Goal: Task Accomplishment & Management: Use online tool/utility

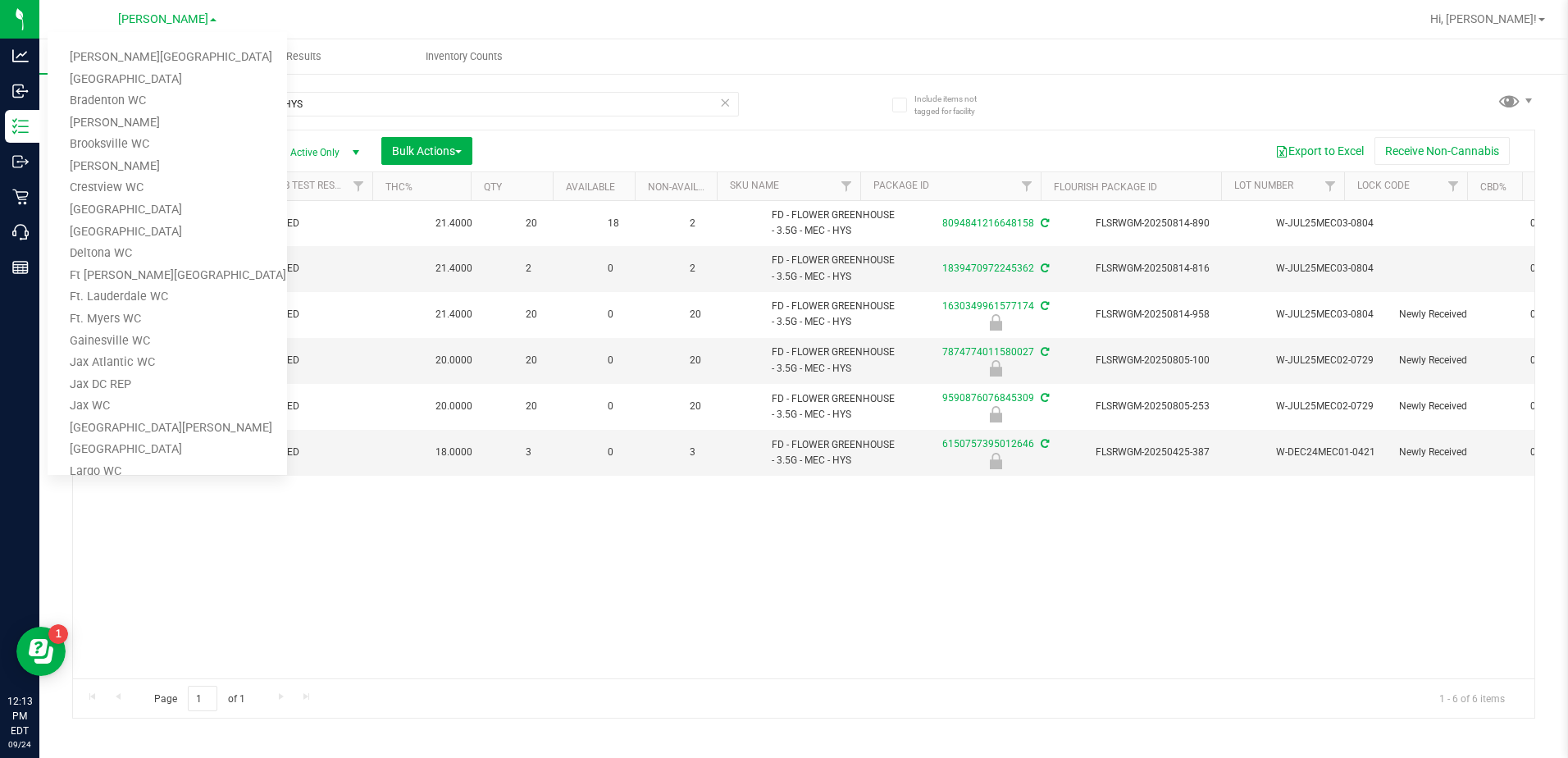
scroll to position [0, 45]
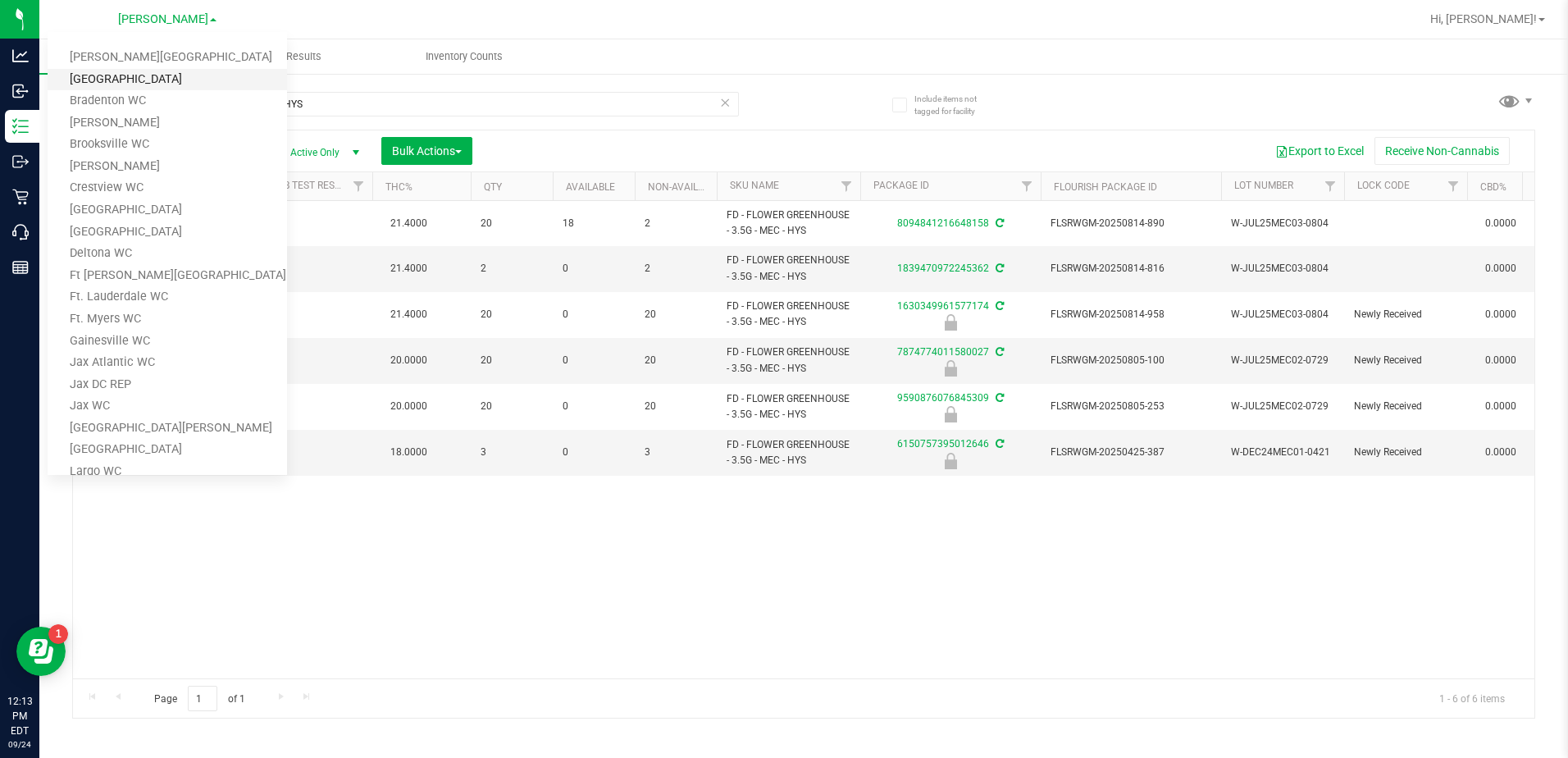
click at [105, 77] on link "[GEOGRAPHIC_DATA]" at bounding box center [167, 80] width 240 height 22
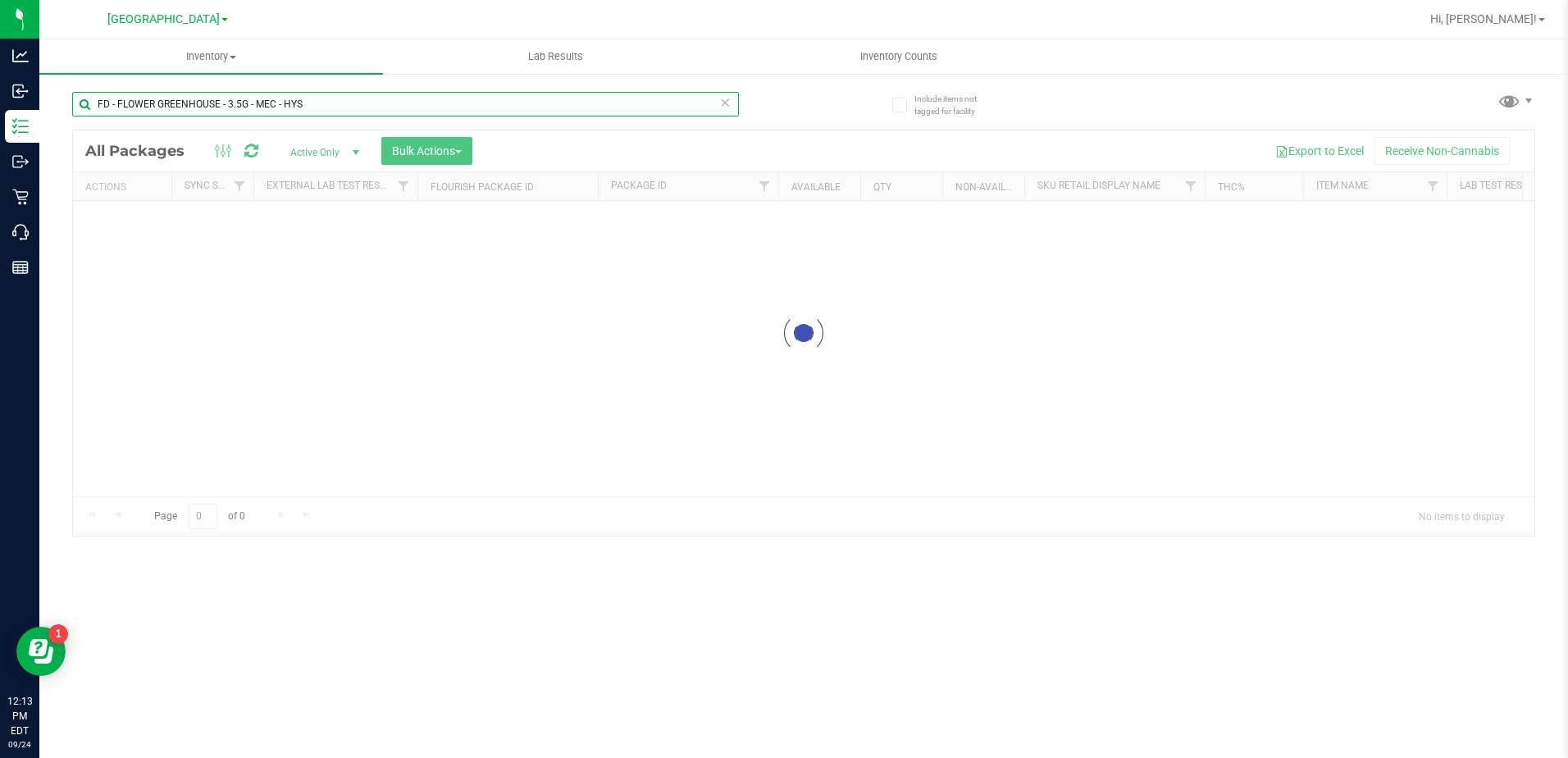
drag, startPoint x: 327, startPoint y: 107, endPoint x: 282, endPoint y: 106, distance: 45.0
click at [282, 106] on input "FD - FLOWER GREENHOUSE - 3.5G - MEC - HYS" at bounding box center [405, 104] width 667 height 24
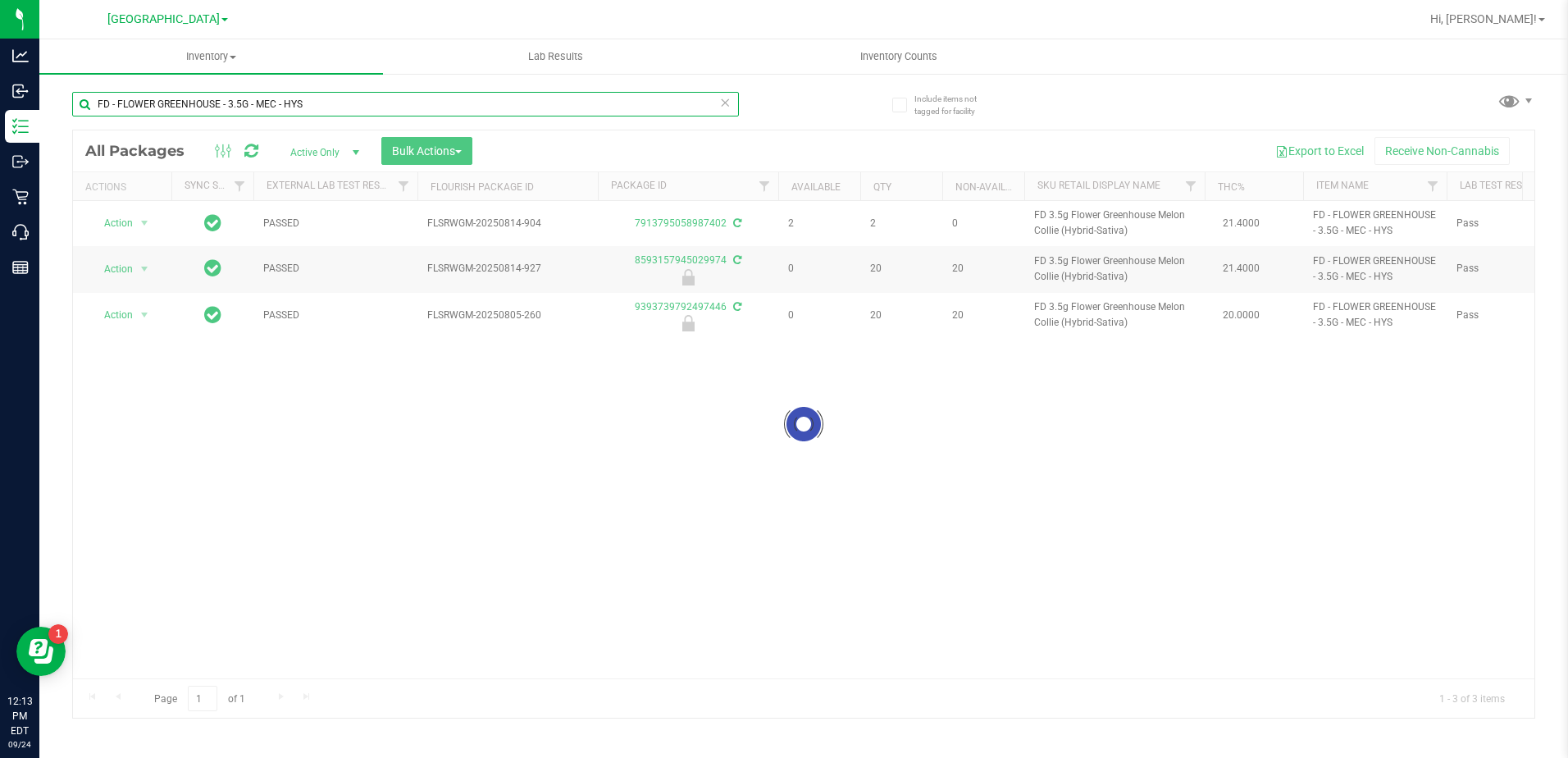
click at [264, 106] on input "FD - FLOWER GREENHOUSE - 3.5G - MEC - HYS" at bounding box center [405, 104] width 667 height 24
click at [324, 102] on input "FD - FLOWER GREENHOUSE - 3.5G - MEC - HYS" at bounding box center [405, 104] width 667 height 24
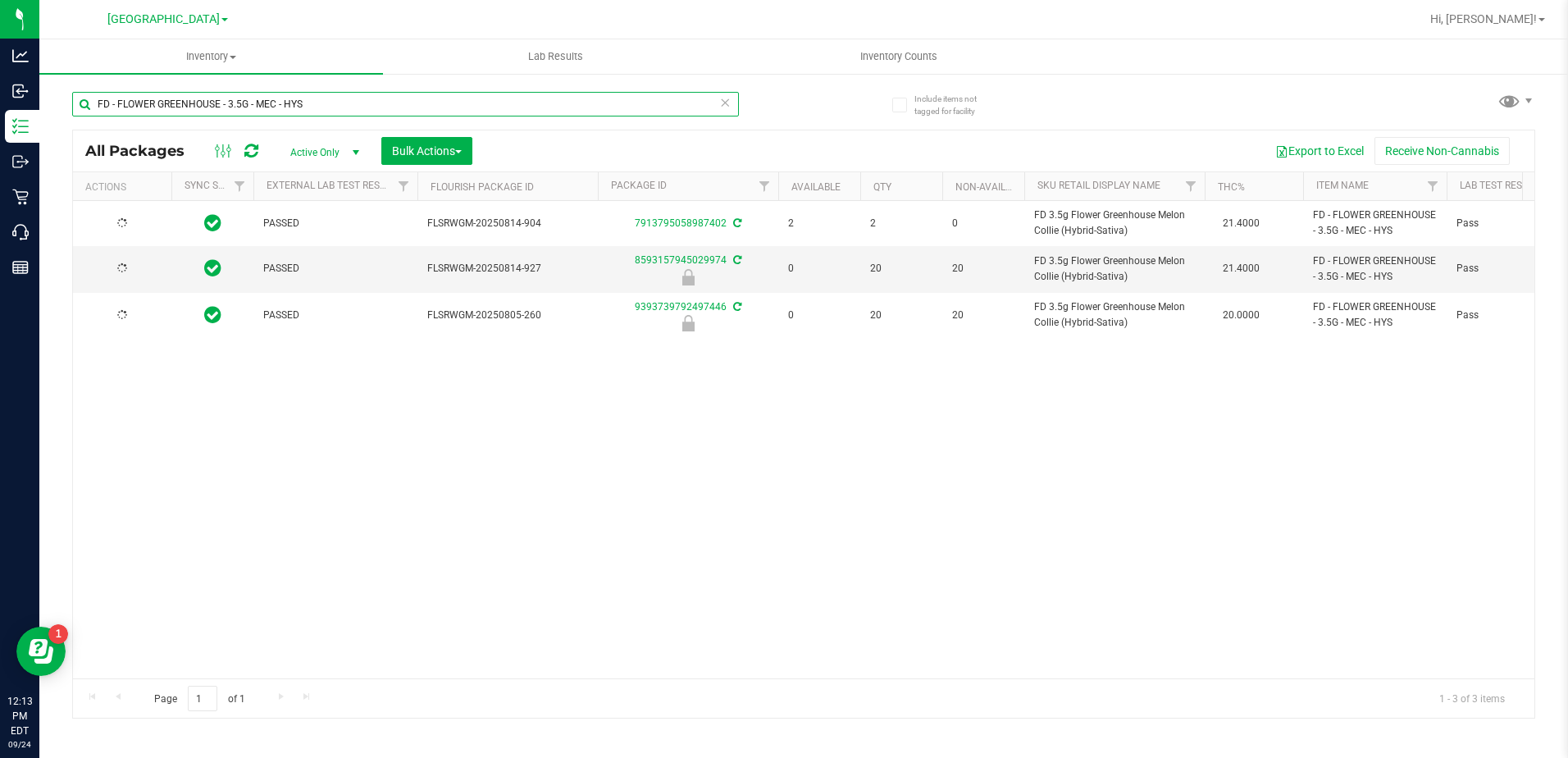
drag, startPoint x: 314, startPoint y: 103, endPoint x: 85, endPoint y: 101, distance: 229.0
click at [85, 101] on input "FD - FLOWER GREENHOUSE - 3.5G - MEC - HYS" at bounding box center [405, 104] width 667 height 24
type input "mbl"
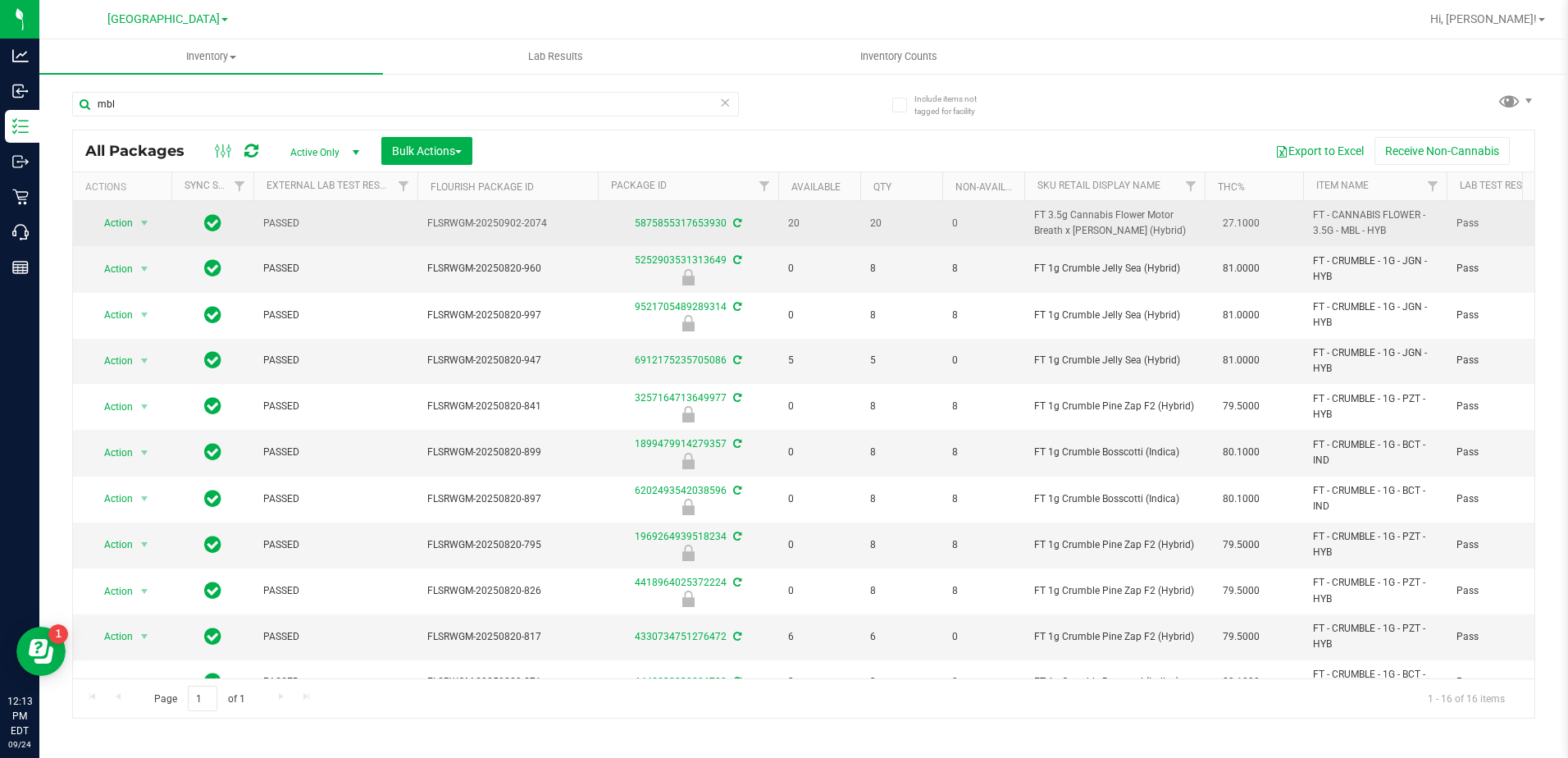
drag, startPoint x: 1156, startPoint y: 229, endPoint x: 1033, endPoint y: 215, distance: 123.8
click at [1033, 215] on td "FT 3.5g Cannabis Flower Motor Breath x [PERSON_NAME] (Hybrid)" at bounding box center [1115, 224] width 181 height 45
copy span "FT 3.5g Cannabis Flower Motor Breath x [PERSON_NAME] (Hybrid)"
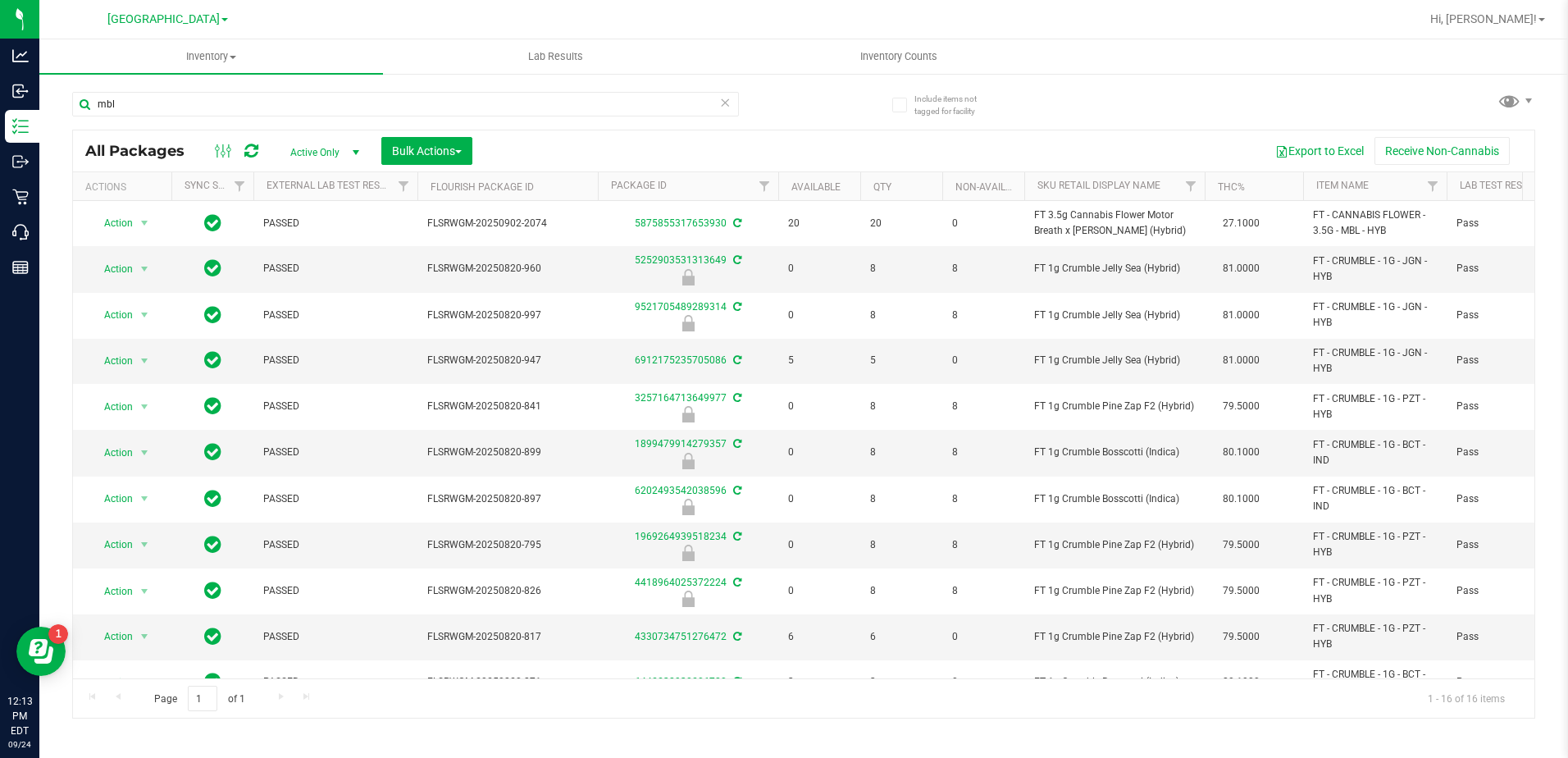
click at [723, 105] on icon at bounding box center [725, 102] width 11 height 20
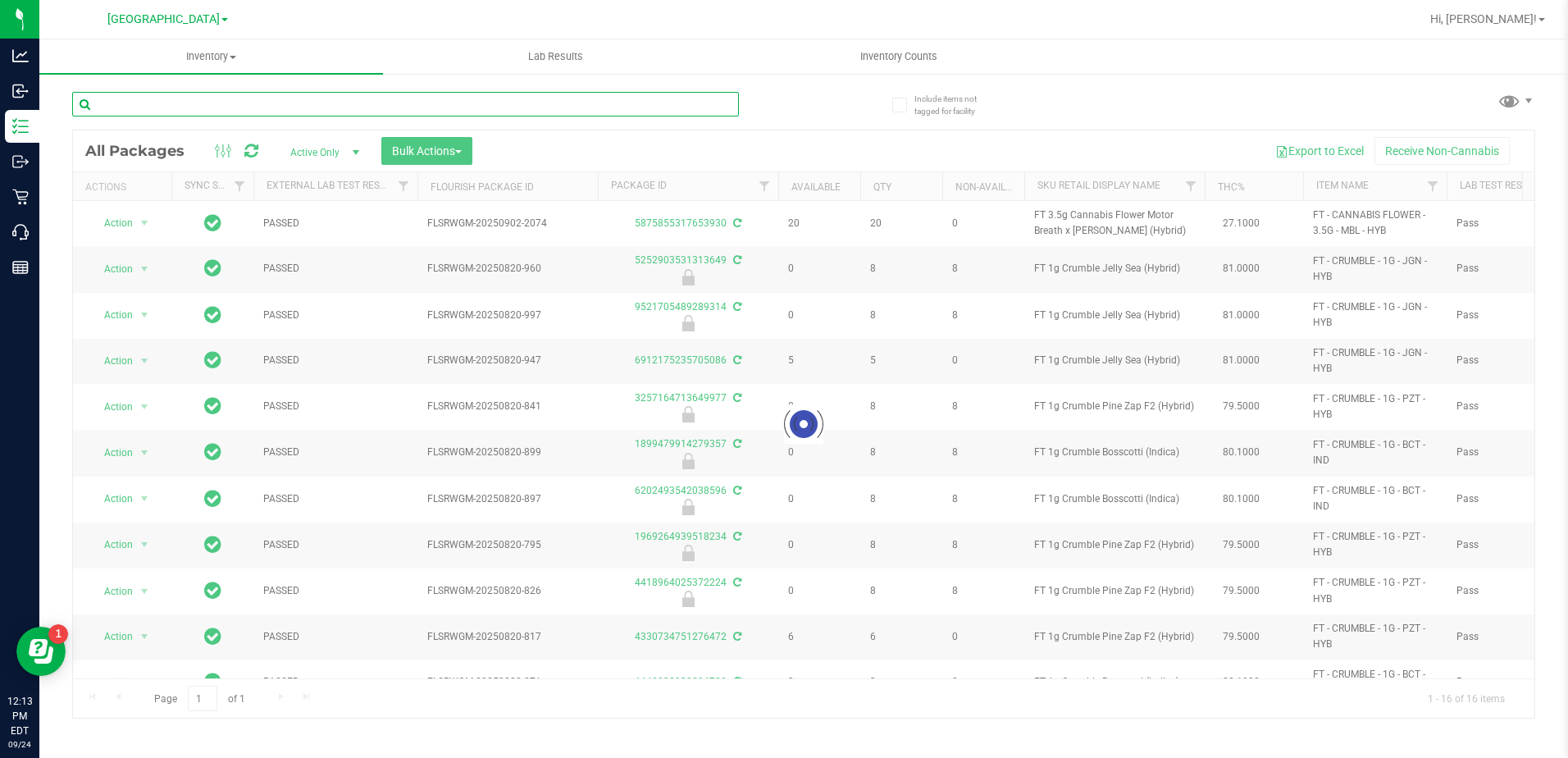
click at [584, 105] on input "text" at bounding box center [405, 104] width 667 height 24
paste input "FT 3.5g Cannabis Flower Motor Breath x [PERSON_NAME] (Hybrid)"
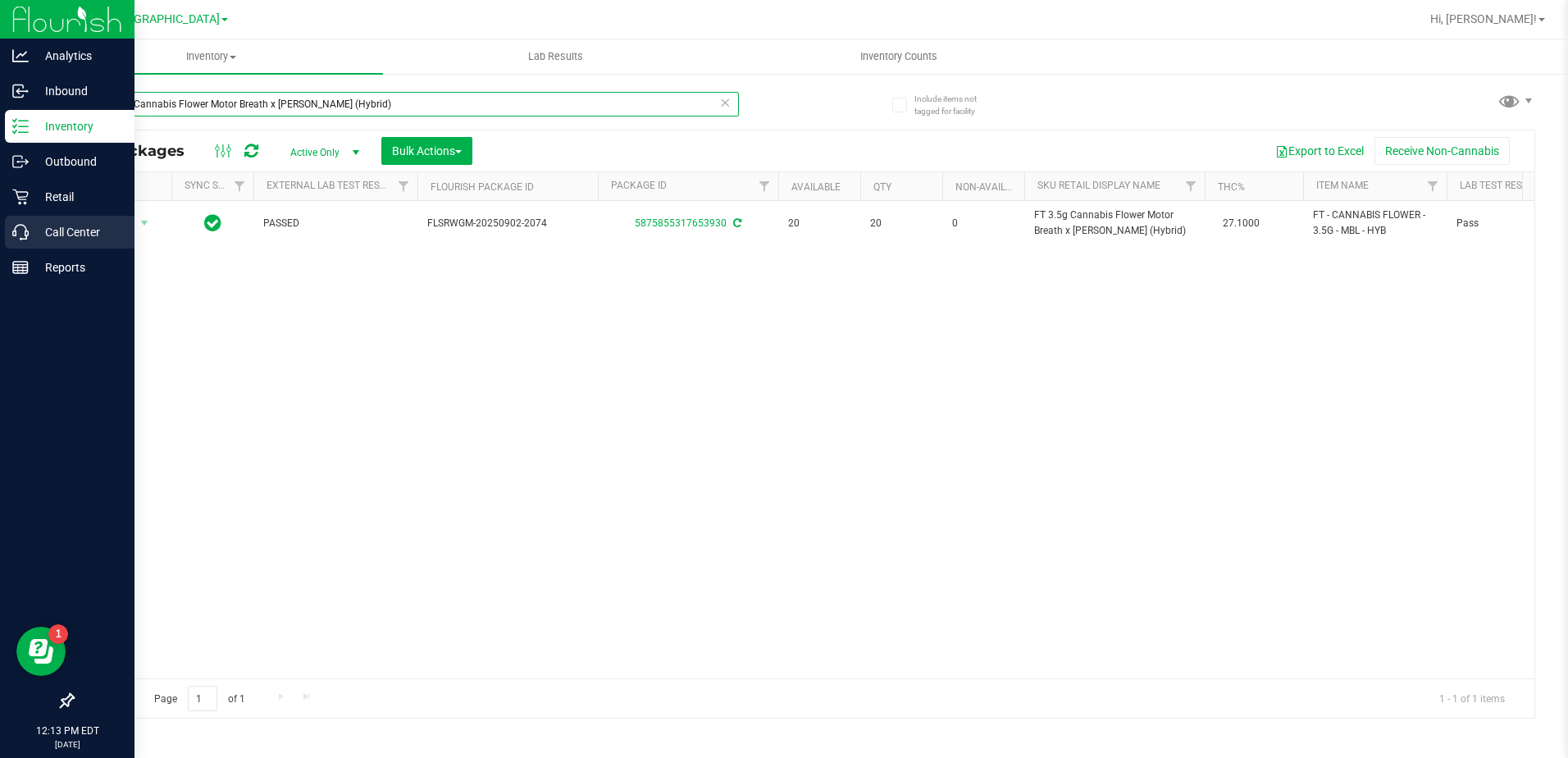
type input "FT 3.5g Cannabis Flower Motor Breath x [PERSON_NAME] (Hybrid)"
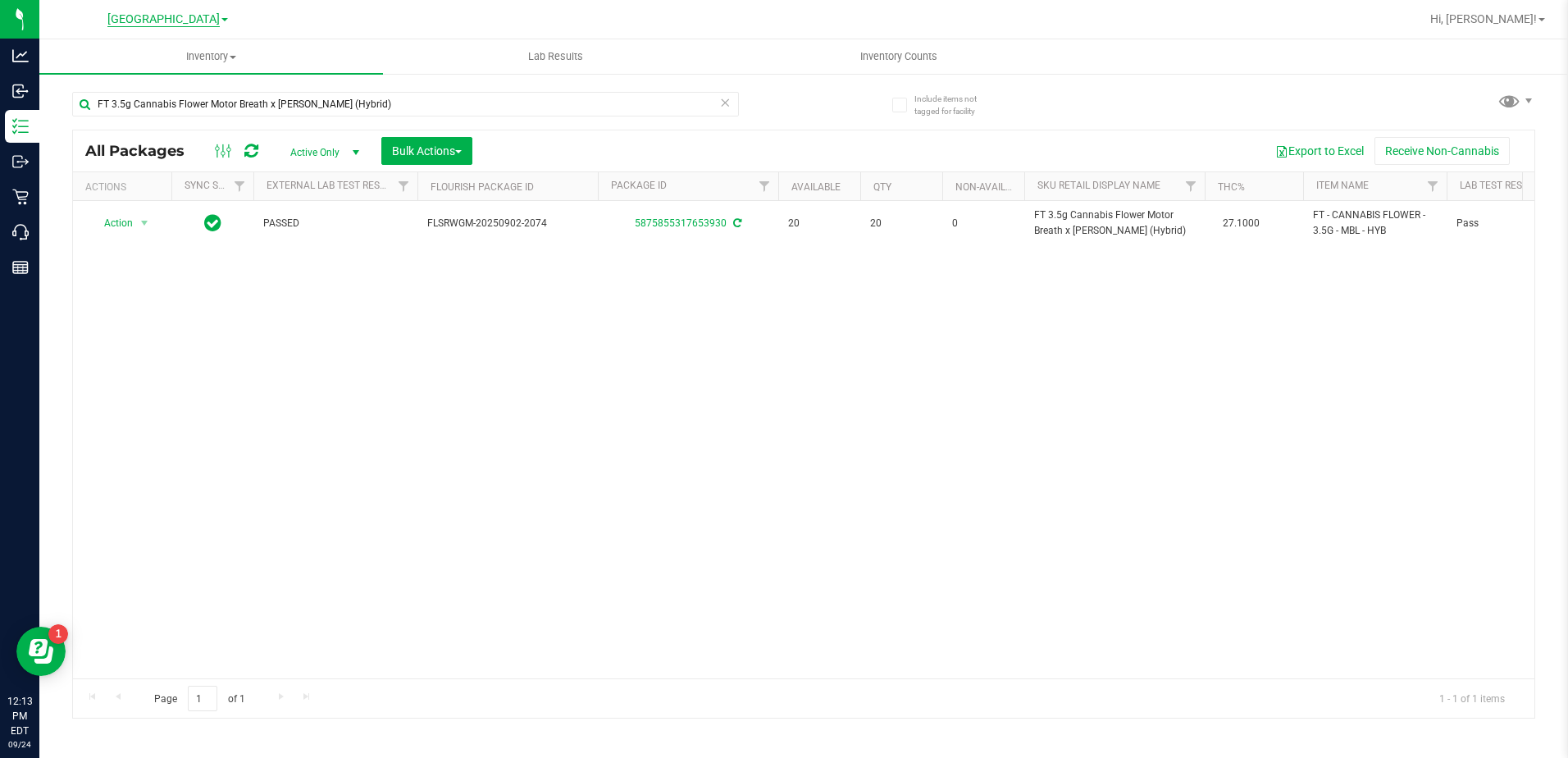
click at [198, 17] on span "[GEOGRAPHIC_DATA]" at bounding box center [163, 20] width 113 height 15
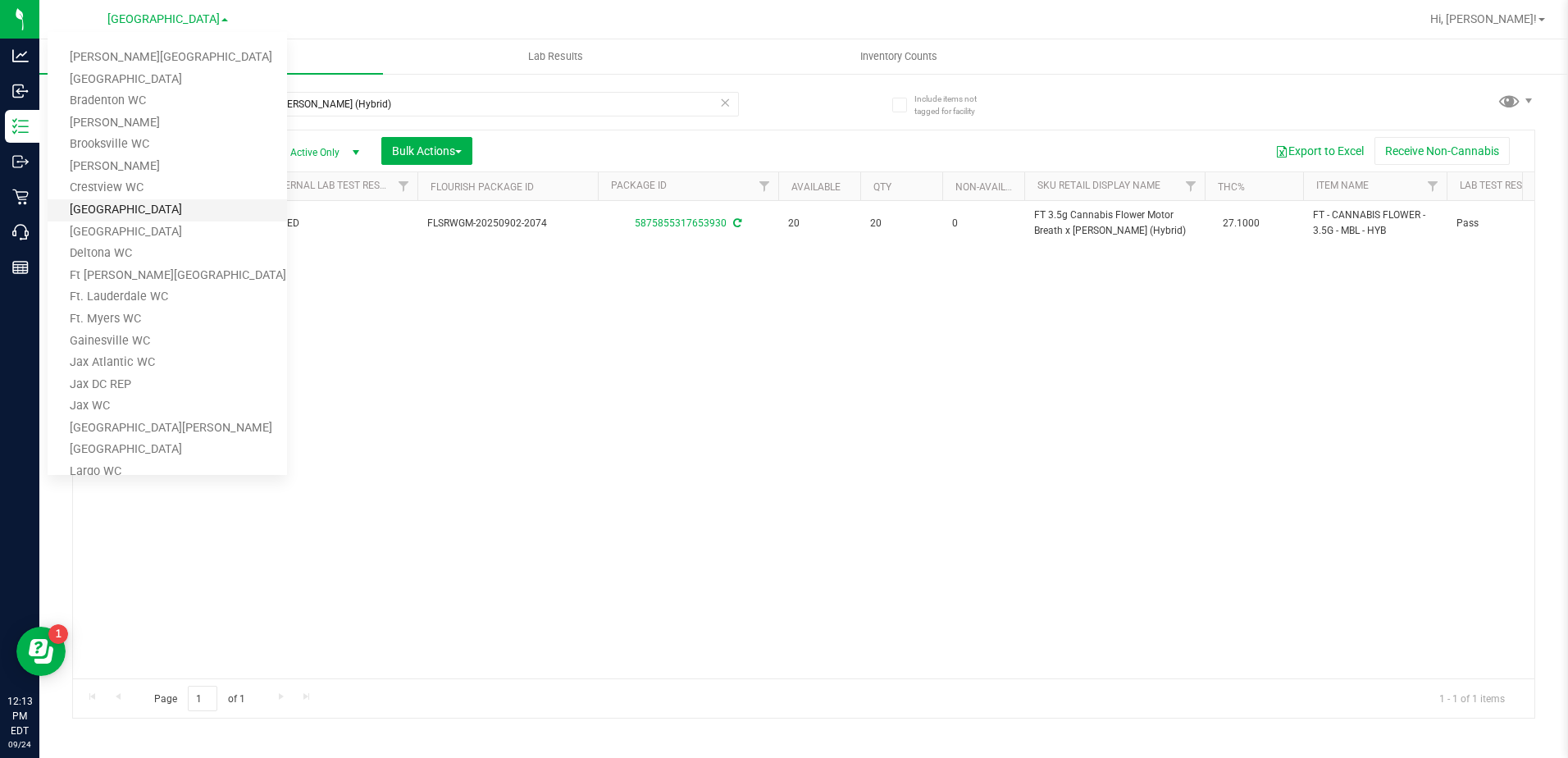
click at [115, 214] on link "[GEOGRAPHIC_DATA]" at bounding box center [167, 211] width 240 height 22
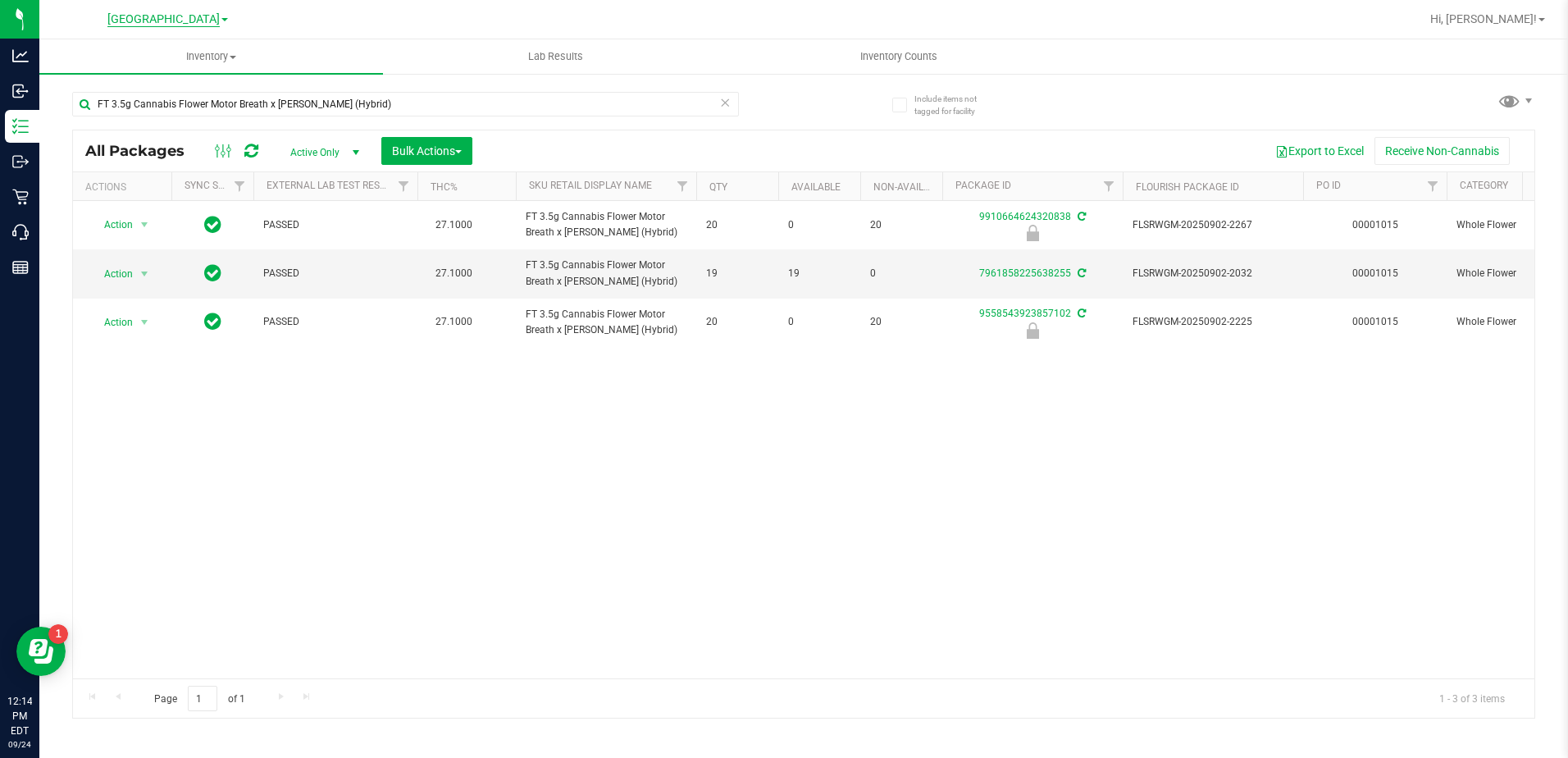
click at [188, 17] on span "[GEOGRAPHIC_DATA]" at bounding box center [163, 20] width 113 height 15
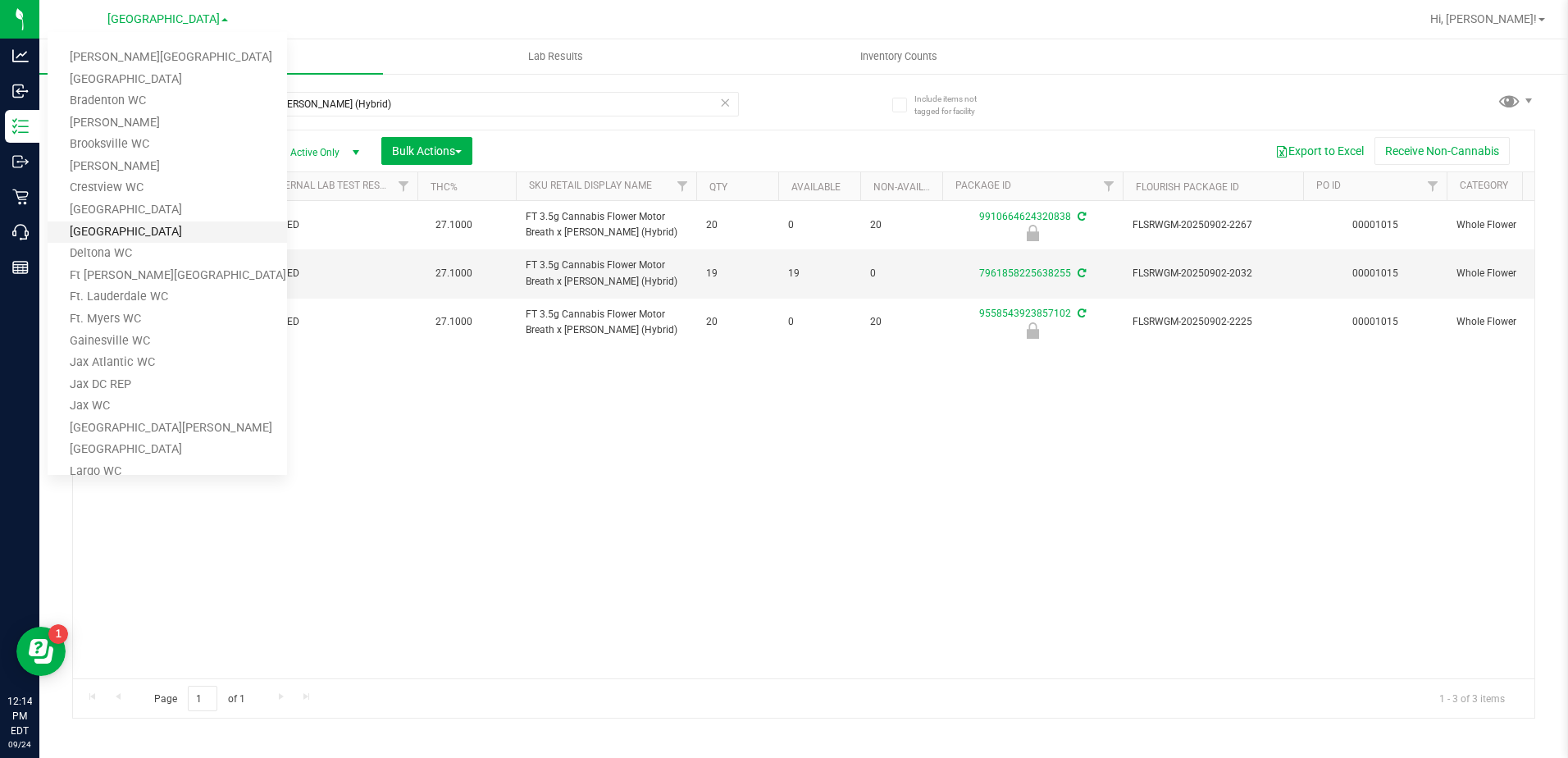
click at [116, 230] on link "[GEOGRAPHIC_DATA]" at bounding box center [167, 233] width 240 height 22
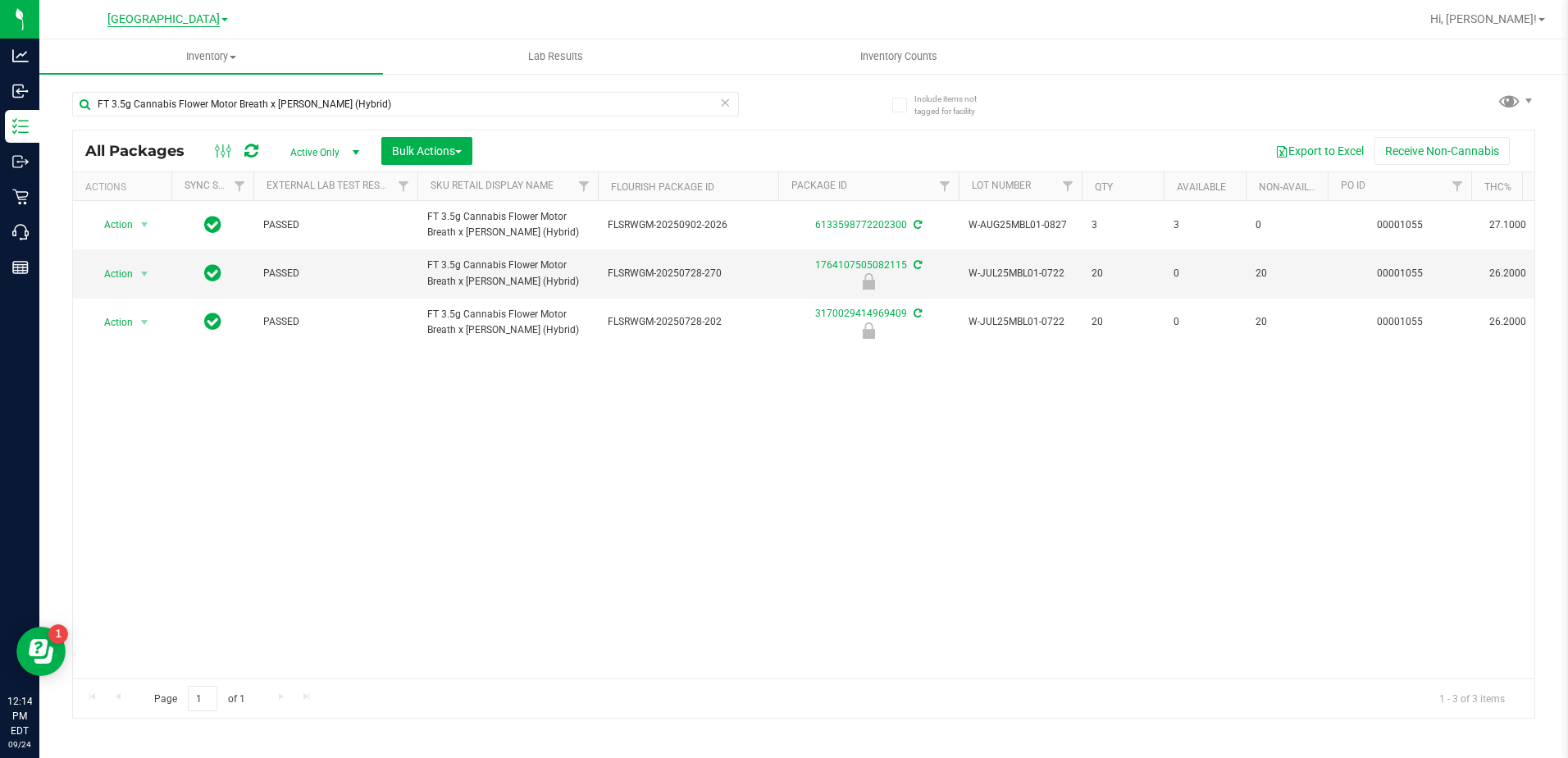
click at [160, 19] on span "[GEOGRAPHIC_DATA]" at bounding box center [163, 20] width 113 height 15
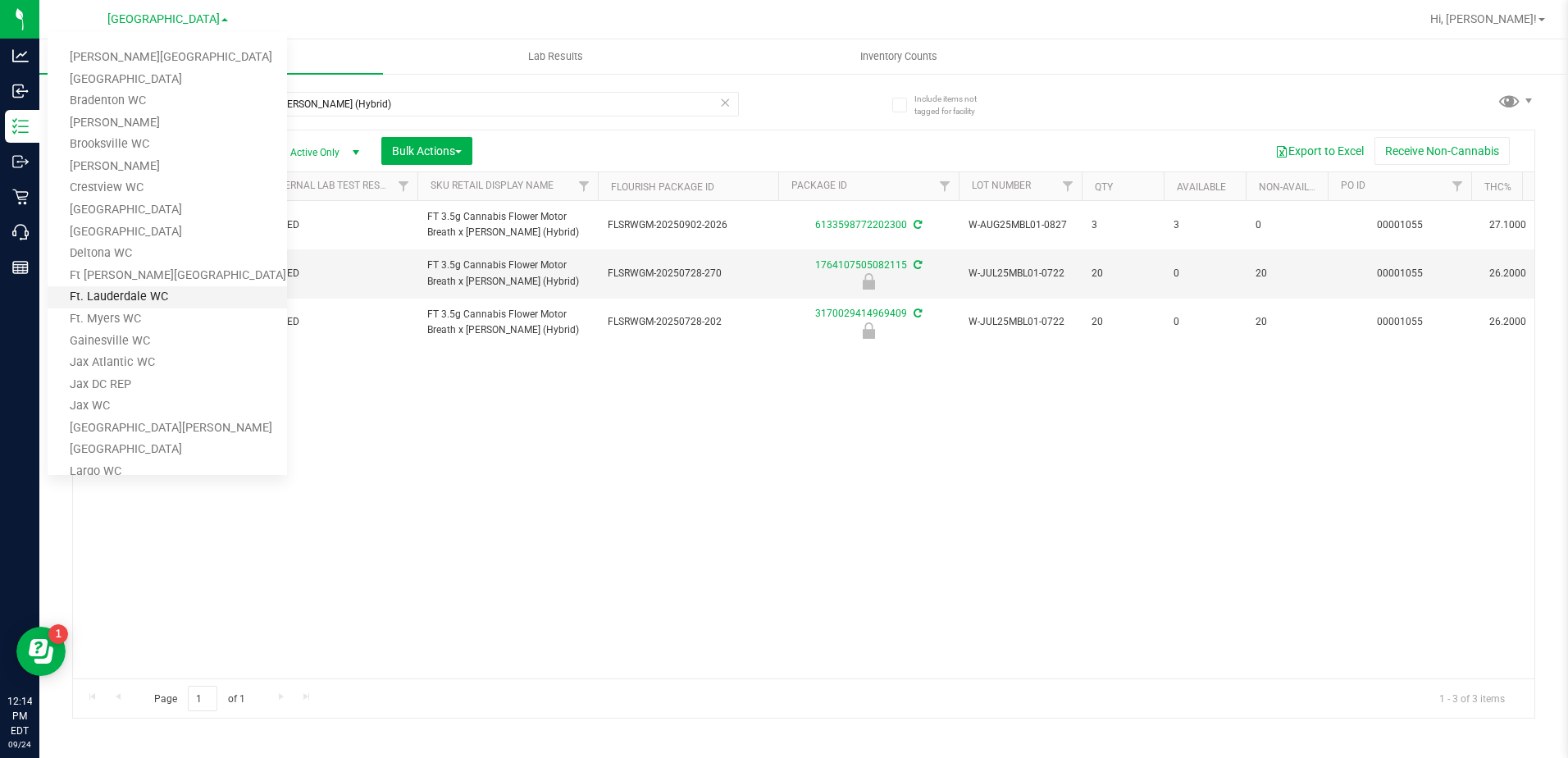
click at [121, 292] on link "Ft. Lauderdale WC" at bounding box center [167, 297] width 240 height 22
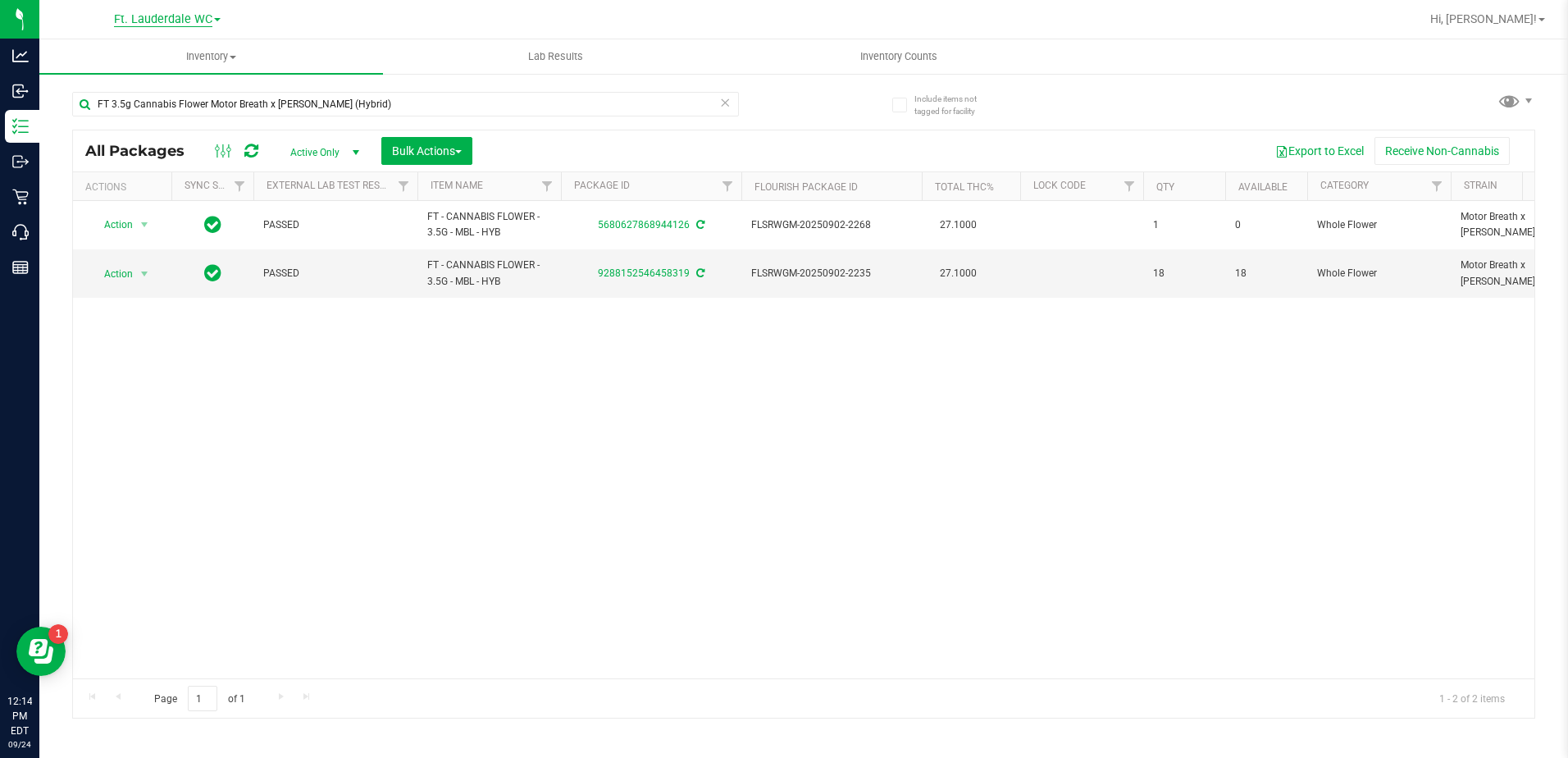
click at [170, 16] on span "Ft. Lauderdale WC" at bounding box center [163, 20] width 99 height 15
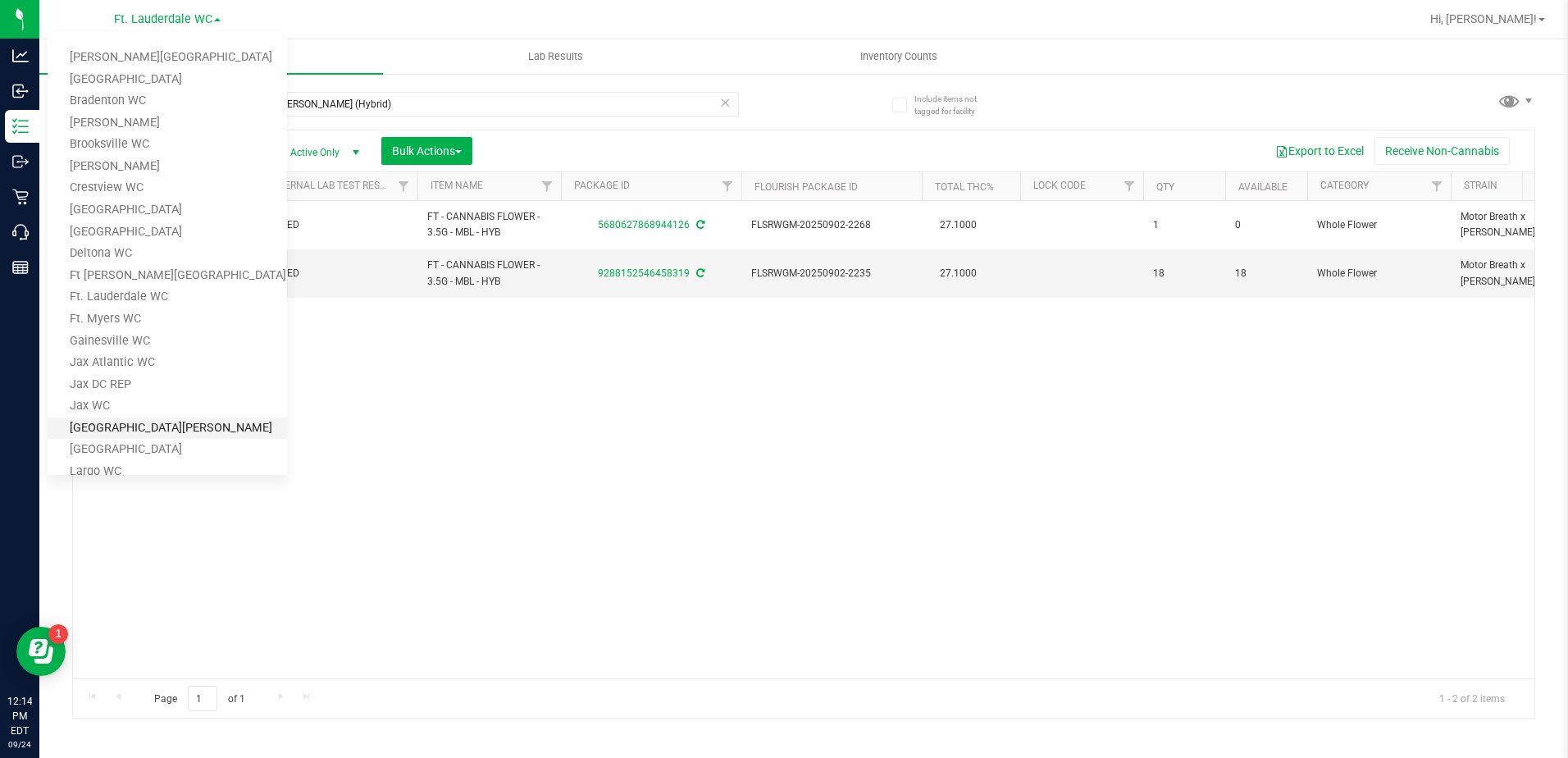
click at [99, 422] on link "[GEOGRAPHIC_DATA][PERSON_NAME]" at bounding box center [167, 429] width 240 height 22
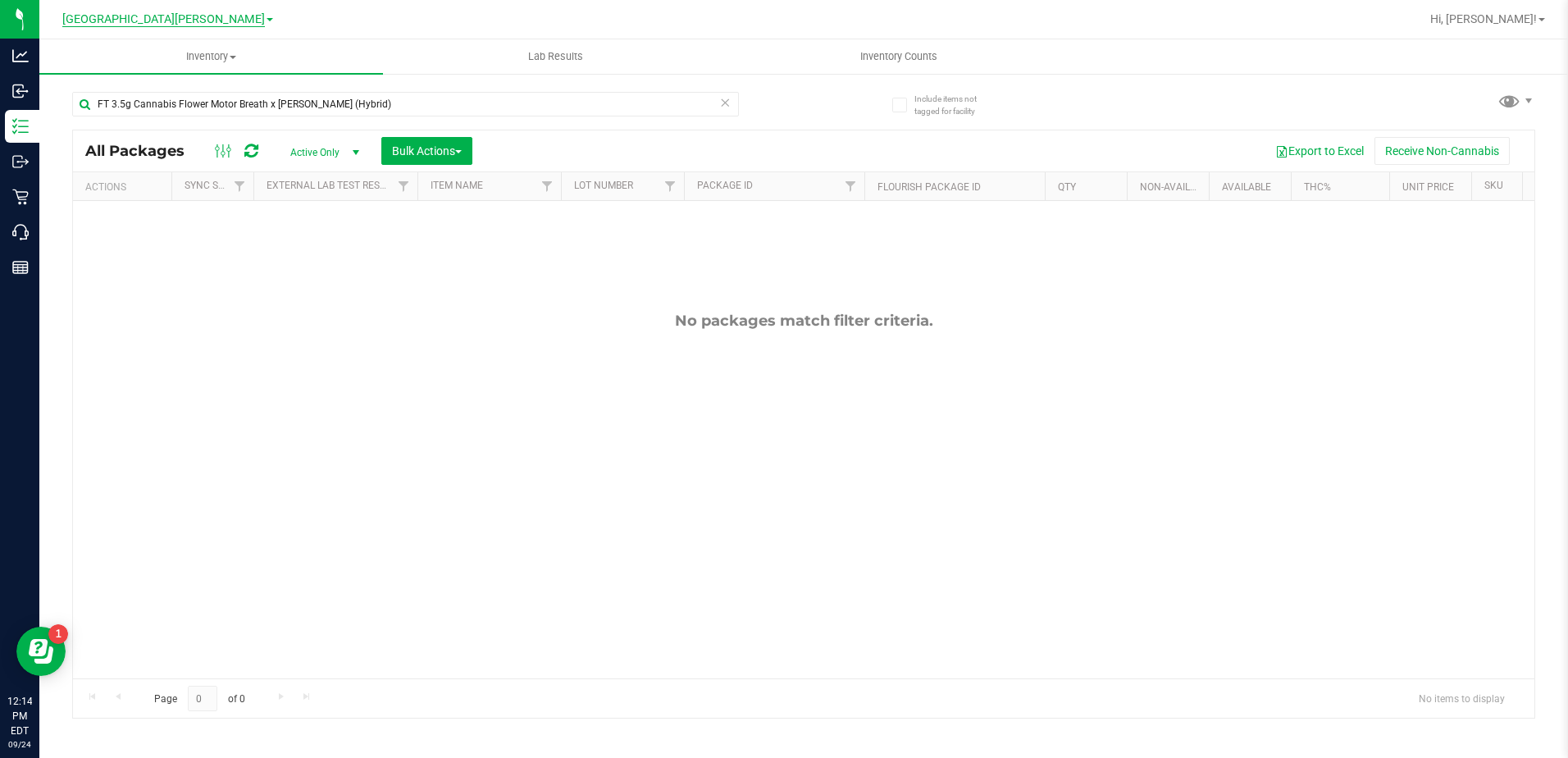
click at [178, 19] on span "[GEOGRAPHIC_DATA][PERSON_NAME]" at bounding box center [163, 20] width 202 height 15
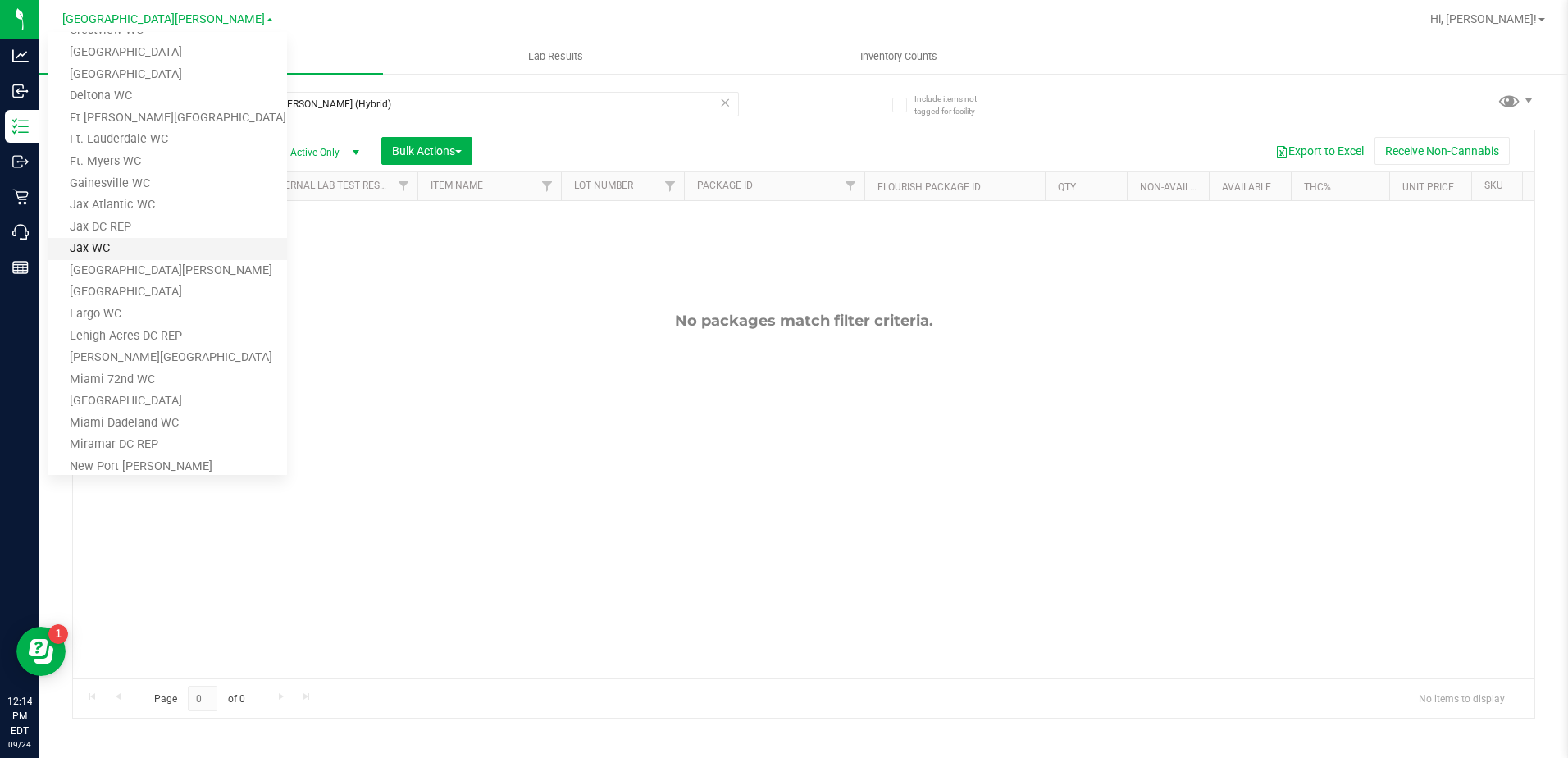
scroll to position [164, 0]
click at [128, 369] on link "Miami 72nd WC" at bounding box center [167, 374] width 240 height 22
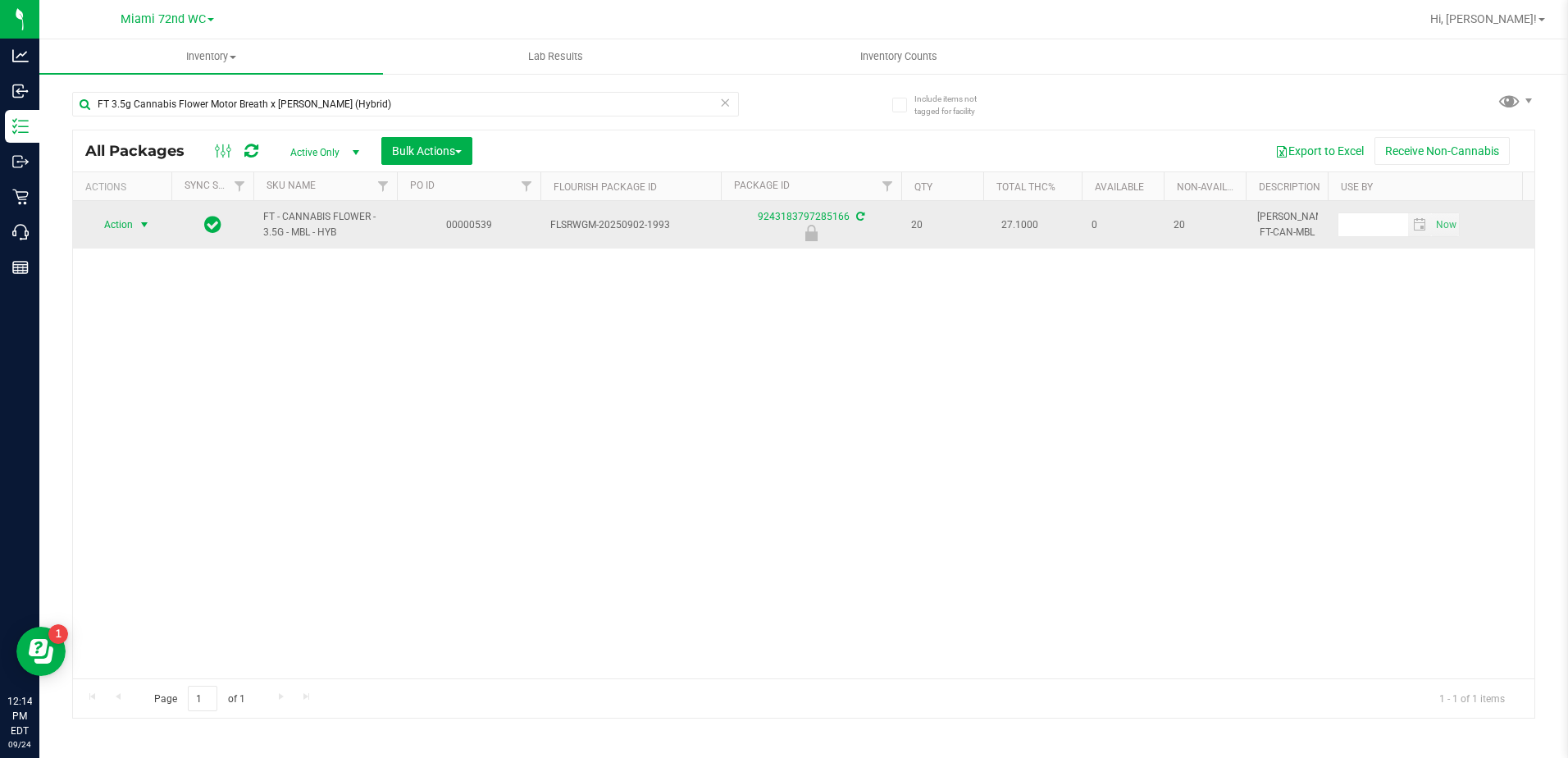
click at [142, 219] on span "select" at bounding box center [144, 225] width 13 height 13
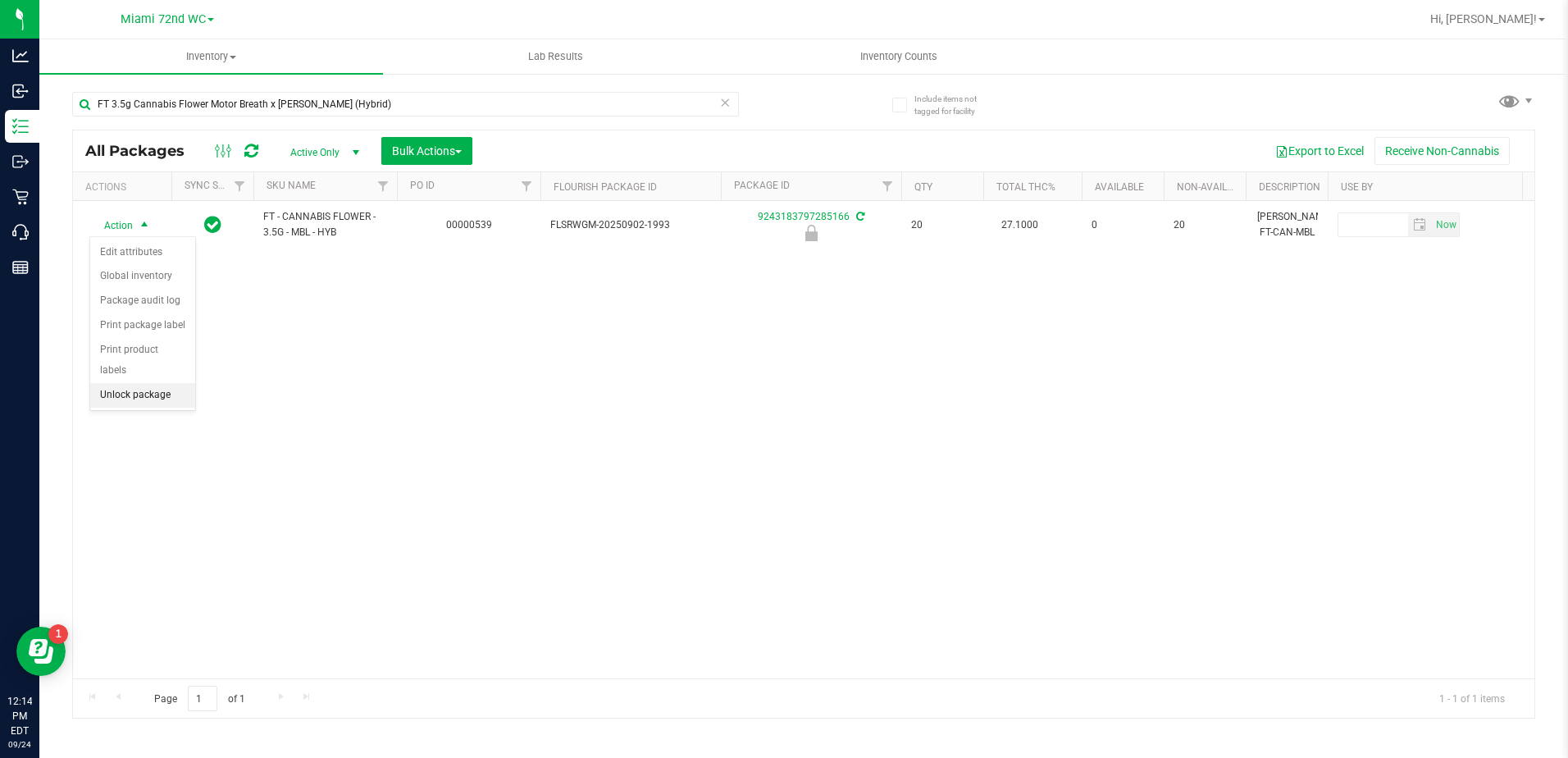
click at [137, 383] on li "Unlock package" at bounding box center [143, 395] width 105 height 24
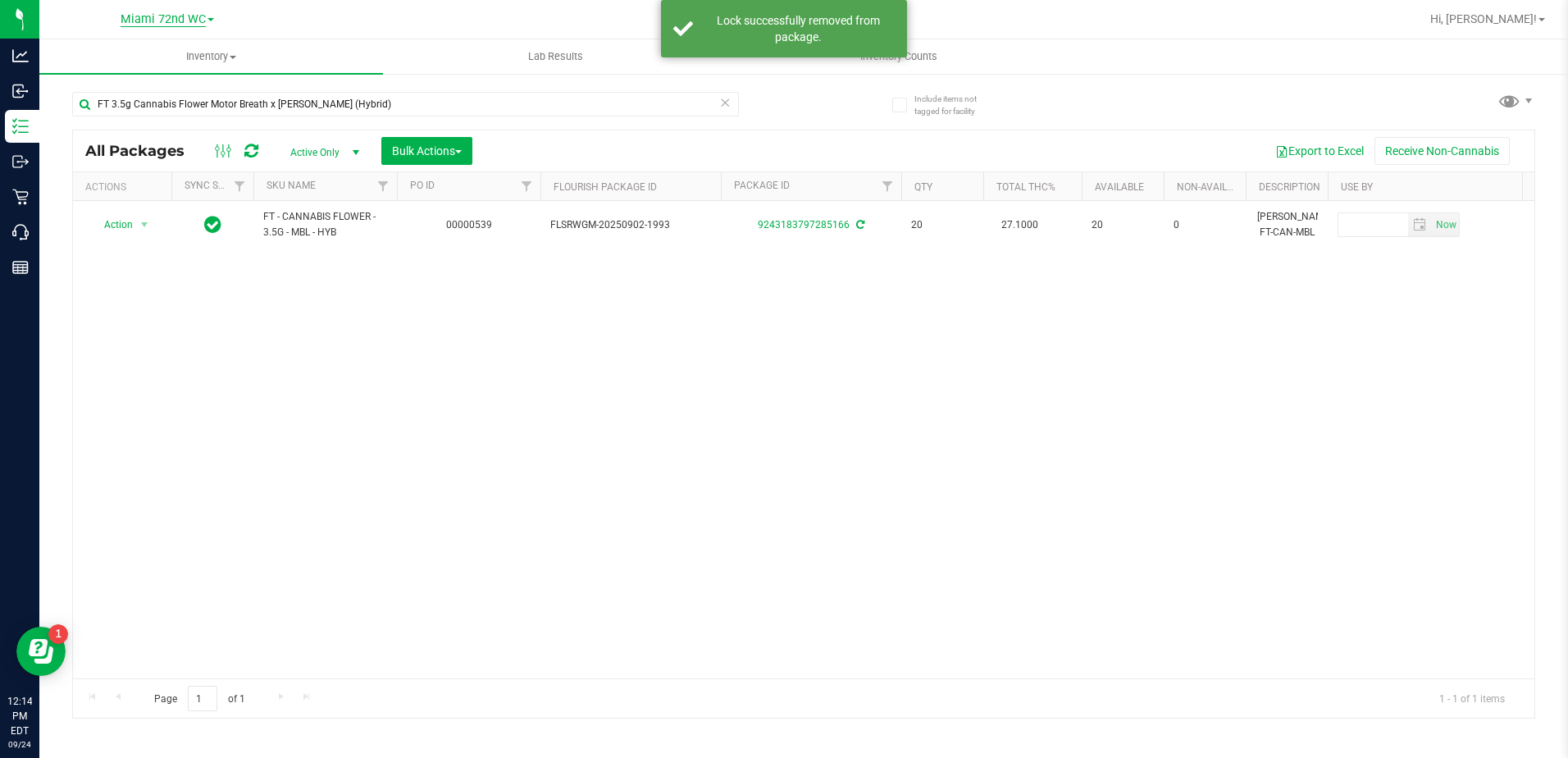
click at [191, 13] on span "Miami 72nd WC" at bounding box center [162, 20] width 85 height 15
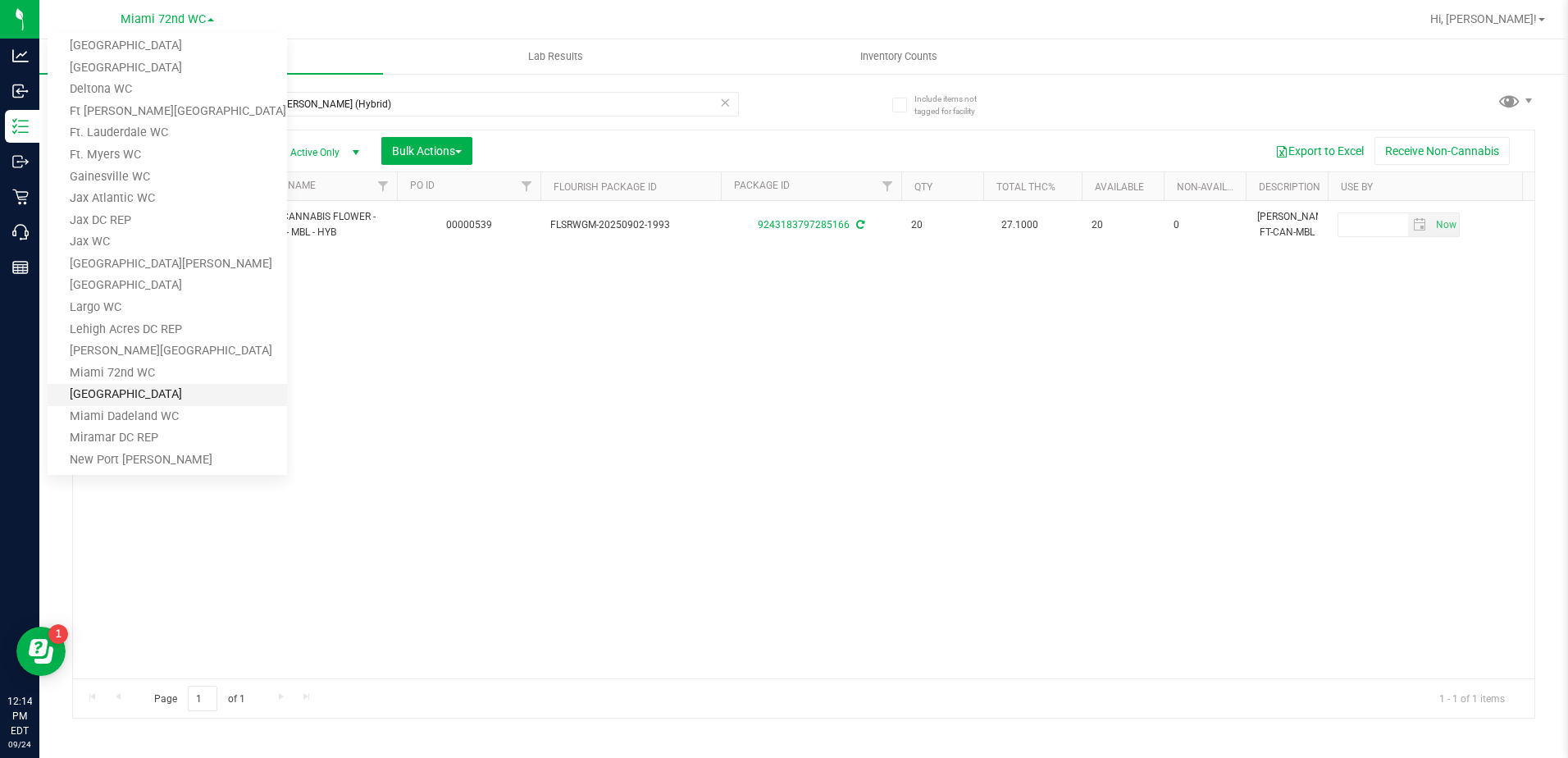
click at [131, 386] on link "[GEOGRAPHIC_DATA]" at bounding box center [167, 395] width 240 height 22
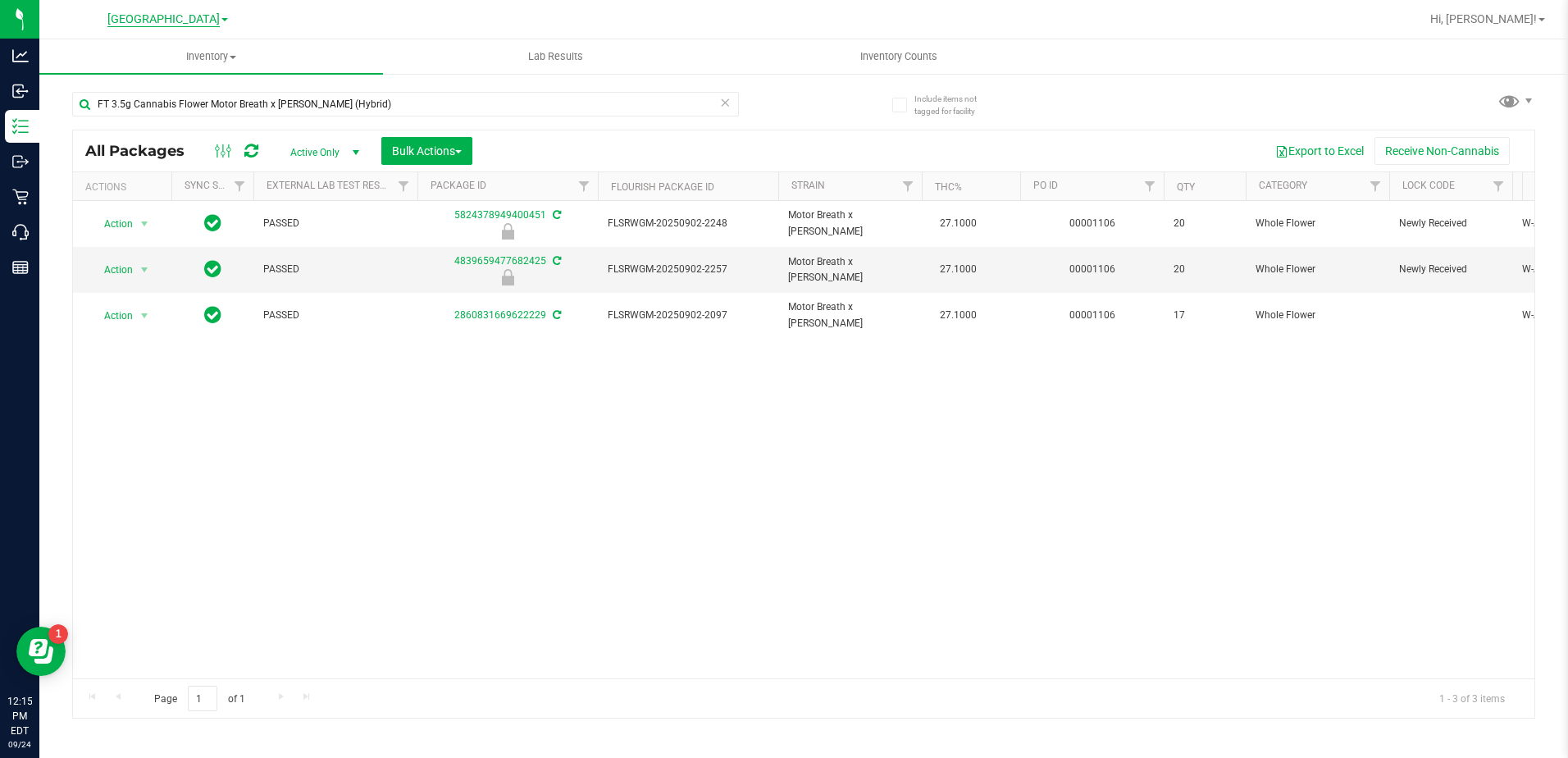
click at [131, 18] on span "[GEOGRAPHIC_DATA]" at bounding box center [163, 20] width 113 height 15
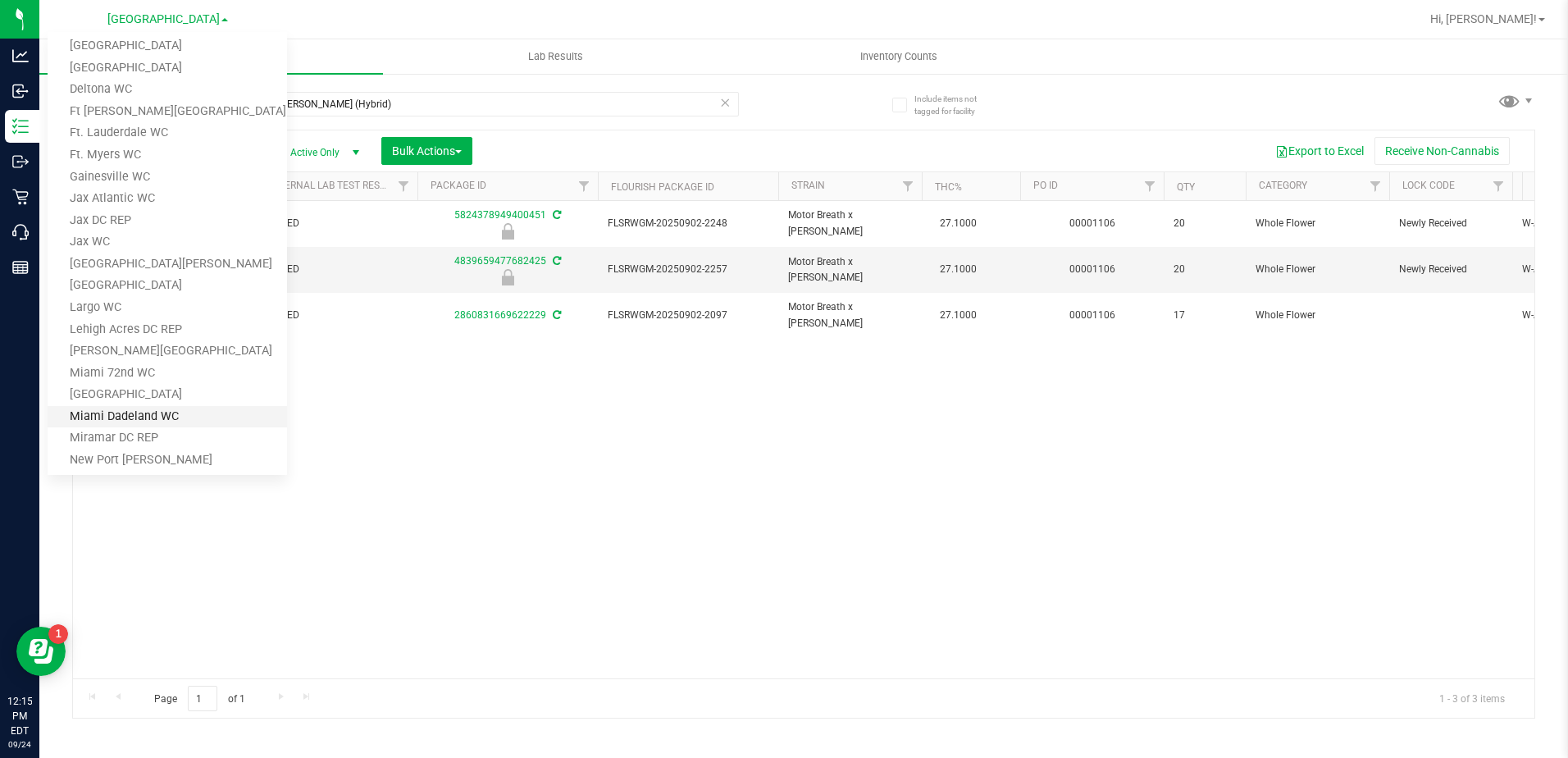
click at [151, 413] on link "Miami Dadeland WC" at bounding box center [167, 418] width 240 height 22
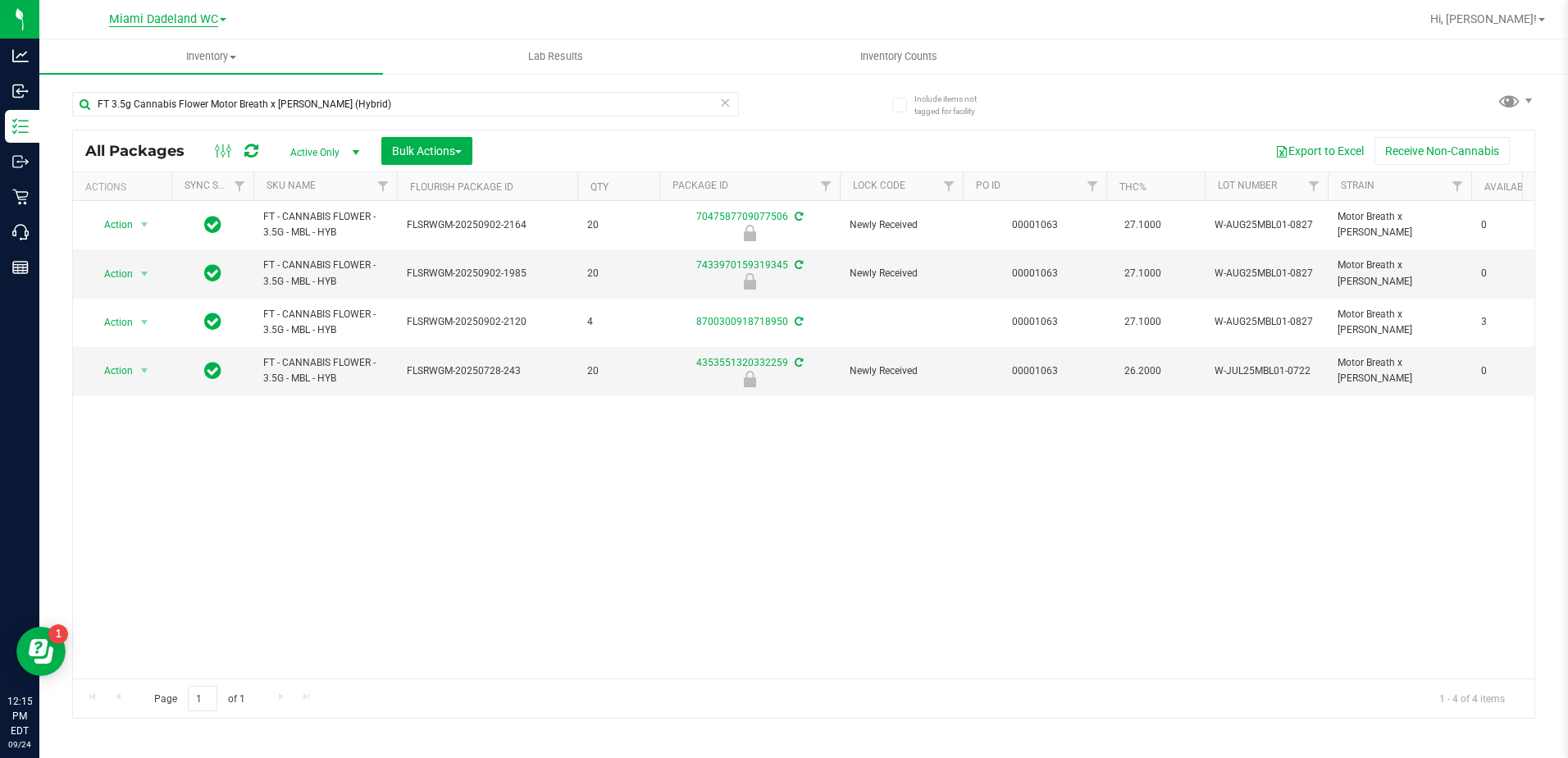
click at [195, 17] on span "Miami Dadeland WC" at bounding box center [163, 20] width 109 height 15
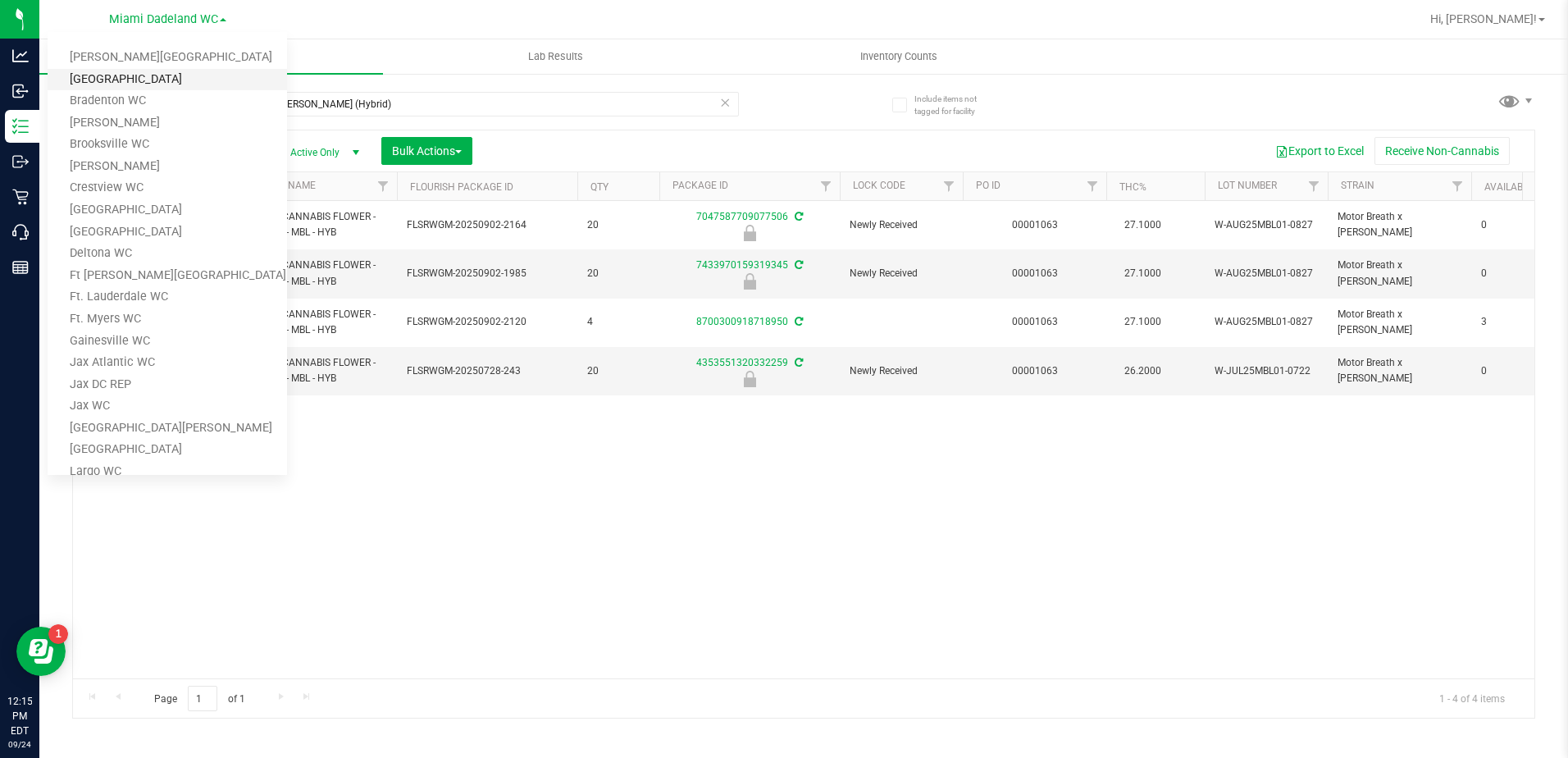
click at [123, 78] on link "[GEOGRAPHIC_DATA]" at bounding box center [167, 80] width 240 height 22
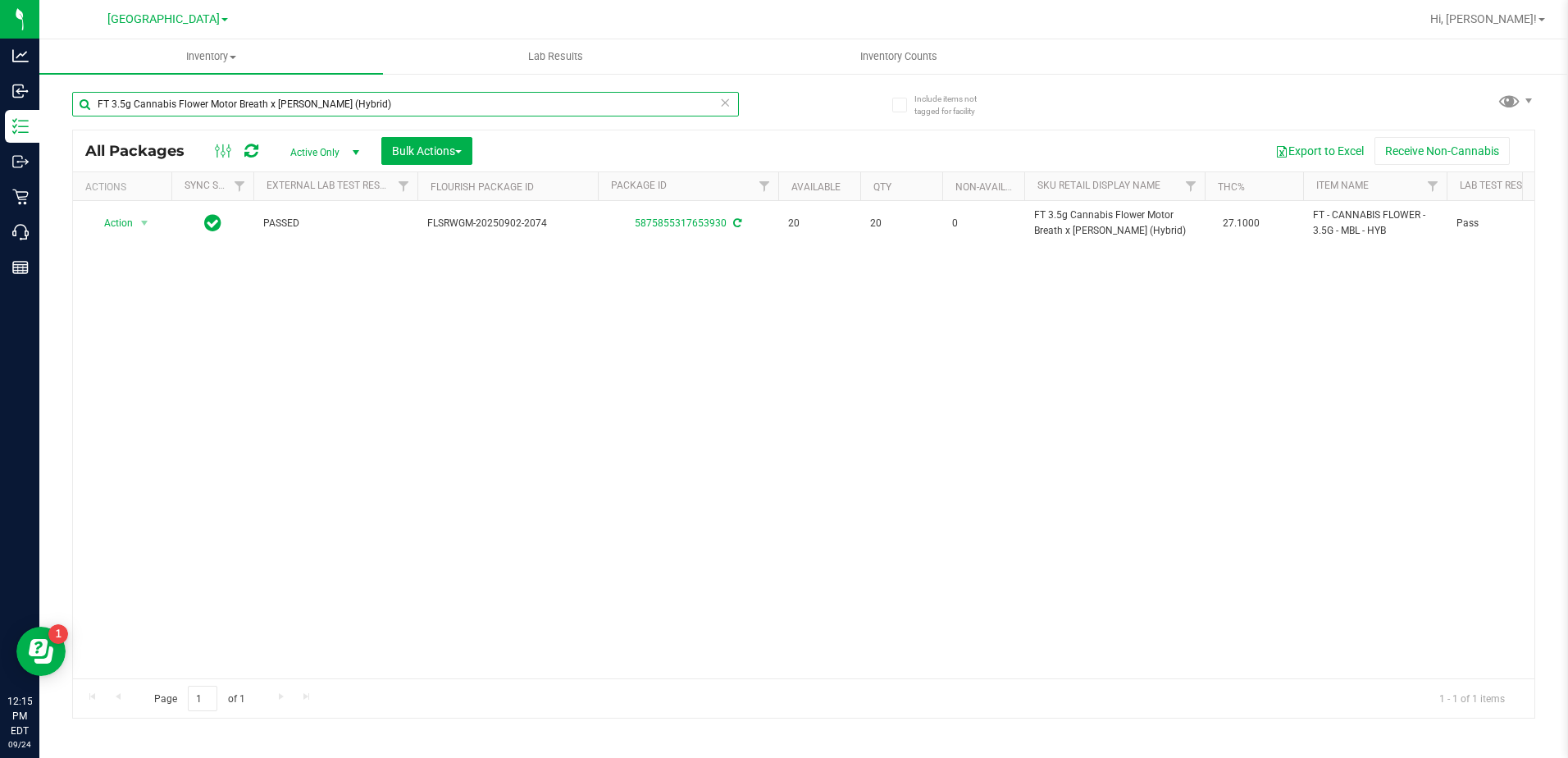
drag, startPoint x: 261, startPoint y: 102, endPoint x: 65, endPoint y: 105, distance: 196.0
click at [65, 105] on div "Include items not tagged for facility FT 3.5g Cannabis Flower Motor Breath x [P…" at bounding box center [804, 322] width 1529 height 501
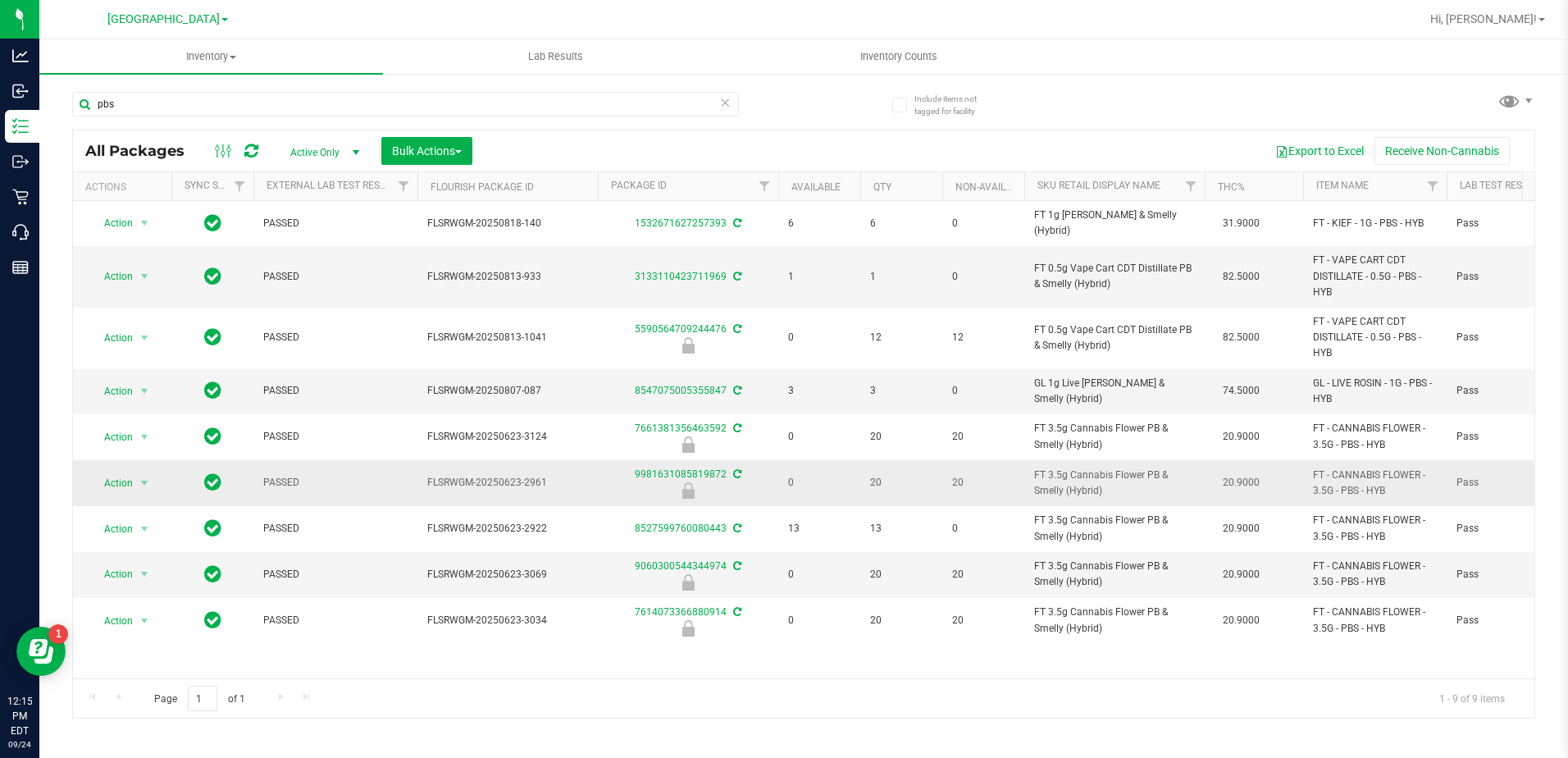
drag, startPoint x: 1098, startPoint y: 481, endPoint x: 1025, endPoint y: 469, distance: 74.0
click at [1025, 469] on td "FT 3.5g Cannabis Flower PB & Smelly (Hybrid)" at bounding box center [1115, 483] width 181 height 46
copy span "FT 3.5g Cannabis Flower PB & Smelly (Hybrid"
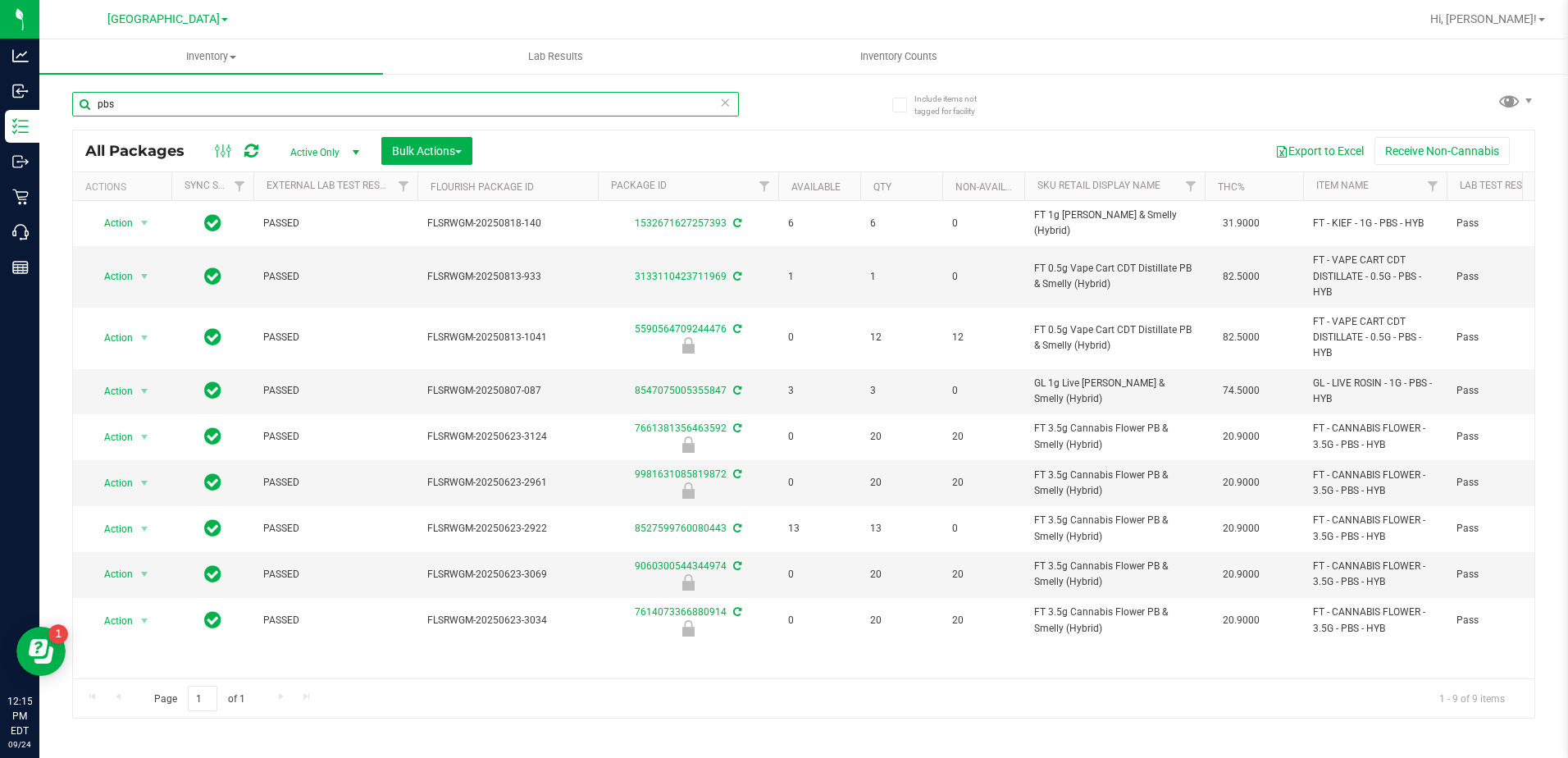
click at [236, 101] on input "pbs" at bounding box center [405, 104] width 667 height 24
paste input "FT 3.5g Cannabis Flower PB & Smelly (Hybrid"
type input "FT 3.5g Cannabis Flower PB & Smelly (Hybrid"
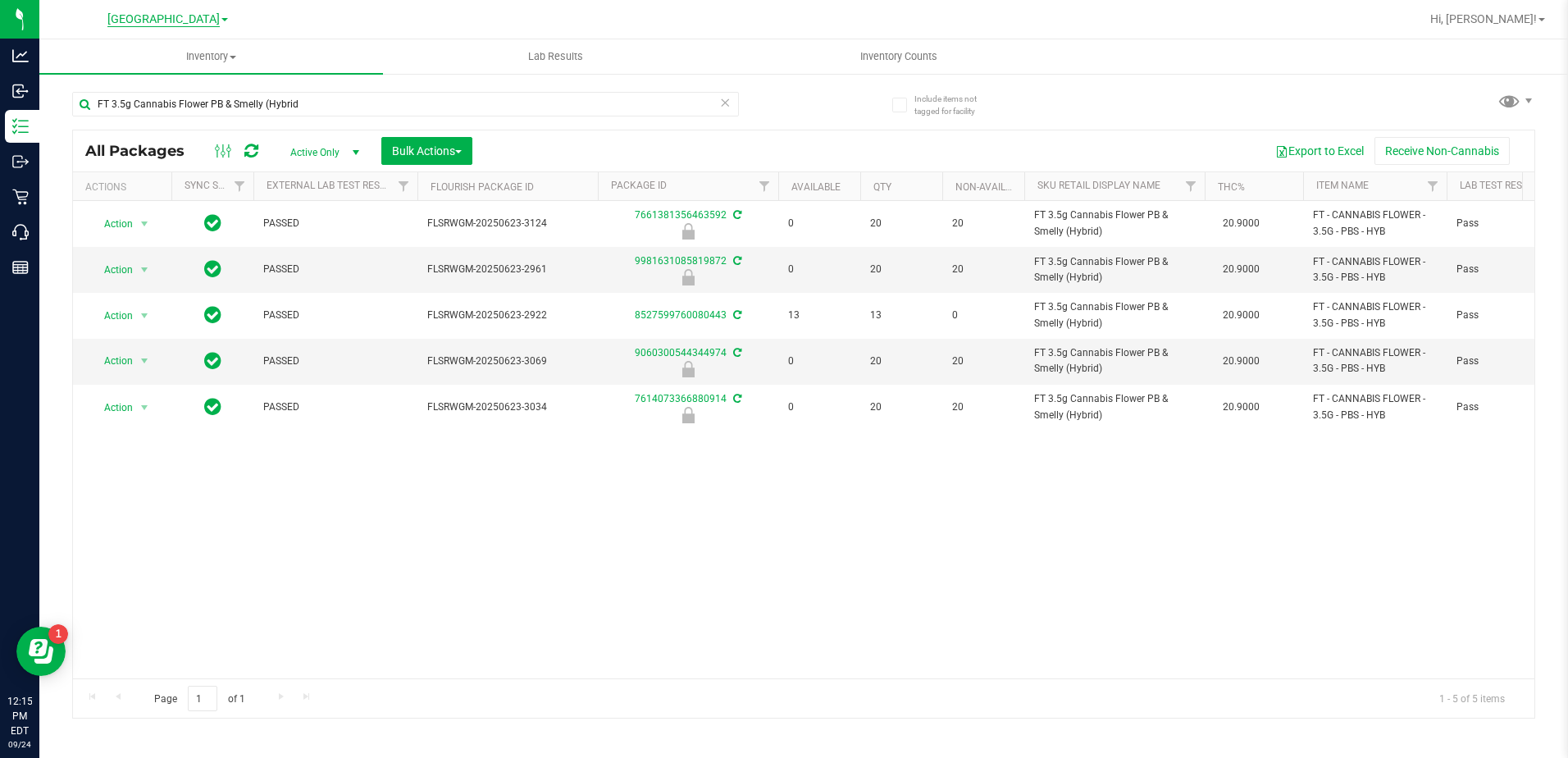
click at [208, 19] on span "[GEOGRAPHIC_DATA]" at bounding box center [163, 20] width 113 height 15
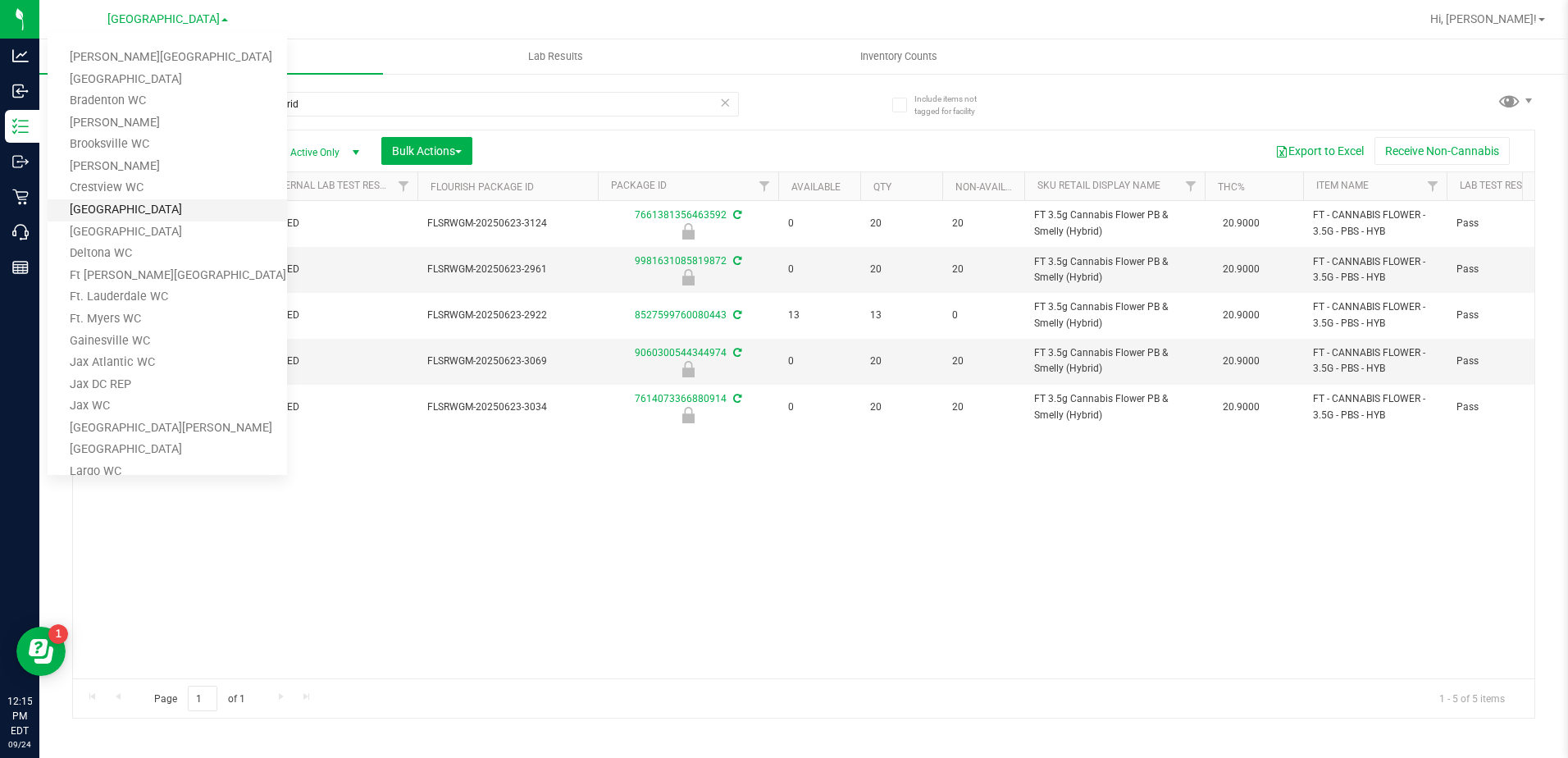
click at [102, 204] on link "[GEOGRAPHIC_DATA]" at bounding box center [167, 211] width 240 height 22
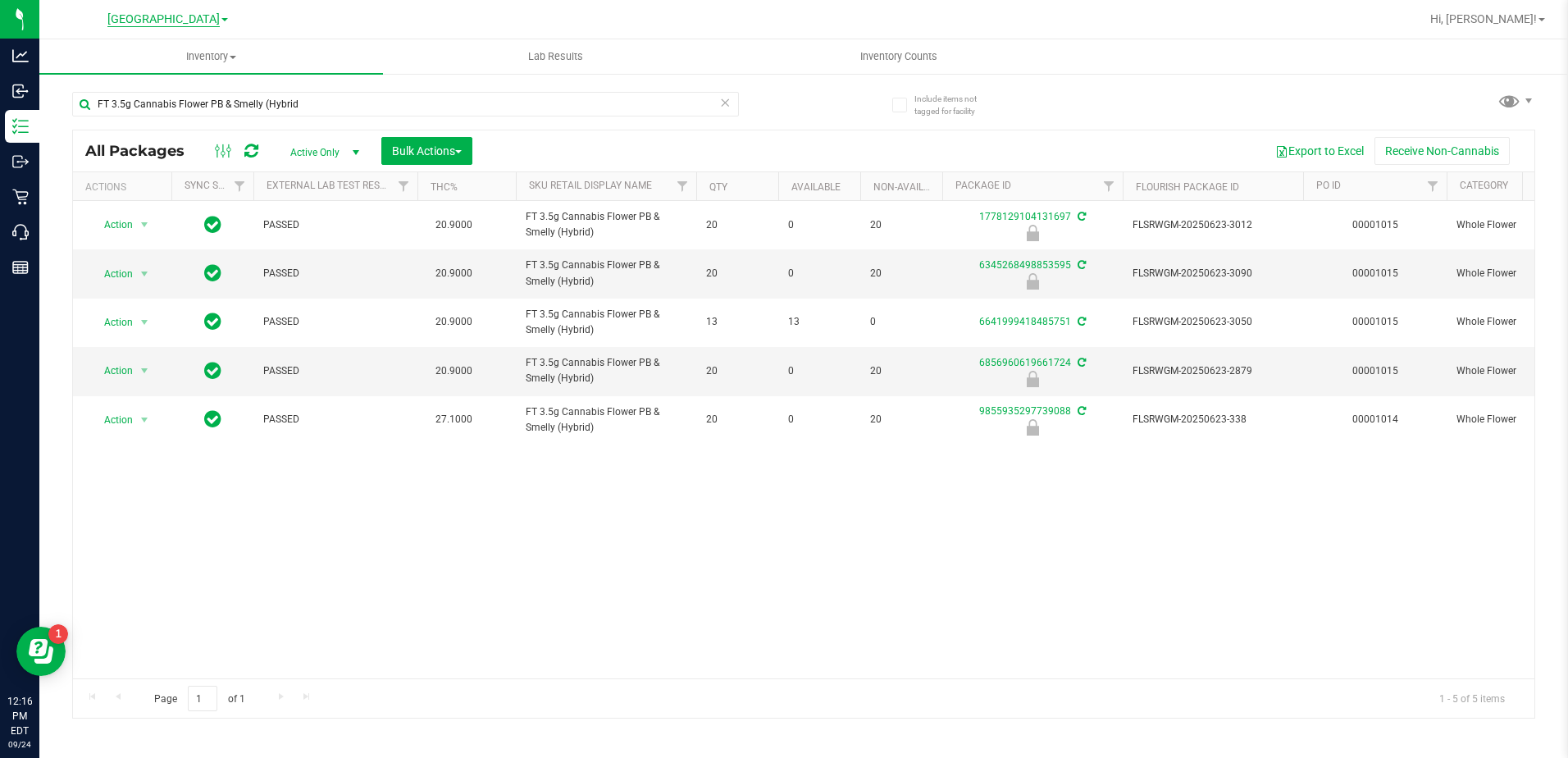
click at [158, 19] on span "[GEOGRAPHIC_DATA]" at bounding box center [163, 20] width 113 height 15
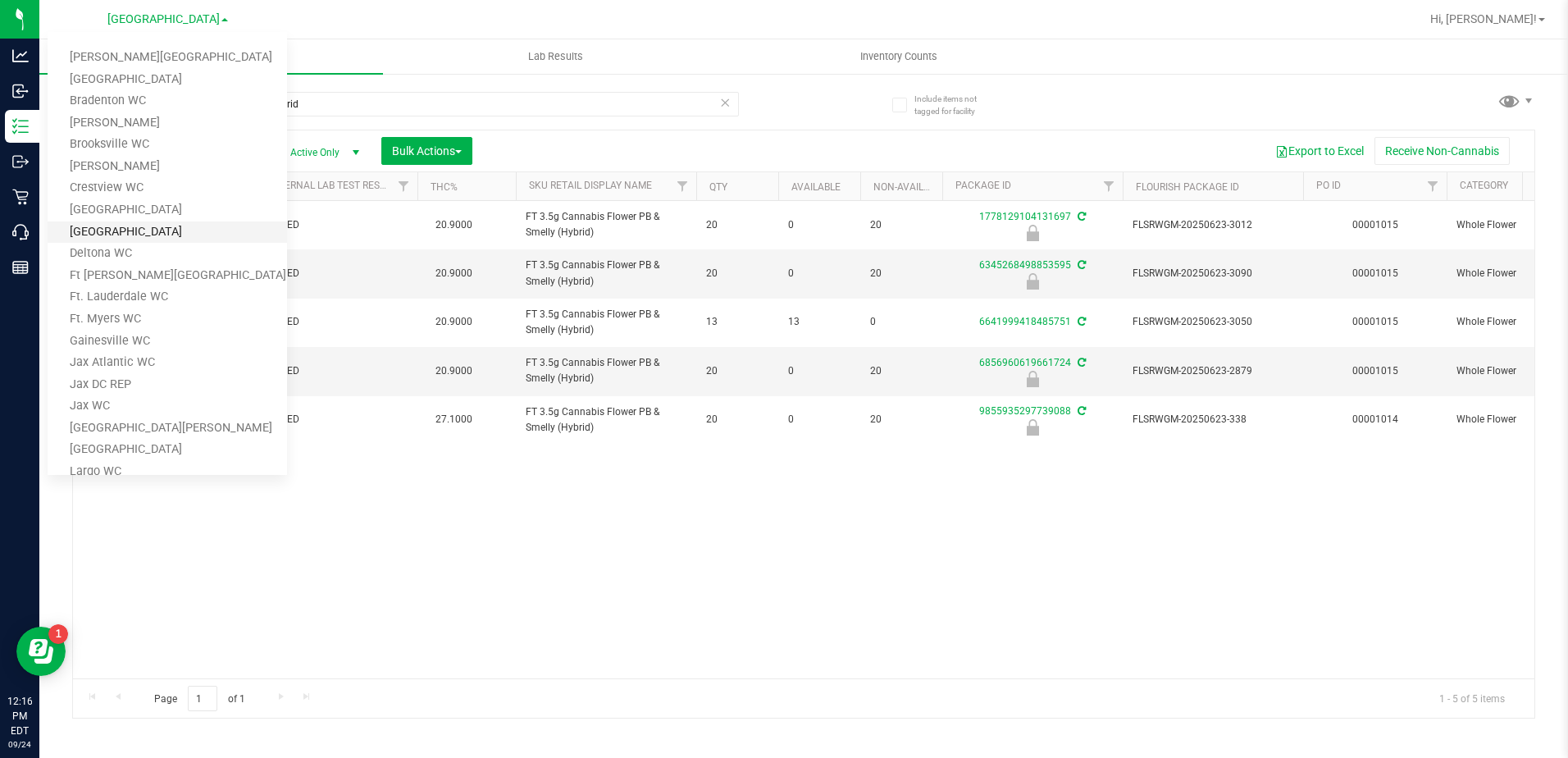
click at [115, 231] on link "[GEOGRAPHIC_DATA]" at bounding box center [167, 233] width 240 height 22
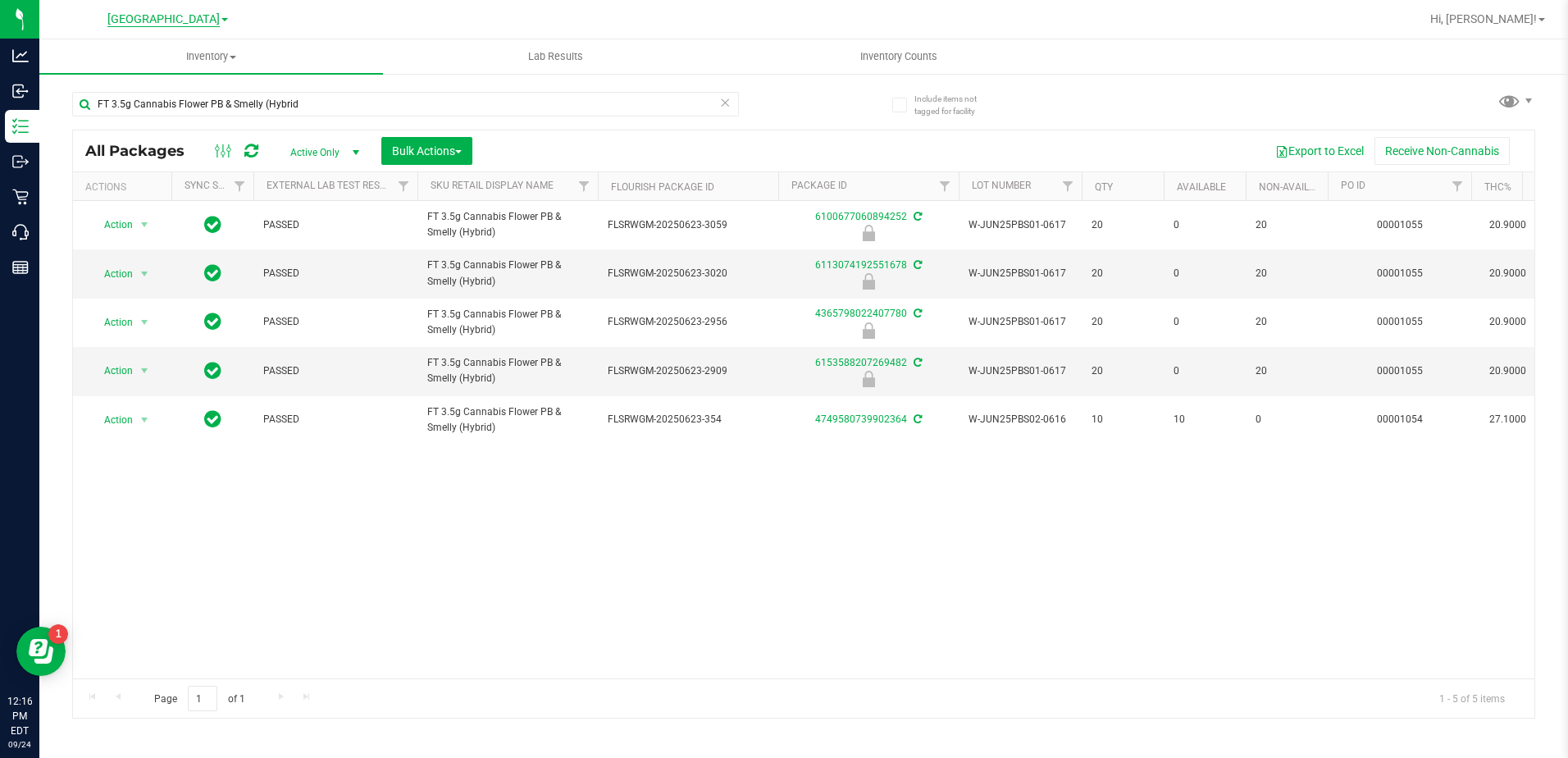
click at [169, 17] on span "[GEOGRAPHIC_DATA]" at bounding box center [163, 20] width 113 height 15
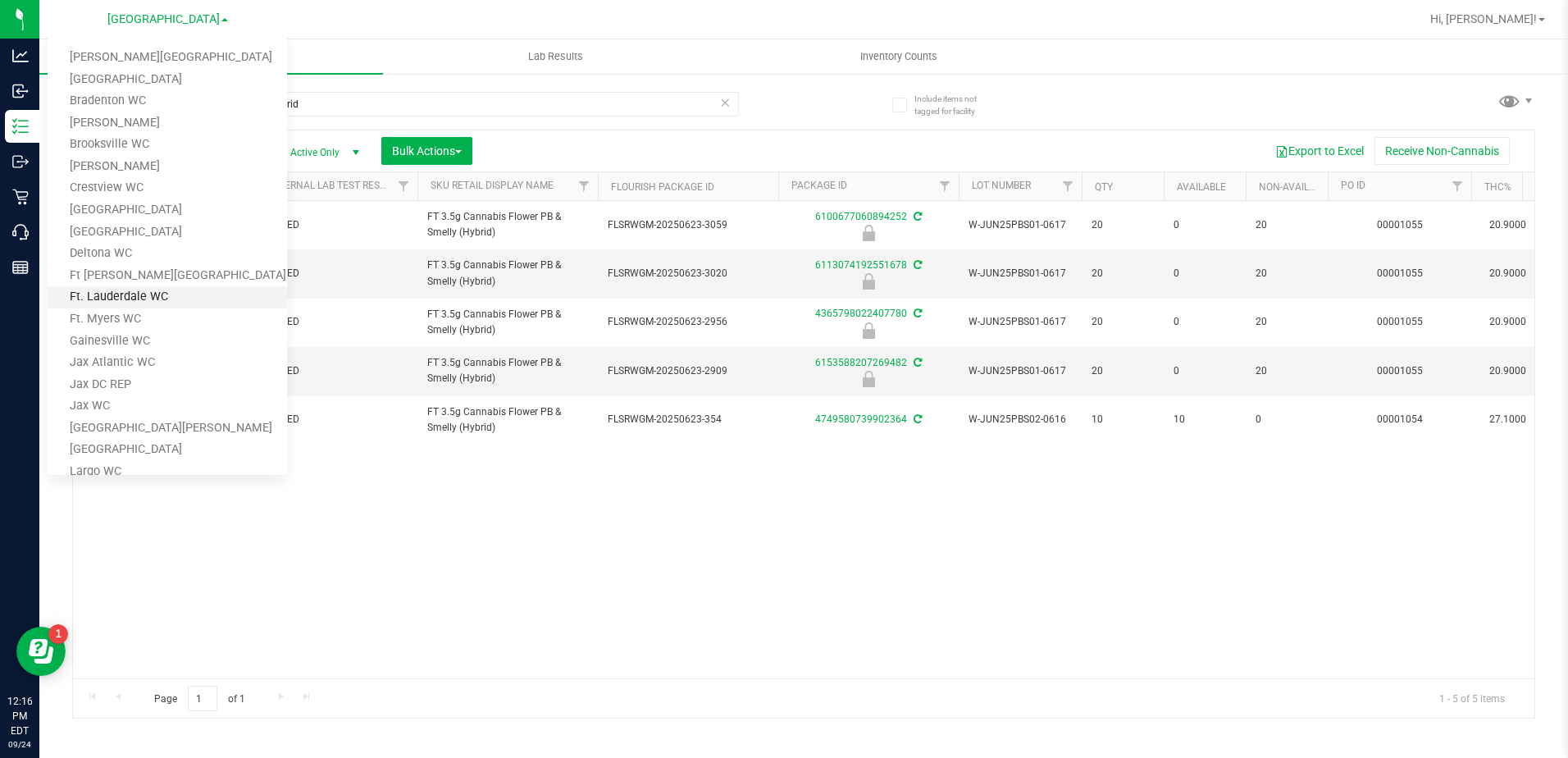
click at [121, 297] on link "Ft. Lauderdale WC" at bounding box center [167, 297] width 240 height 22
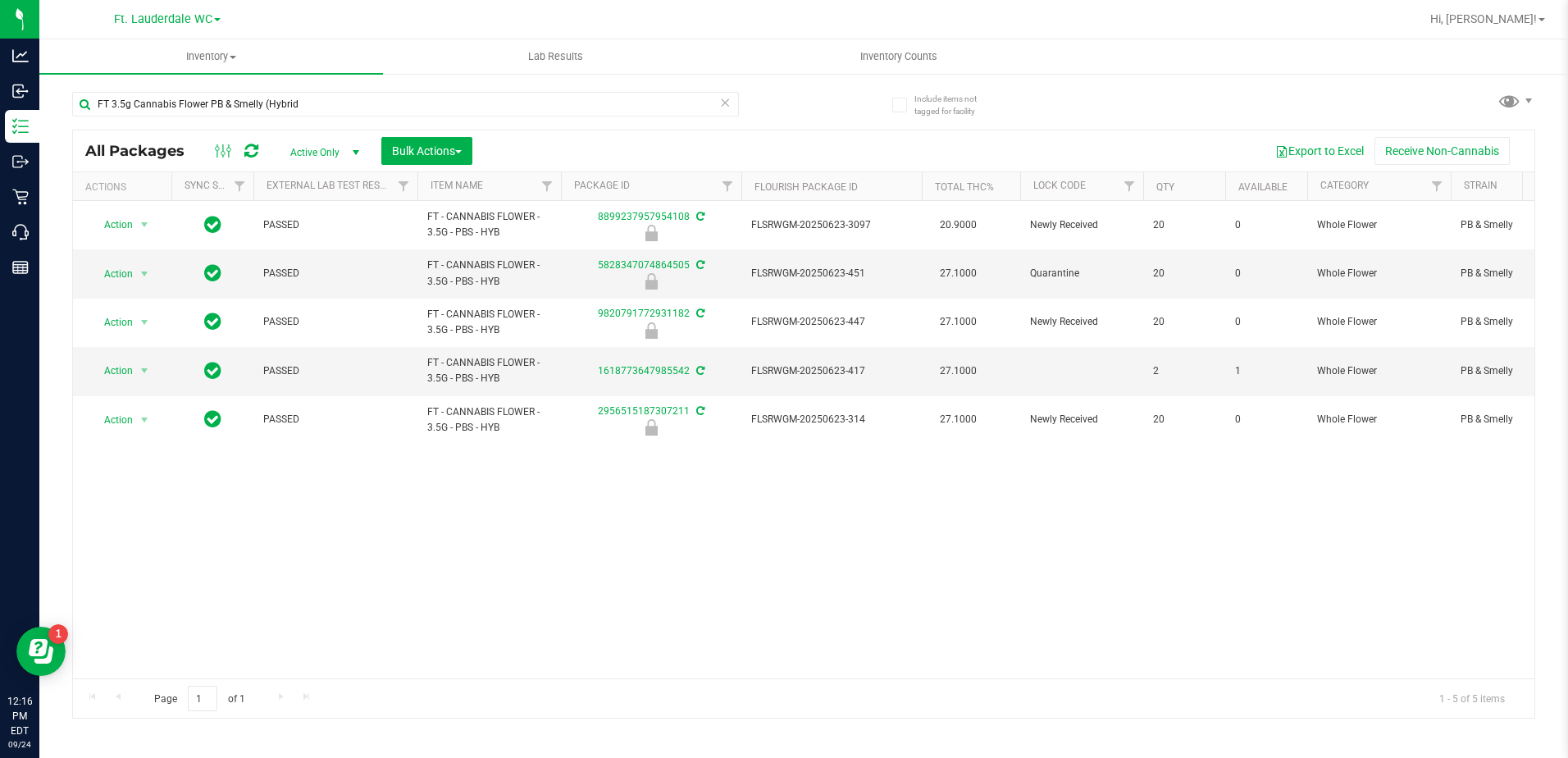
click at [158, 8] on div "Ft. Lauderdale WC [PERSON_NAME][GEOGRAPHIC_DATA] [PERSON_NAME][GEOGRAPHIC_DATA]…" at bounding box center [167, 19] width 240 height 25
click at [154, 15] on span "Ft. Lauderdale WC" at bounding box center [163, 20] width 99 height 15
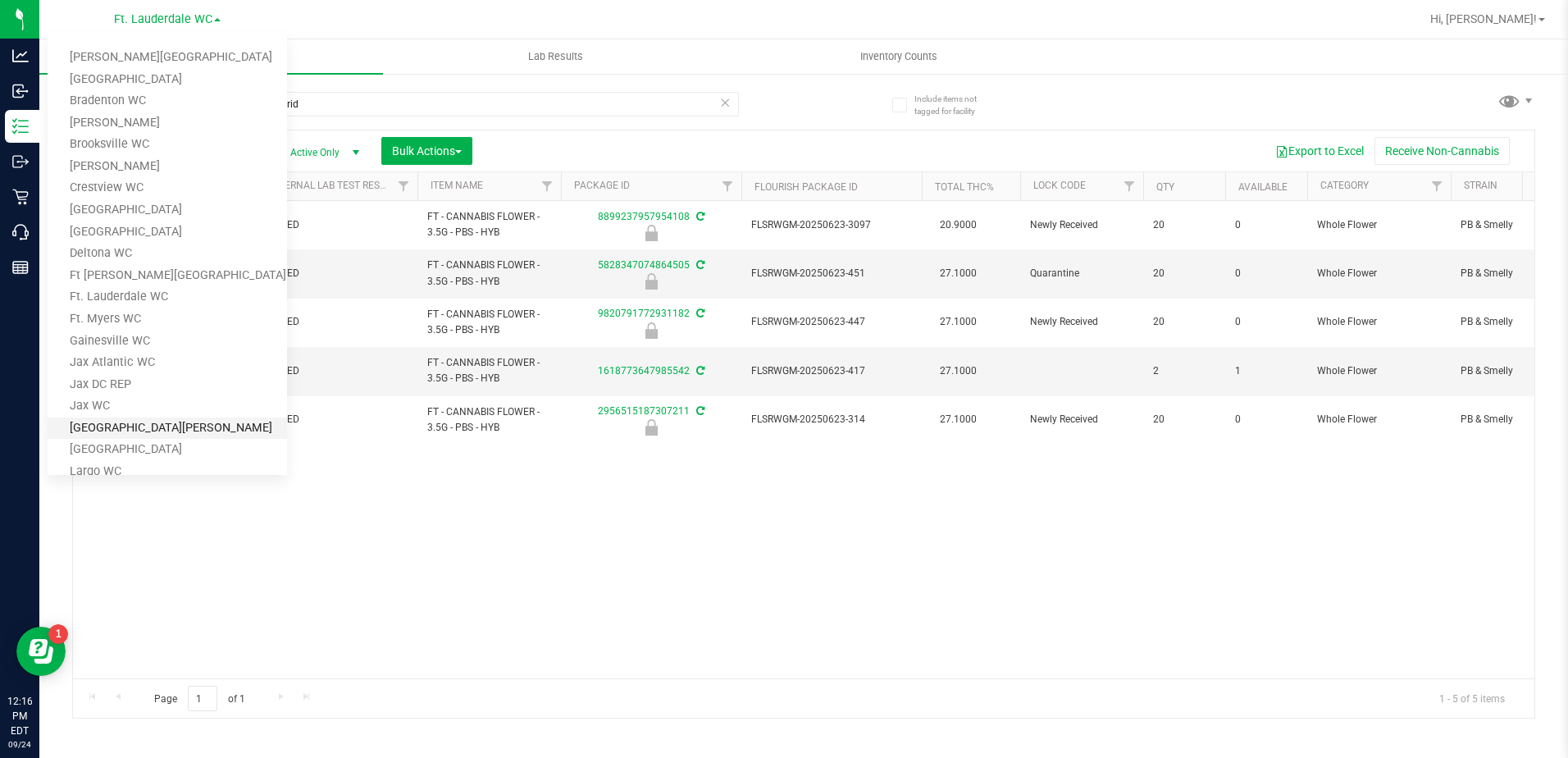
click at [87, 422] on link "[GEOGRAPHIC_DATA][PERSON_NAME]" at bounding box center [167, 429] width 240 height 22
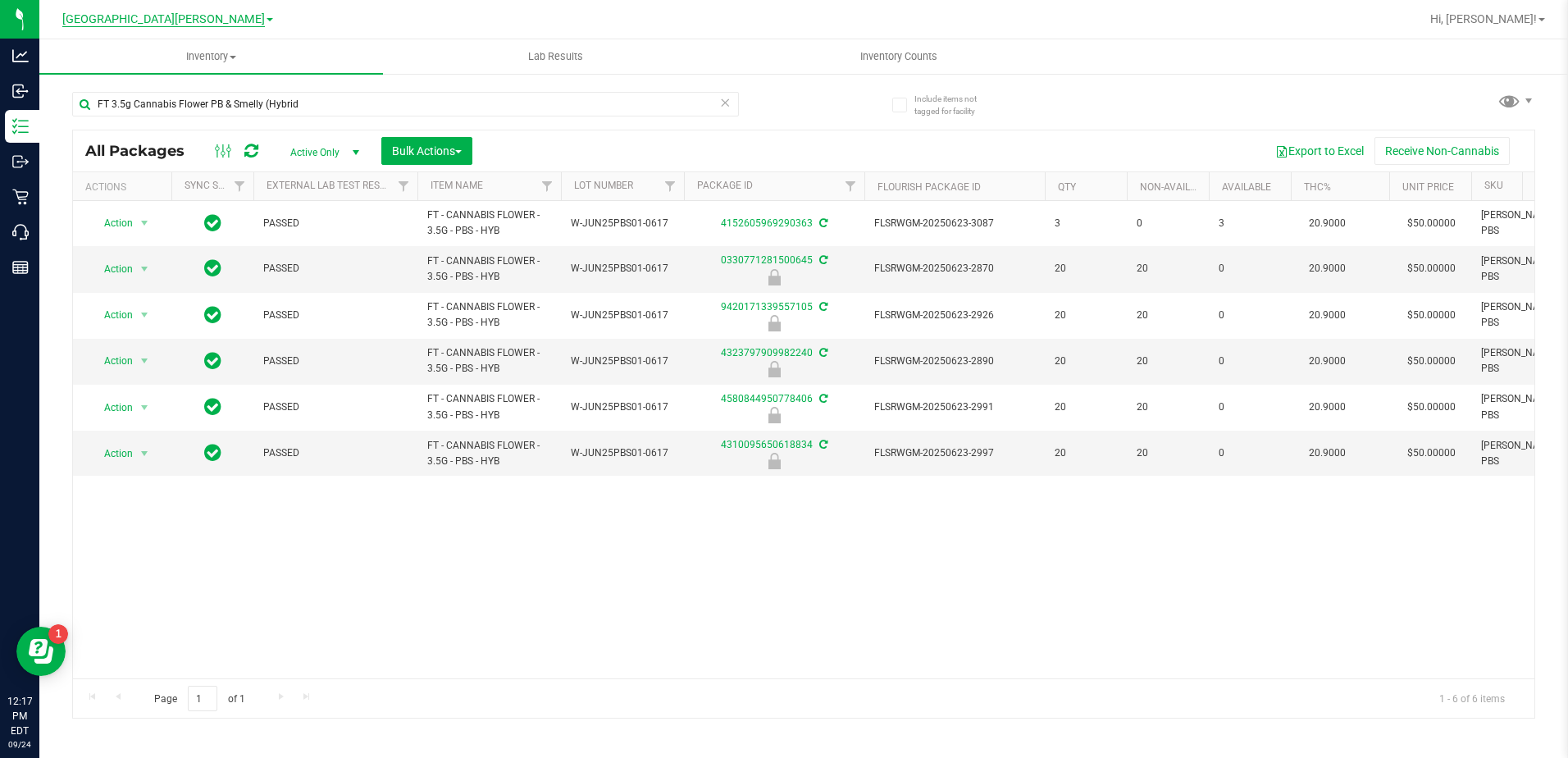
click at [172, 19] on span "[GEOGRAPHIC_DATA][PERSON_NAME]" at bounding box center [163, 20] width 202 height 15
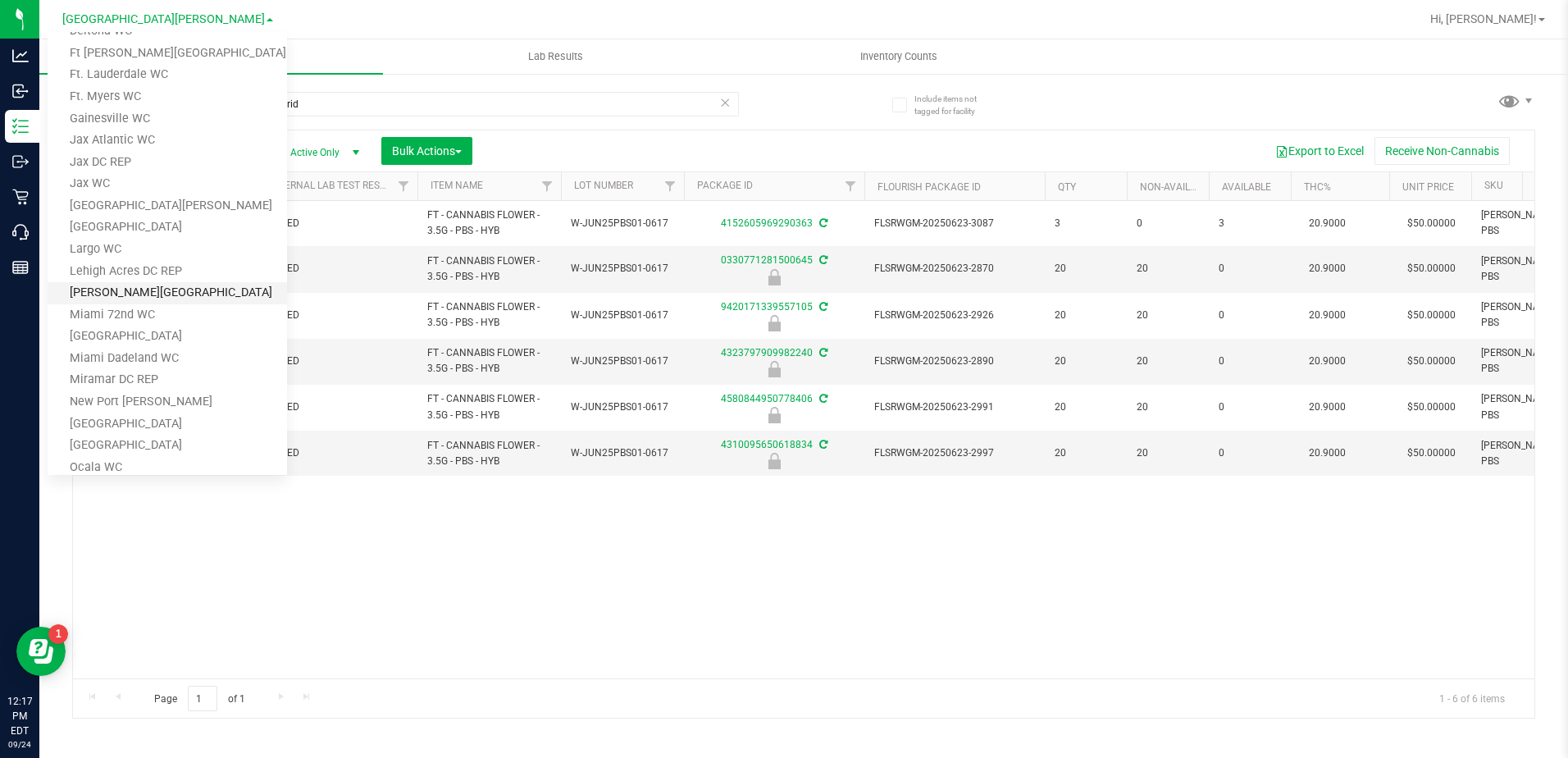
scroll to position [246, 0]
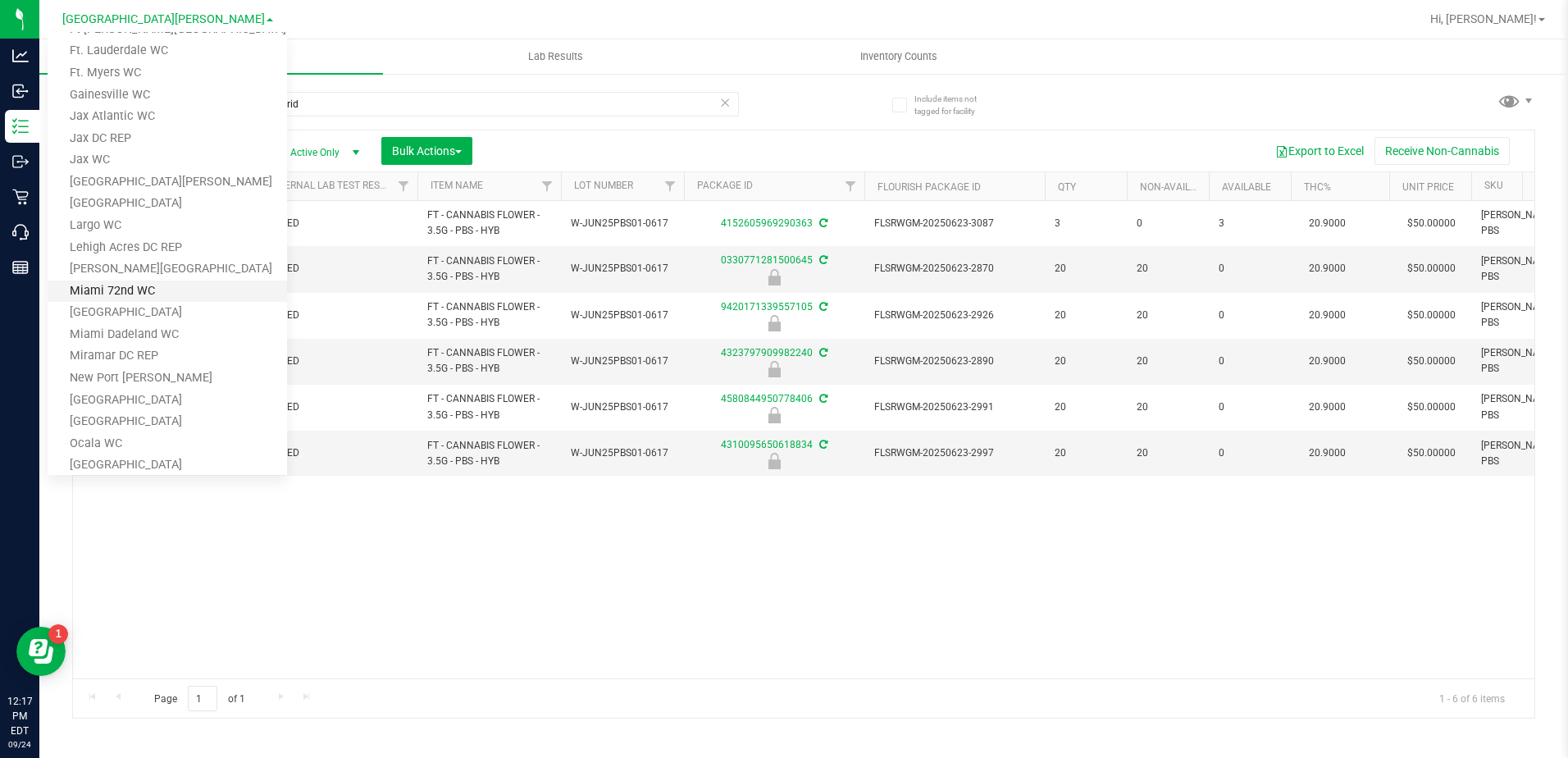
click at [126, 292] on link "Miami 72nd WC" at bounding box center [167, 292] width 240 height 22
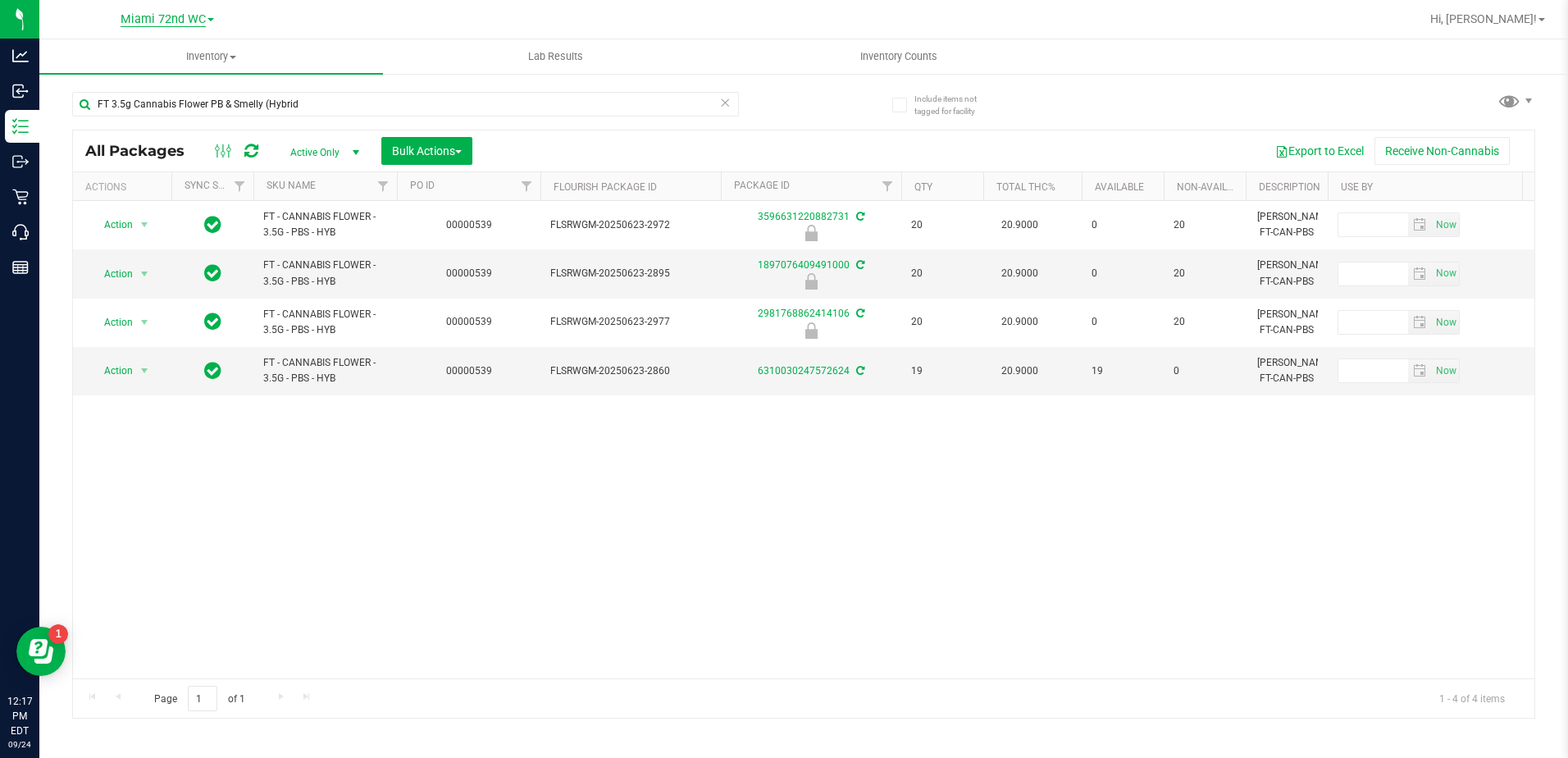
click at [182, 24] on span "Miami 72nd WC" at bounding box center [162, 20] width 85 height 15
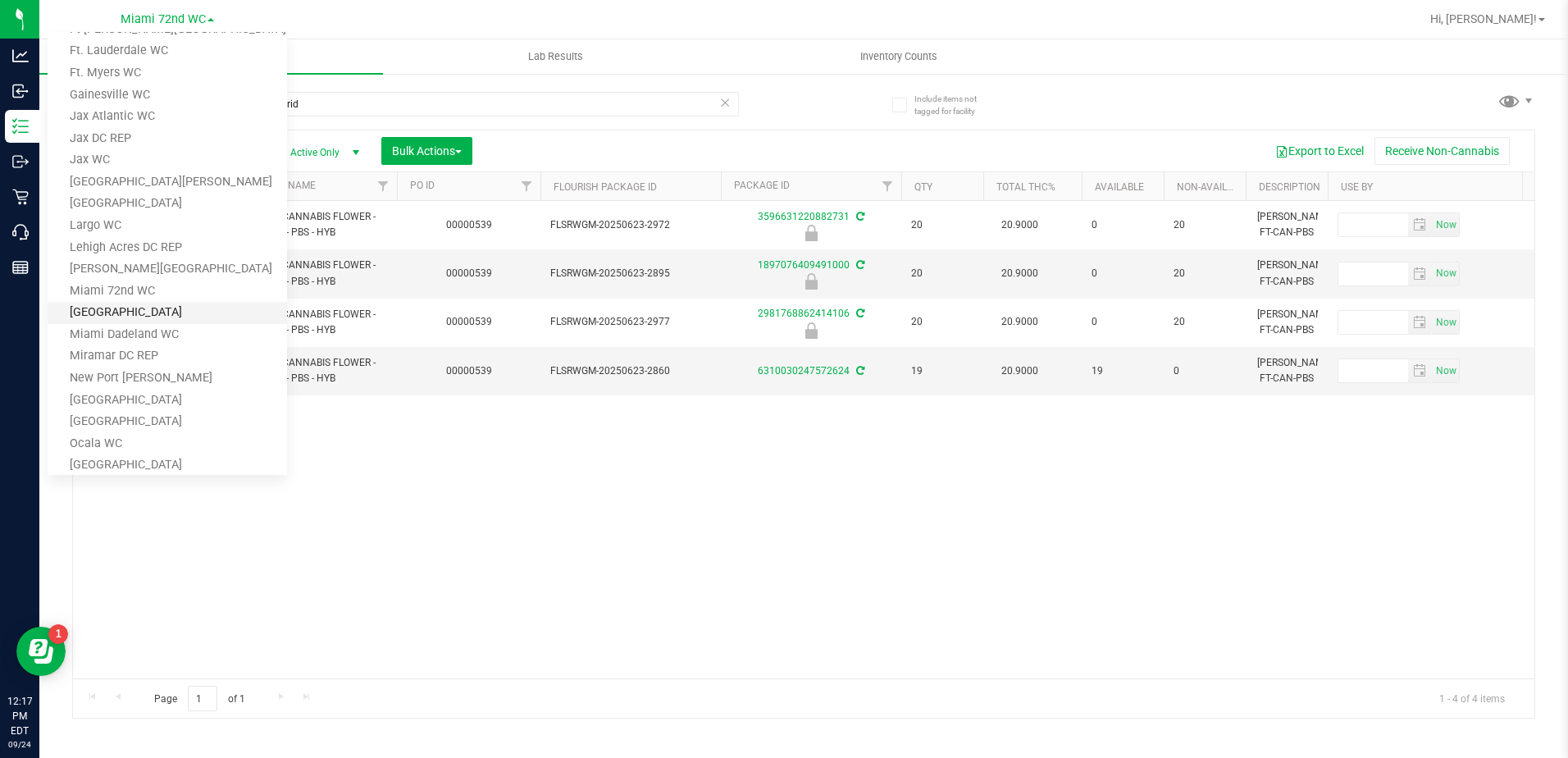
click at [116, 317] on link "[GEOGRAPHIC_DATA]" at bounding box center [167, 313] width 240 height 22
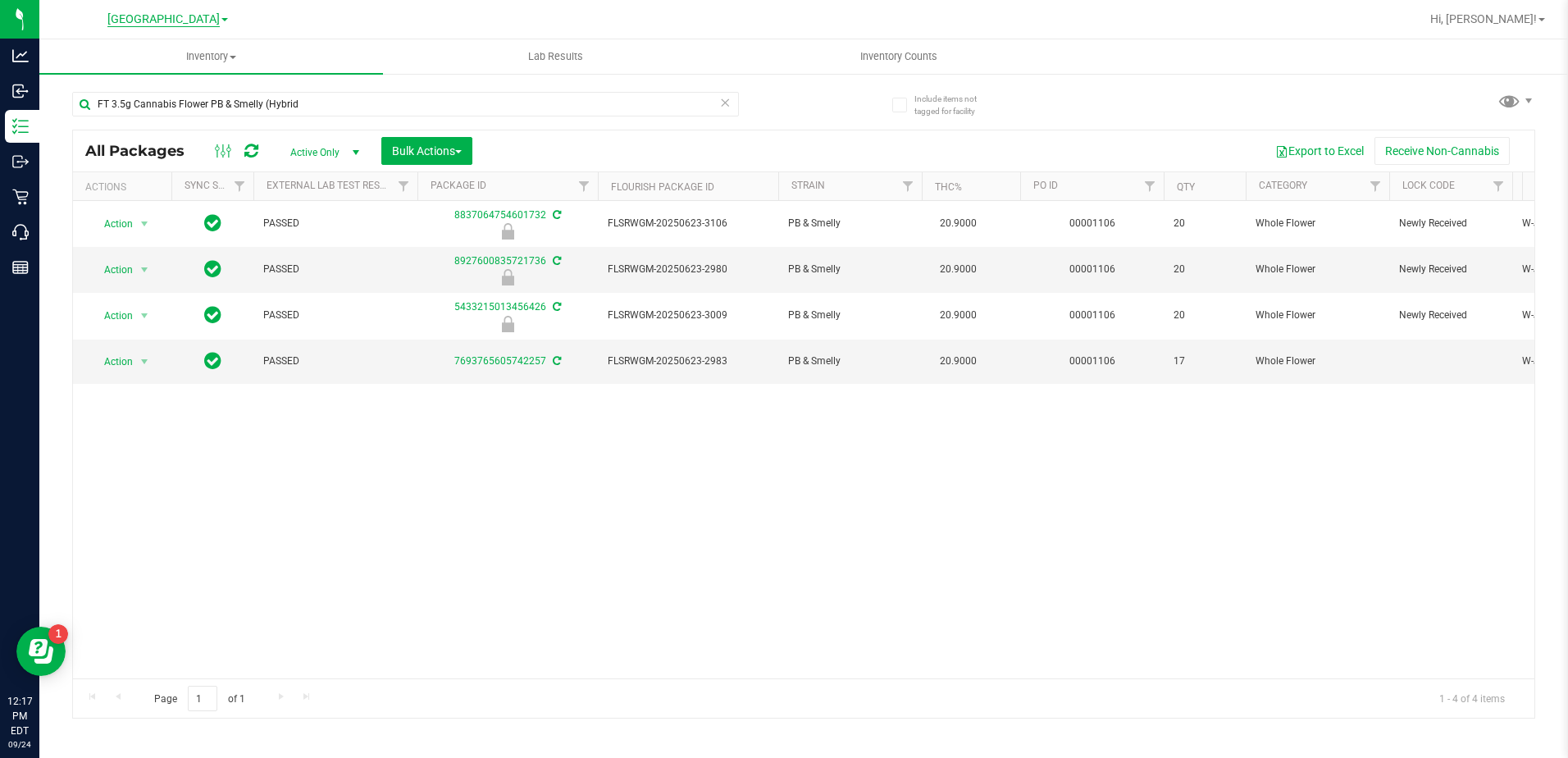
click at [151, 17] on span "[GEOGRAPHIC_DATA]" at bounding box center [163, 20] width 113 height 15
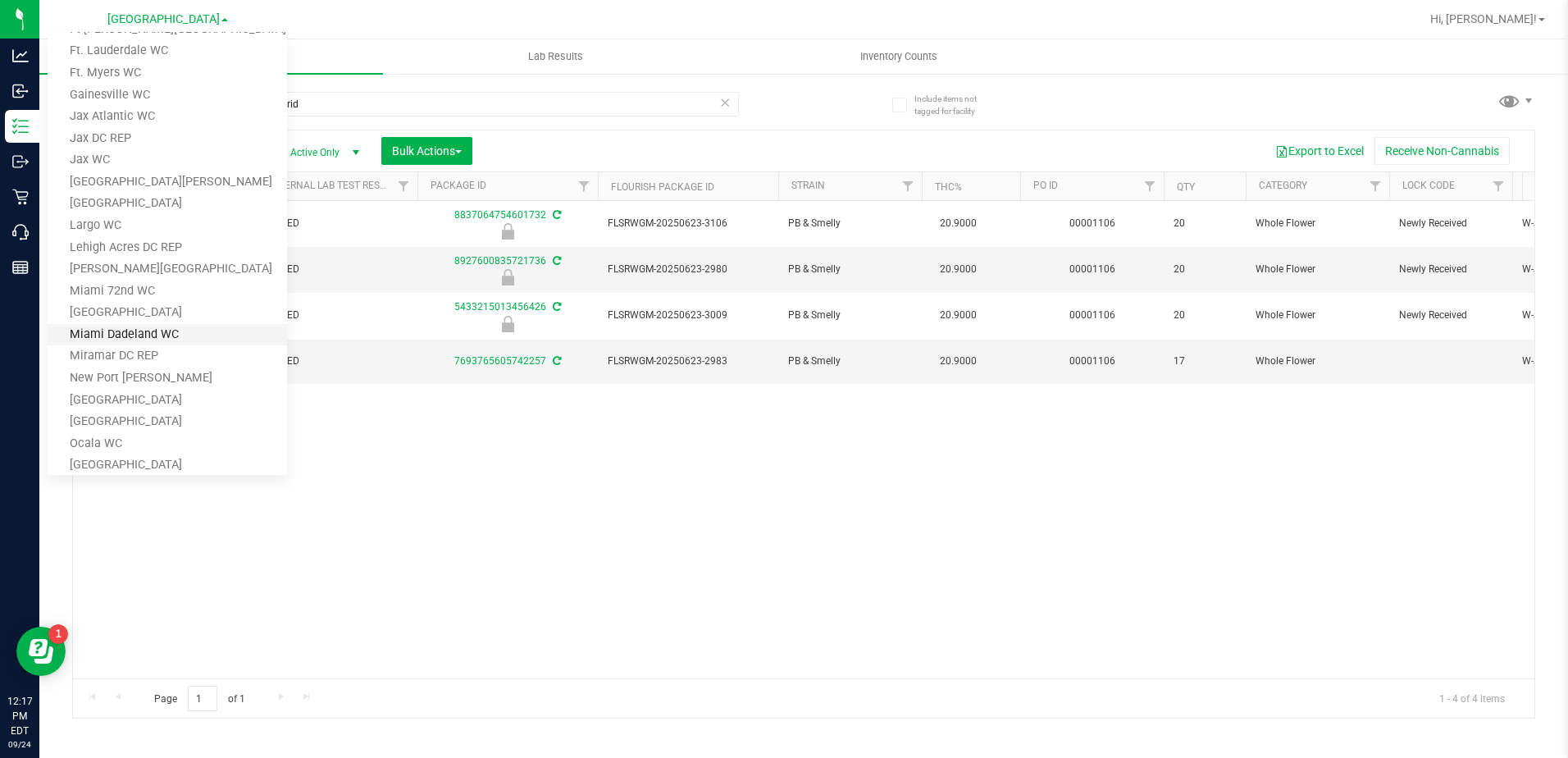
click at [133, 328] on link "Miami Dadeland WC" at bounding box center [167, 336] width 240 height 22
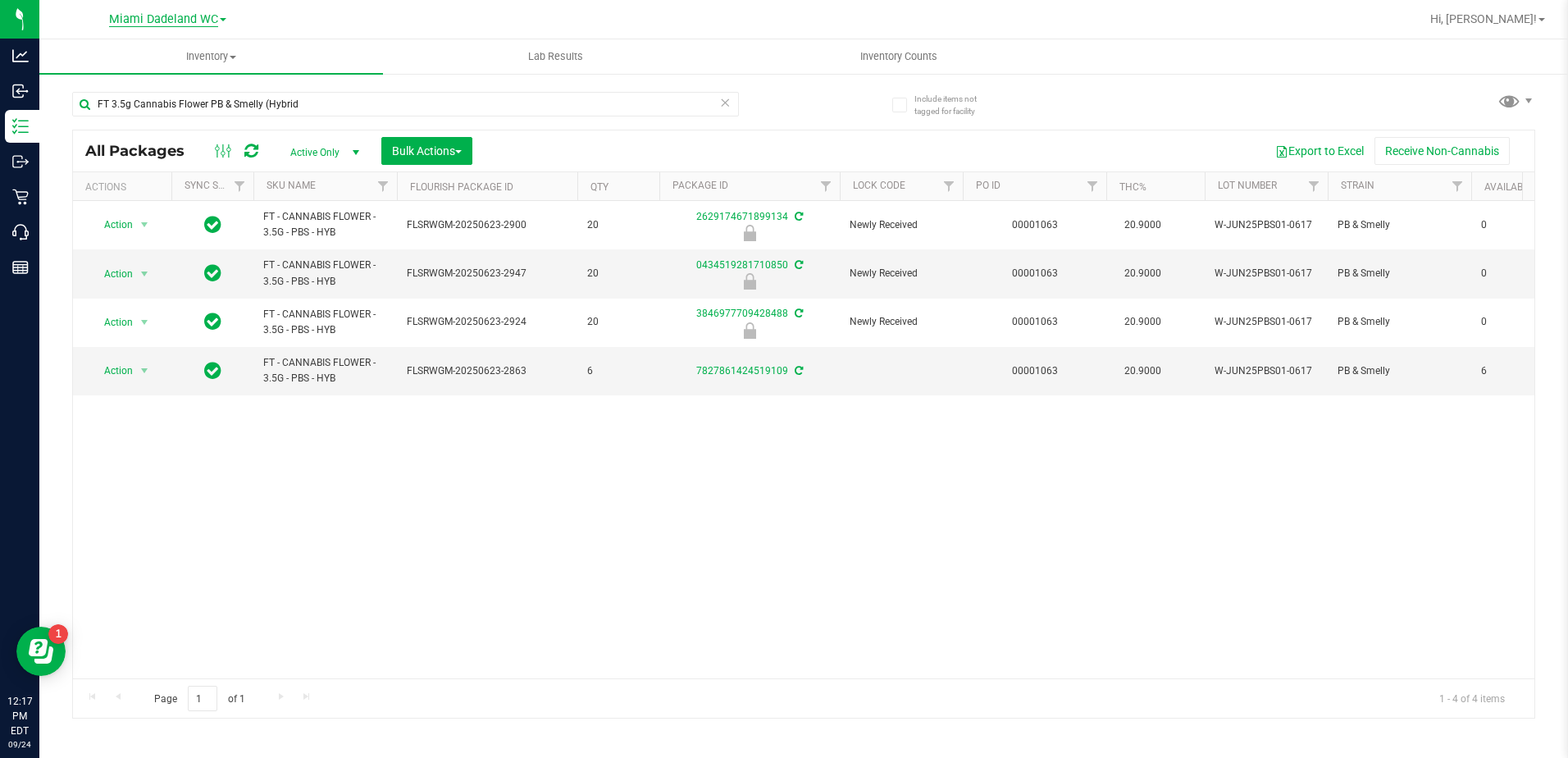
click at [215, 16] on span "Miami Dadeland WC" at bounding box center [163, 20] width 109 height 15
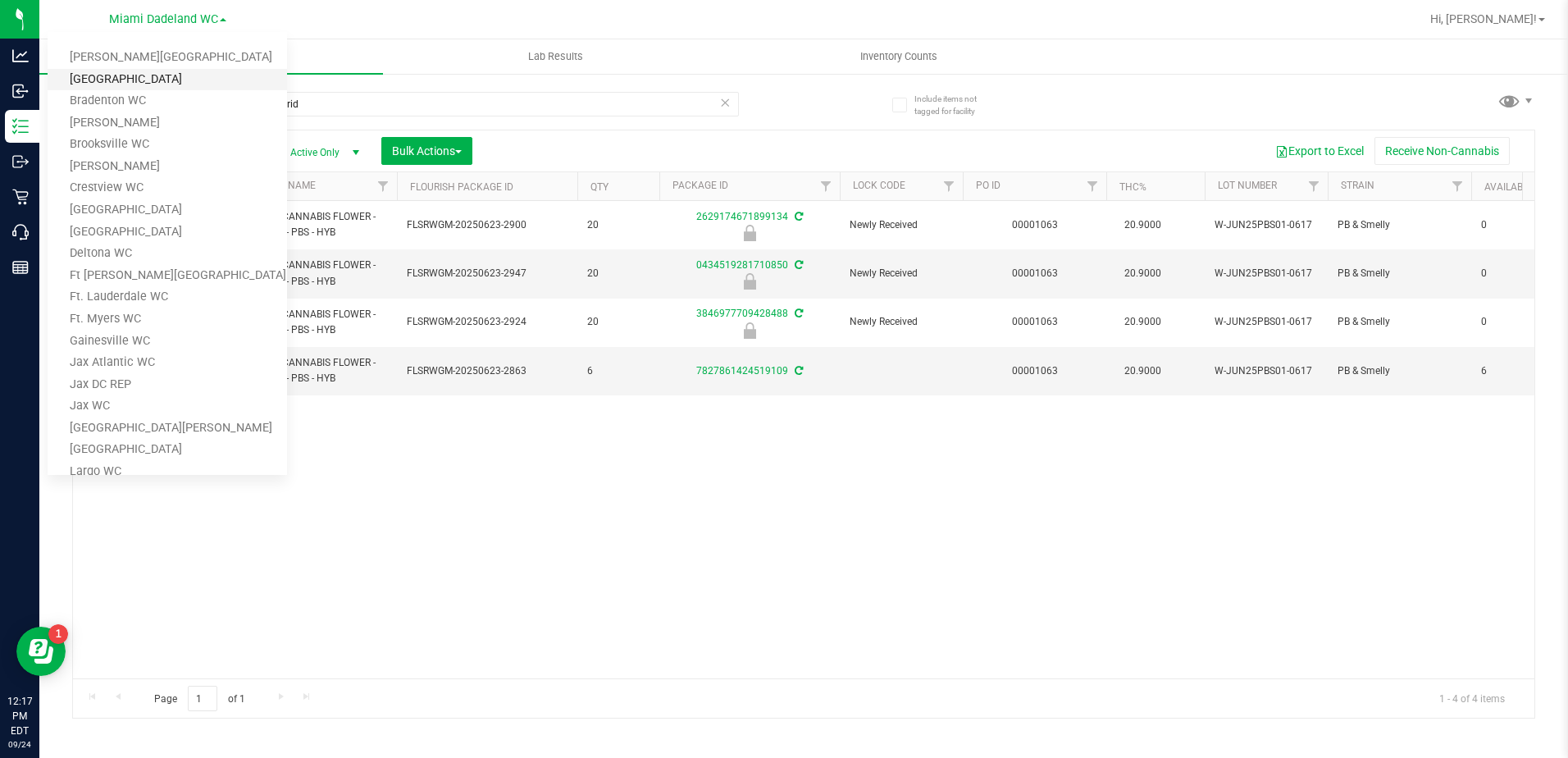
click at [161, 78] on link "[GEOGRAPHIC_DATA]" at bounding box center [167, 80] width 240 height 22
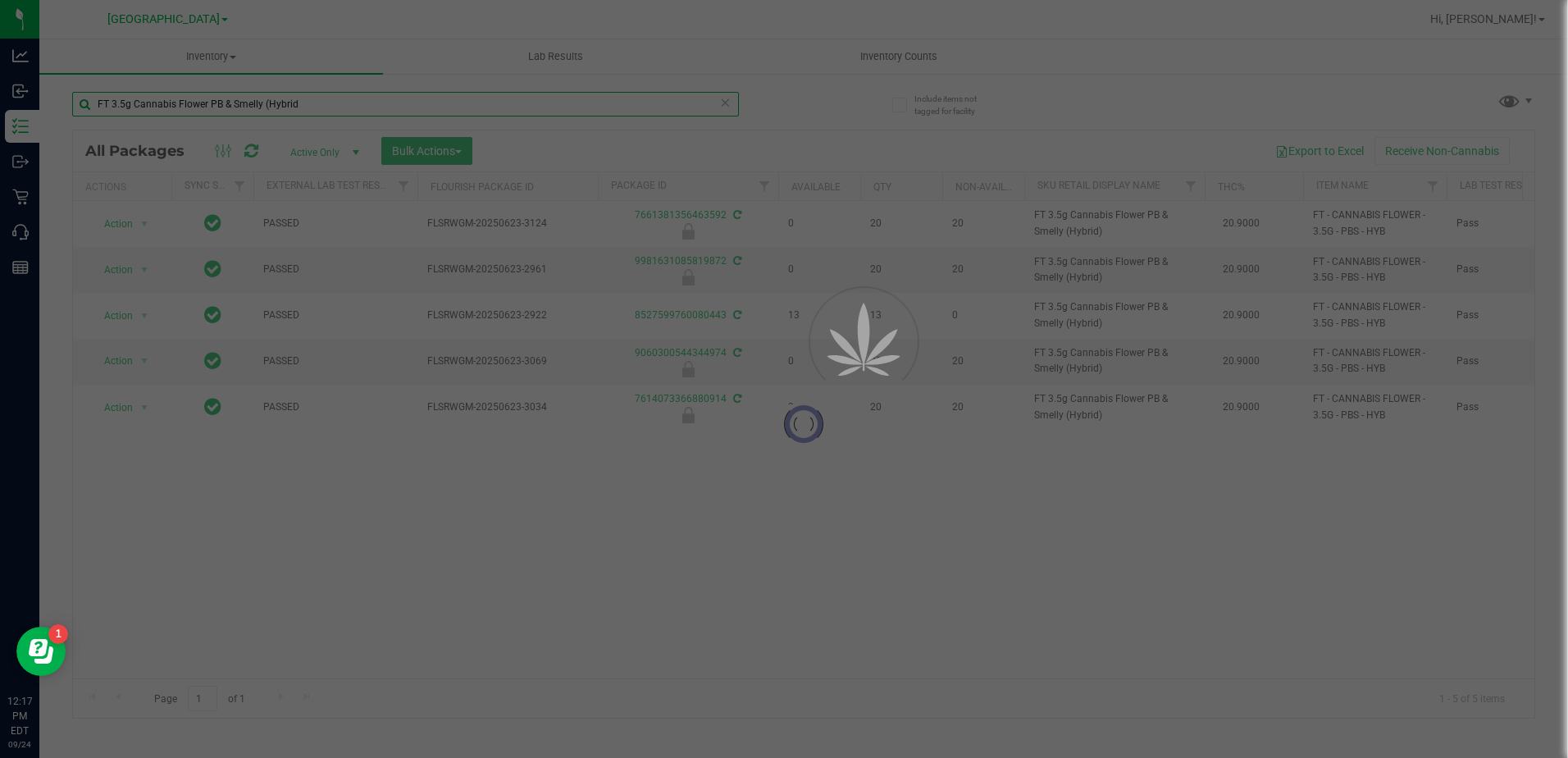
drag, startPoint x: 316, startPoint y: 98, endPoint x: 288, endPoint y: 105, distance: 28.9
click at [288, 105] on input "FT 3.5g Cannabis Flower PB & Smelly (Hybrid" at bounding box center [405, 104] width 667 height 24
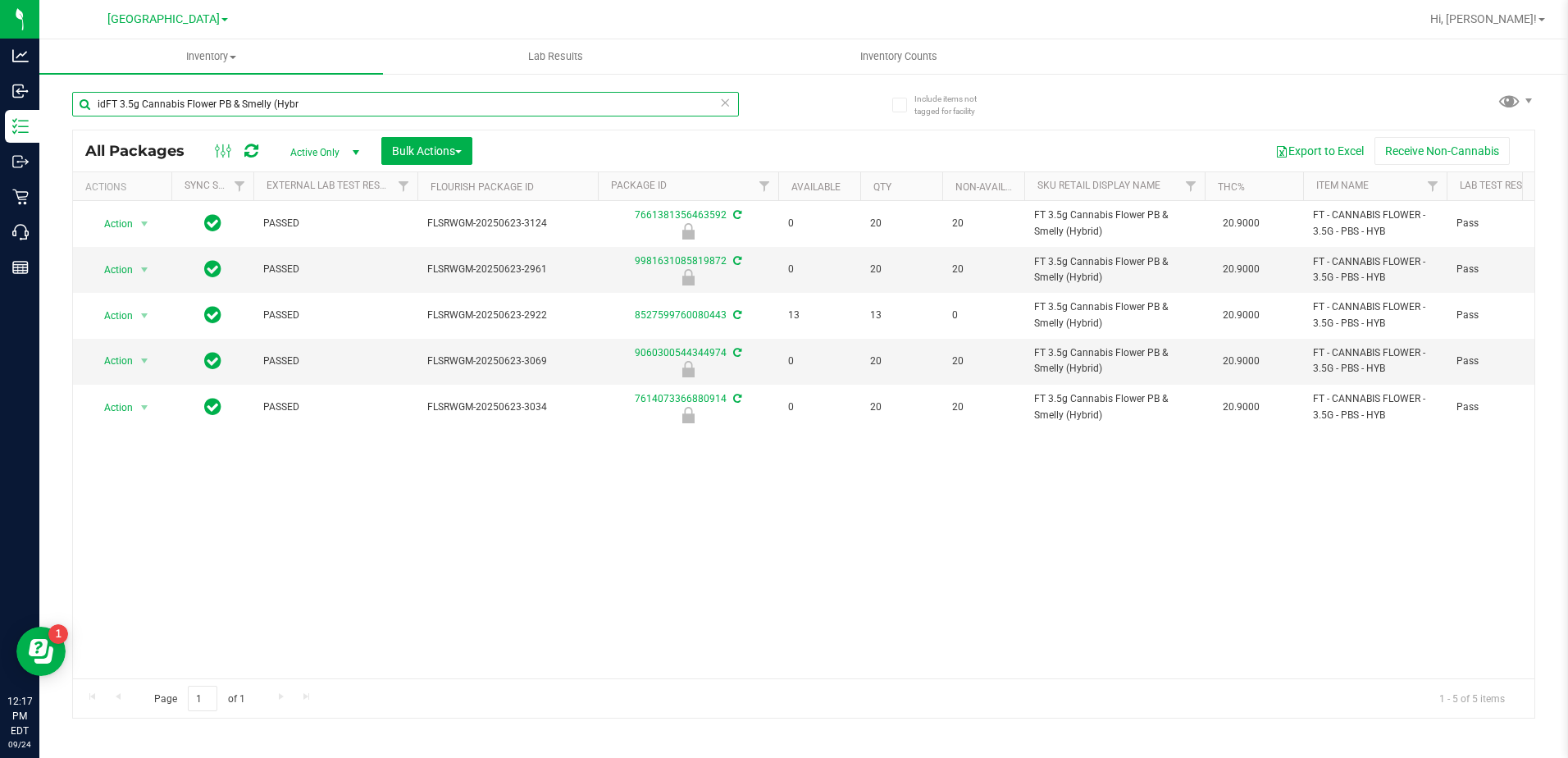
drag, startPoint x: 283, startPoint y: 106, endPoint x: 49, endPoint y: 105, distance: 234.0
click at [49, 105] on div "Include items not tagged for facility idFT 3.5g Cannabis Flower PB & Smelly (Hy…" at bounding box center [804, 322] width 1529 height 501
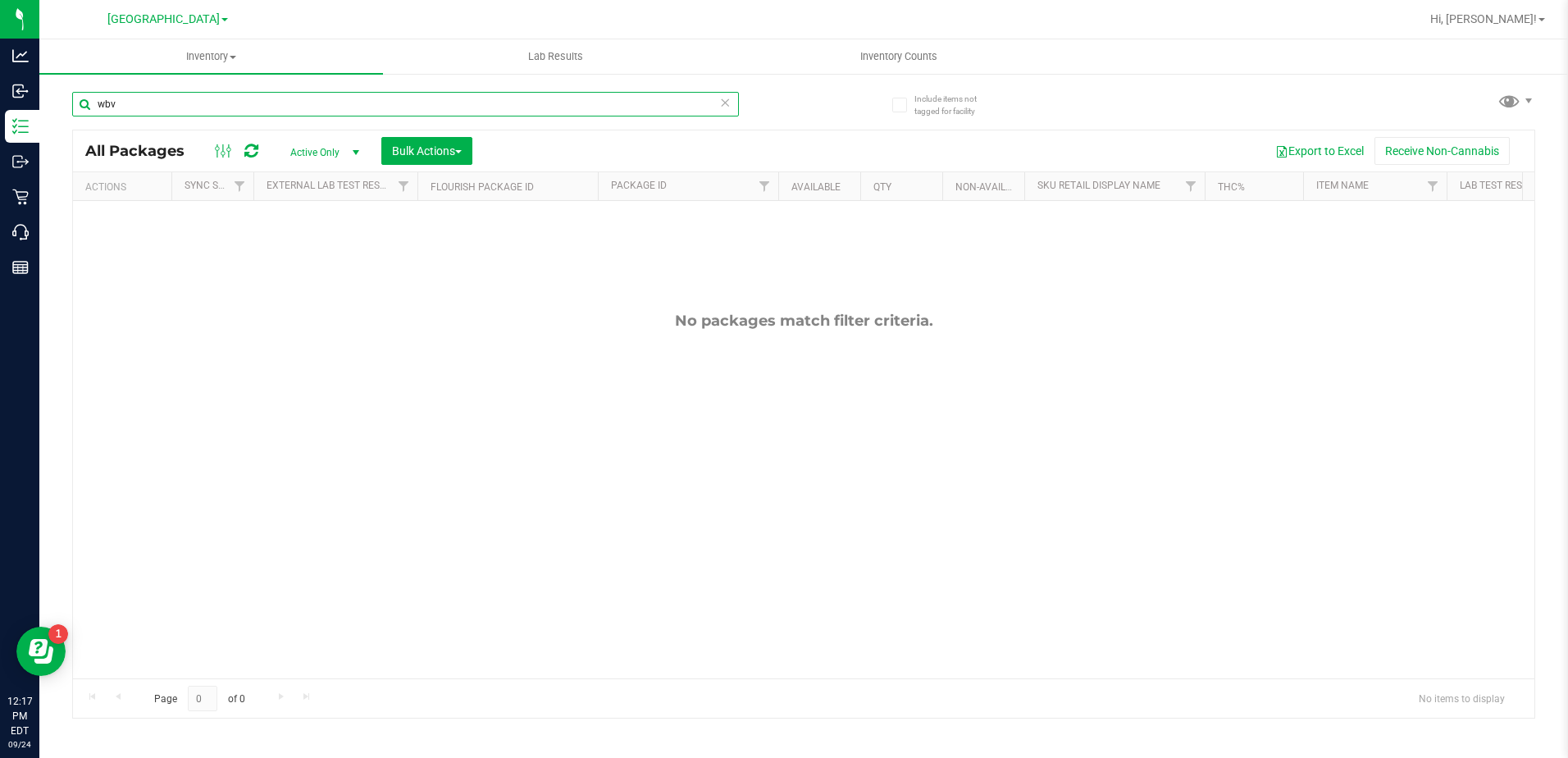
type input "wbv"
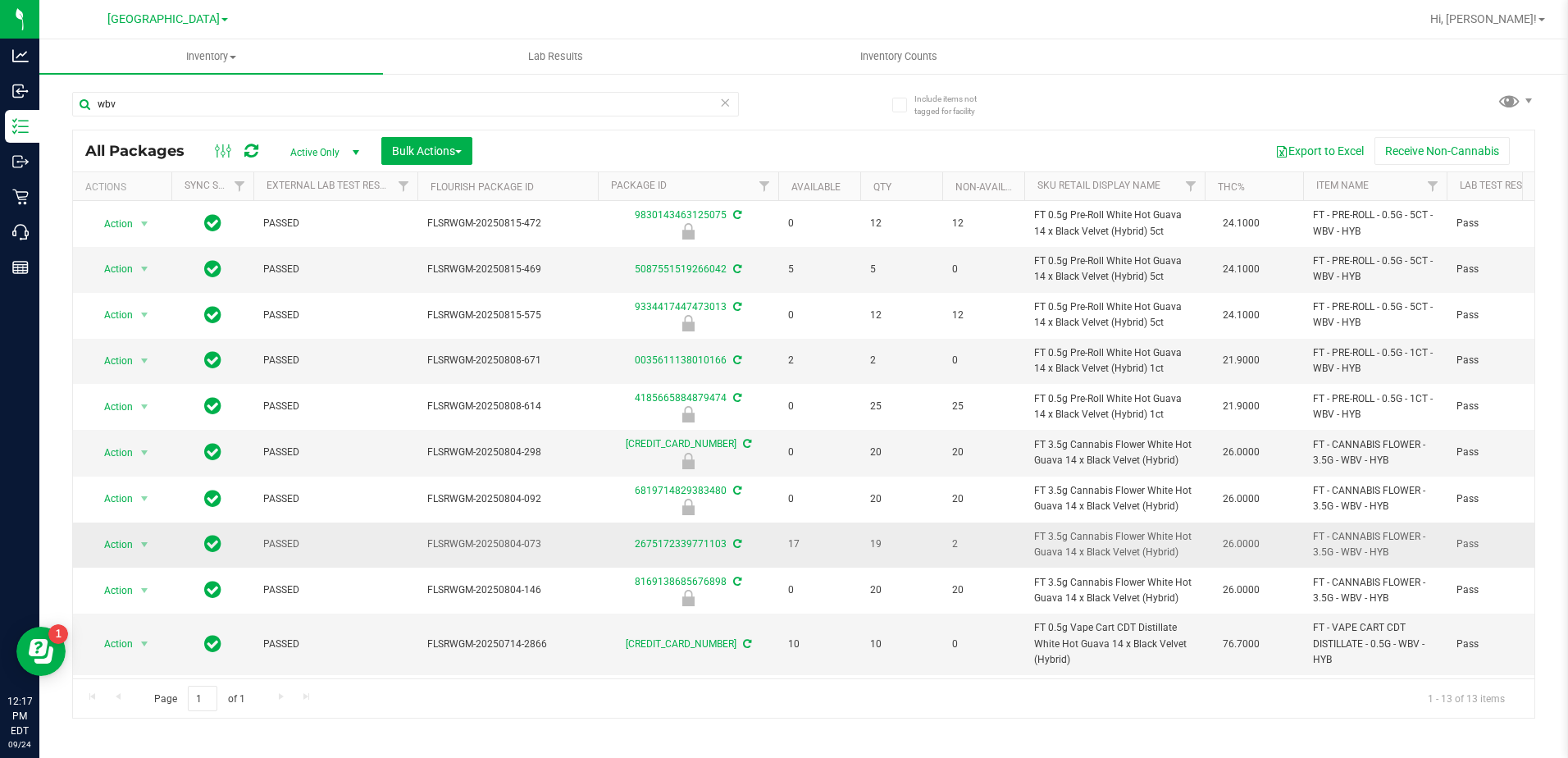
drag, startPoint x: 1179, startPoint y: 550, endPoint x: 1034, endPoint y: 538, distance: 145.5
click at [1034, 538] on span "FT 3.5g Cannabis Flower White Hot Guava 14 x Black Velvet (Hybrid)" at bounding box center [1114, 544] width 160 height 31
copy span "FT 3.5g Cannabis Flower White Hot Guava 14 x Black Velvet (Hybrid)"
click at [725, 105] on icon at bounding box center [725, 102] width 11 height 20
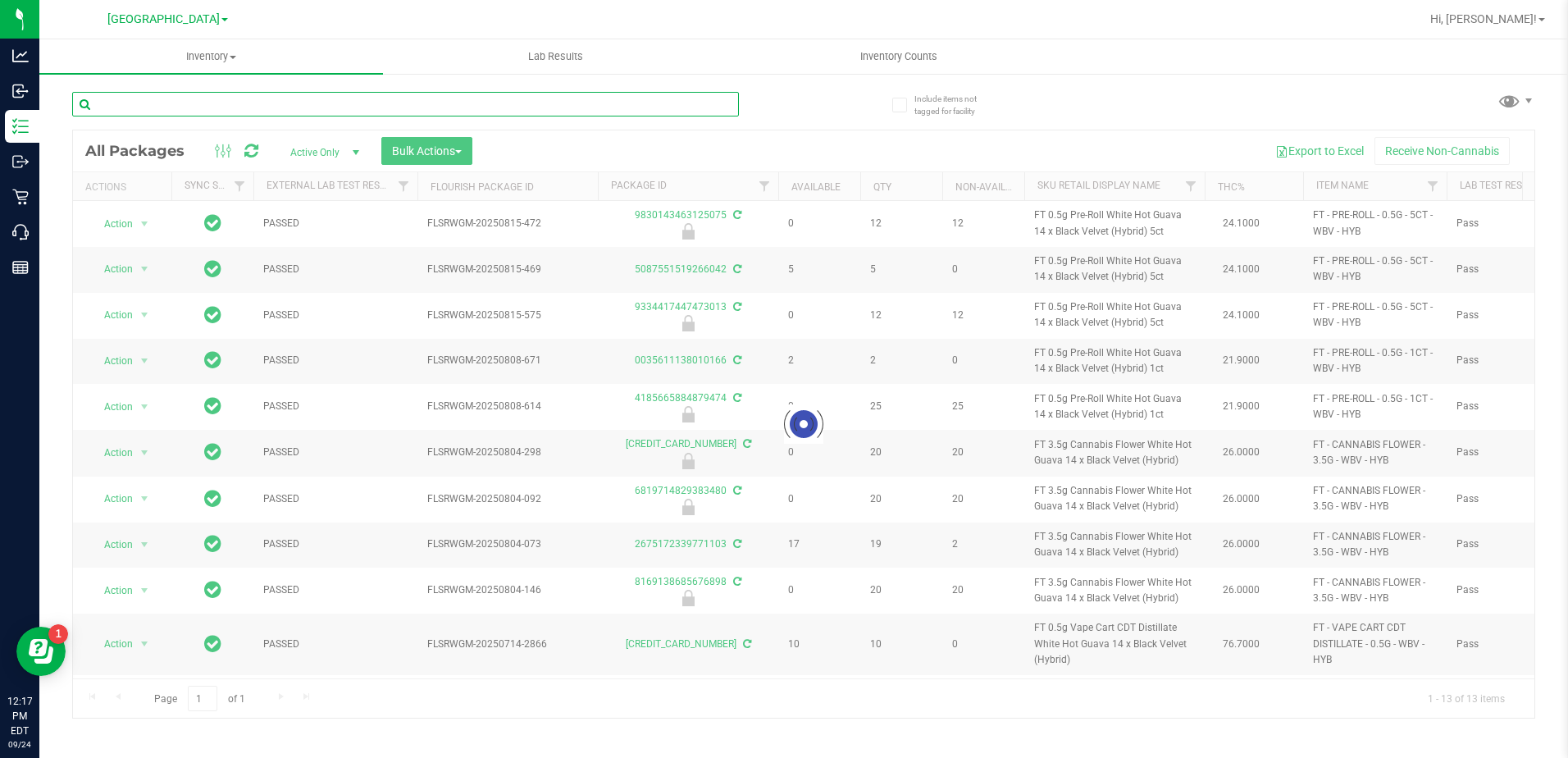
click at [648, 101] on input "text" at bounding box center [405, 104] width 667 height 24
paste input "FT 3.5g Cannabis Flower White Hot Guava 14 x Black Velvet (Hybrid)"
type input "FT 3.5g Cannabis Flower White Hot Guava 14 x Black Velvet (Hybrid)"
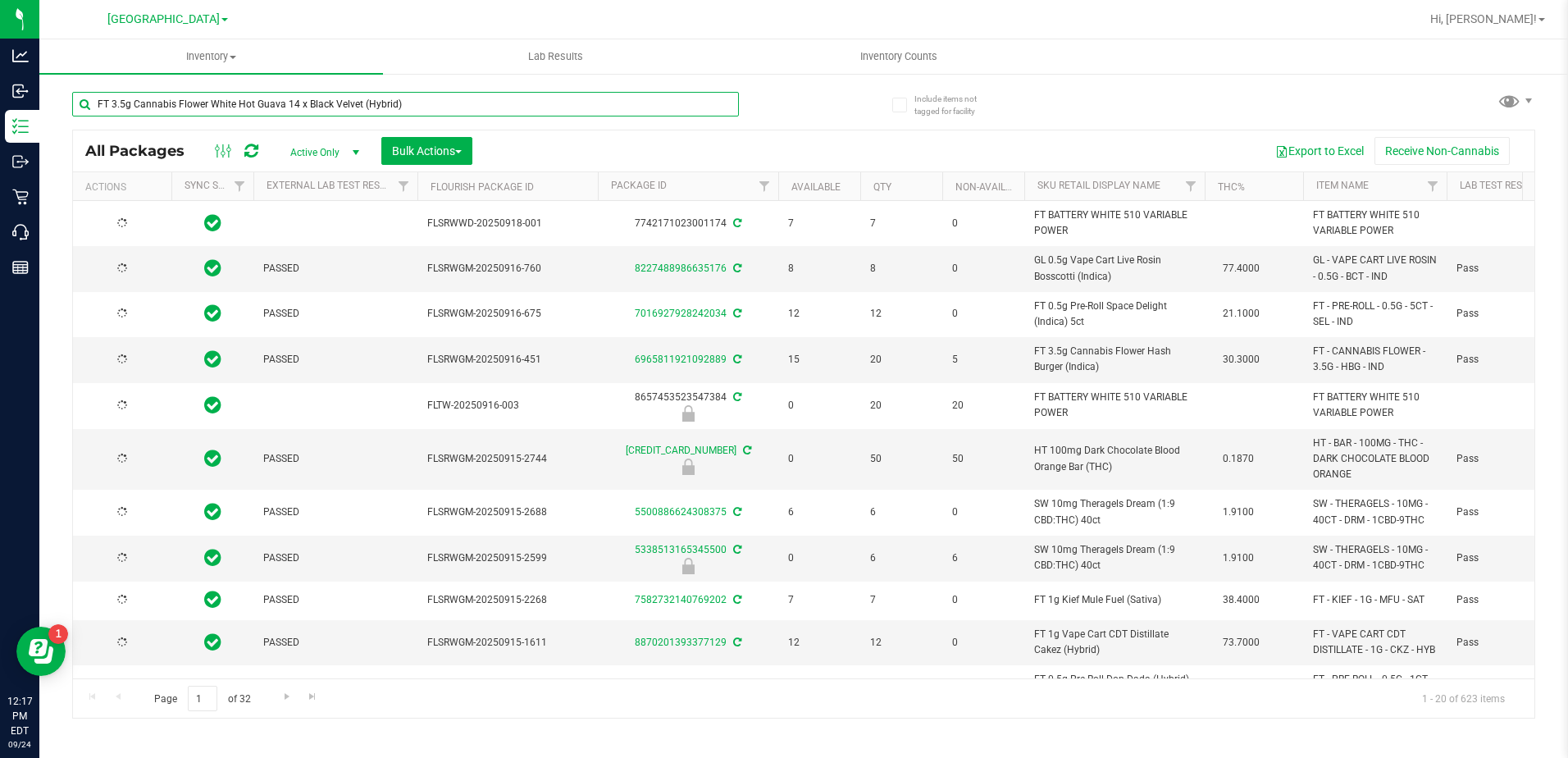
type input "[DATE]"
type input "FT 3.5g Cannabis Flower White Hot Guava 14 x Black Velvet (Hybrid)"
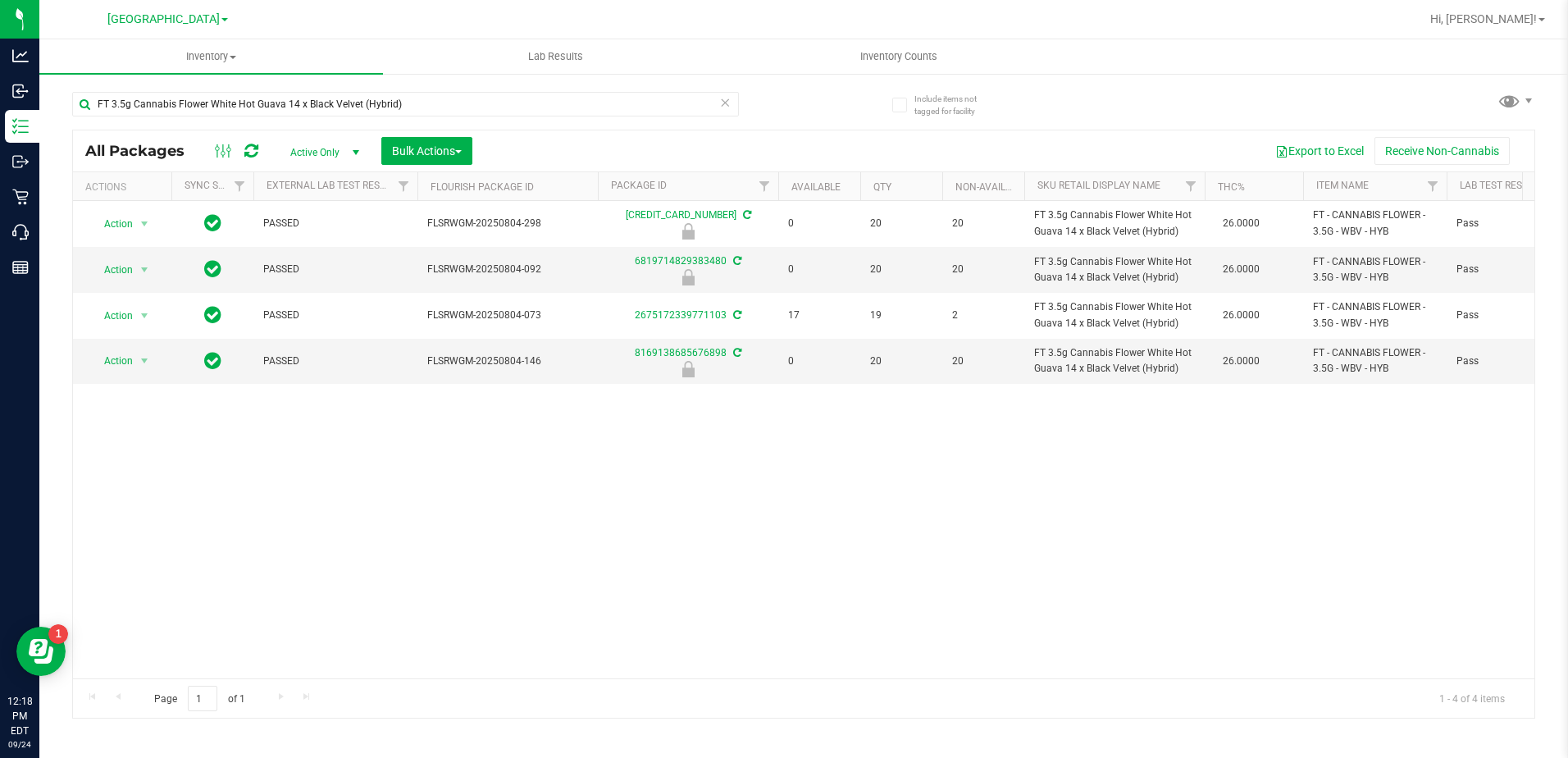
click at [151, 10] on link "[GEOGRAPHIC_DATA]" at bounding box center [167, 18] width 120 height 16
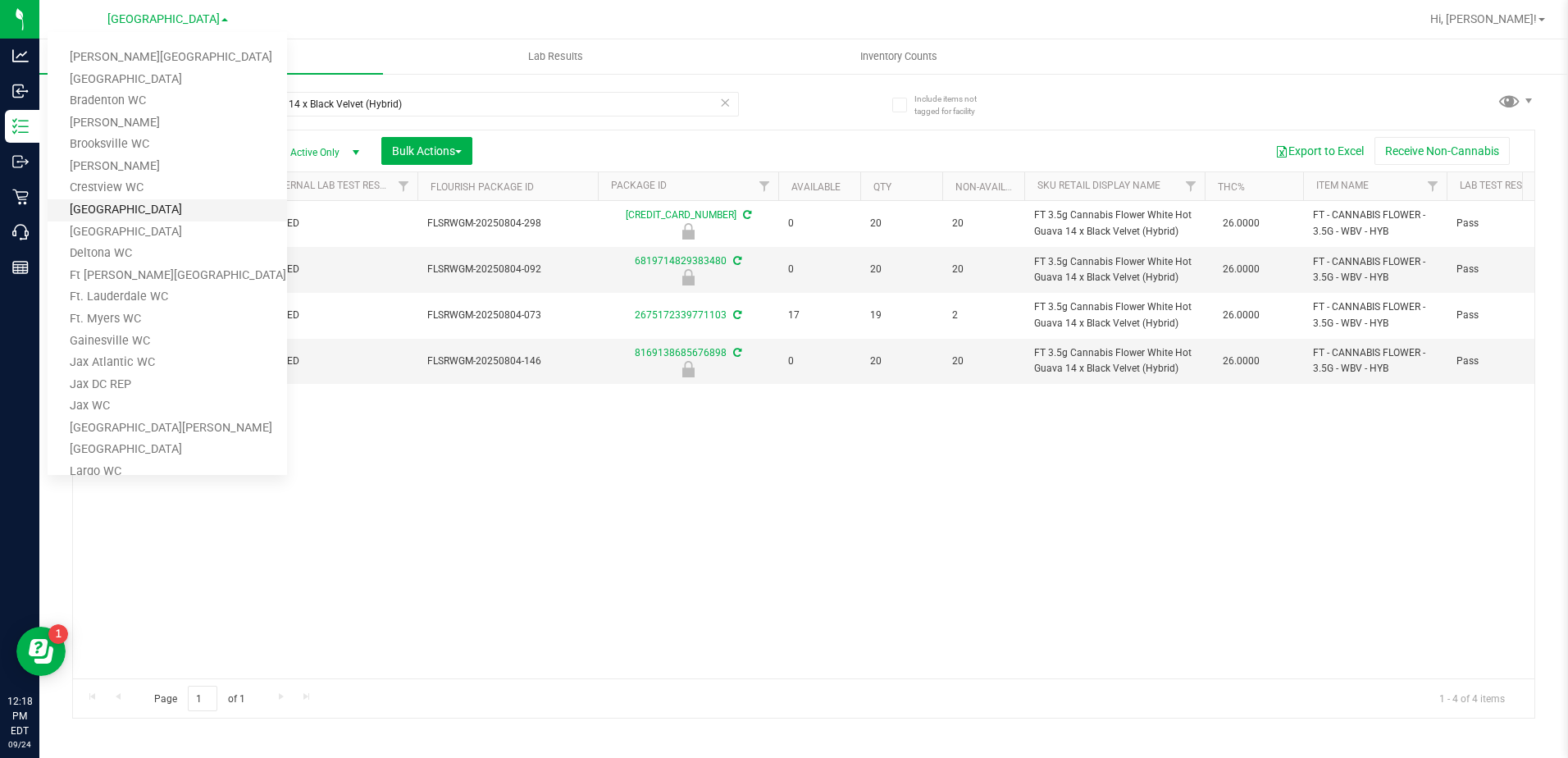
click at [113, 204] on link "[GEOGRAPHIC_DATA]" at bounding box center [167, 211] width 240 height 22
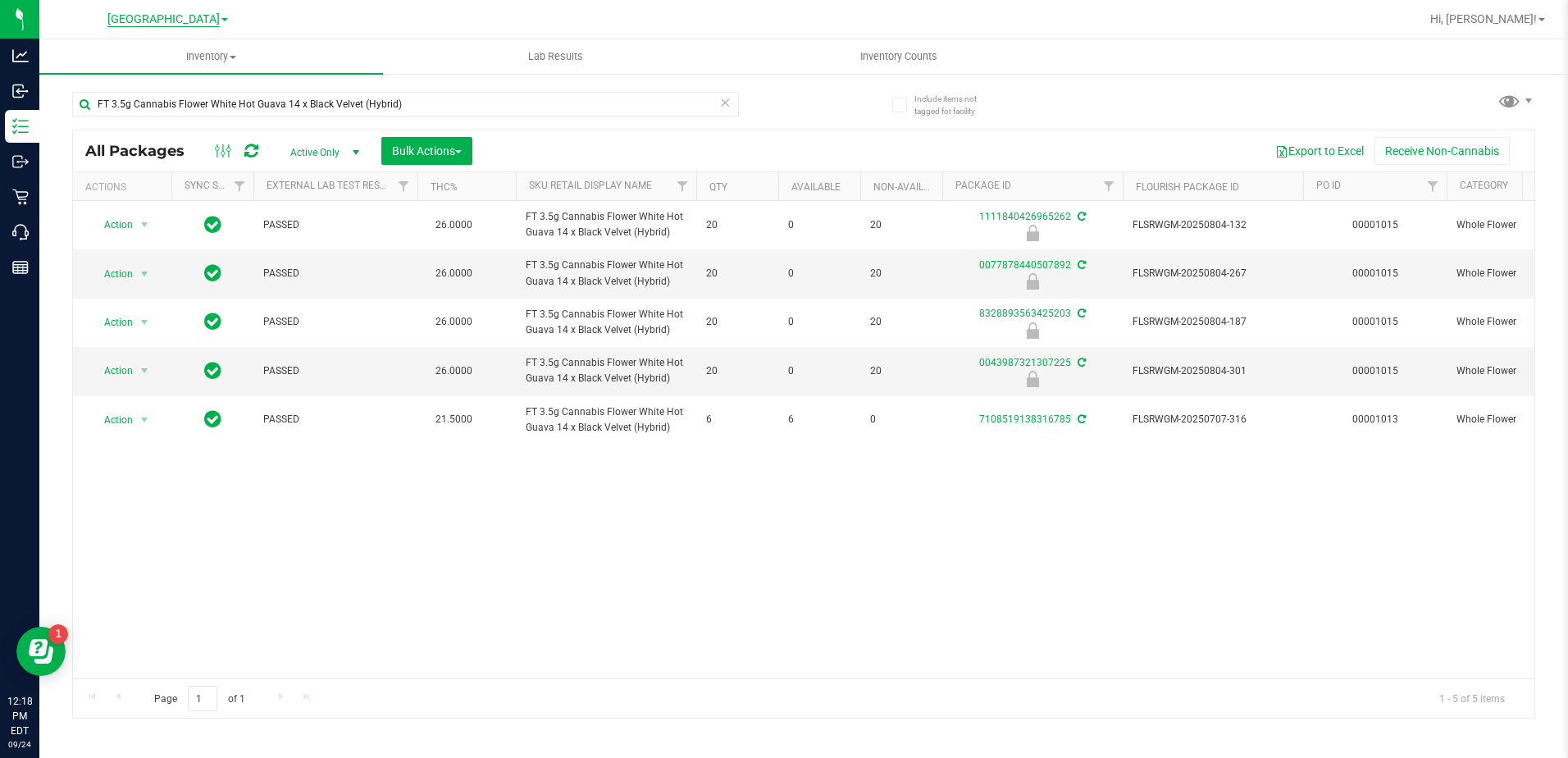
click at [194, 17] on span "[GEOGRAPHIC_DATA]" at bounding box center [163, 20] width 113 height 15
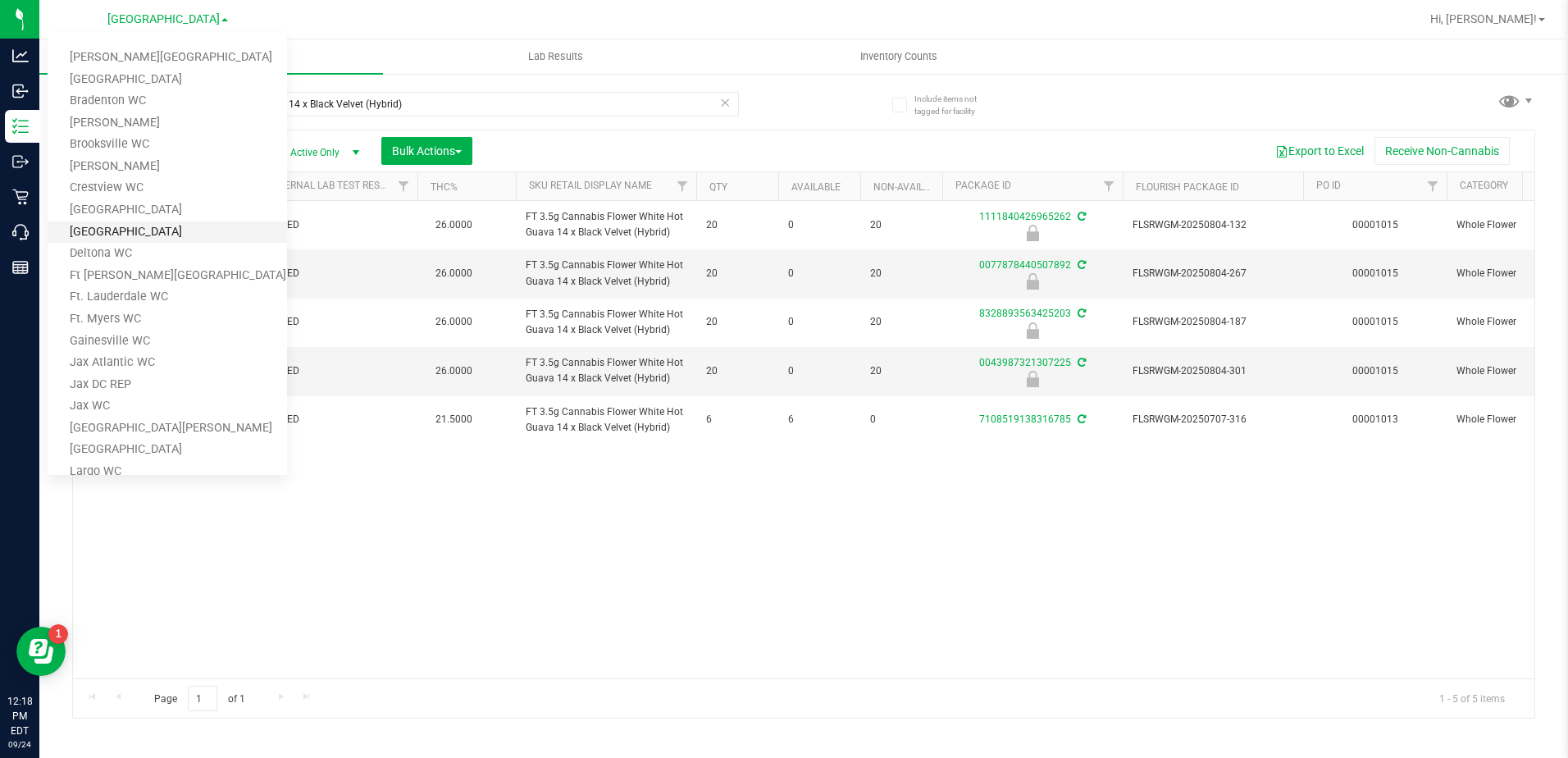
click at [111, 226] on link "[GEOGRAPHIC_DATA]" at bounding box center [167, 233] width 240 height 22
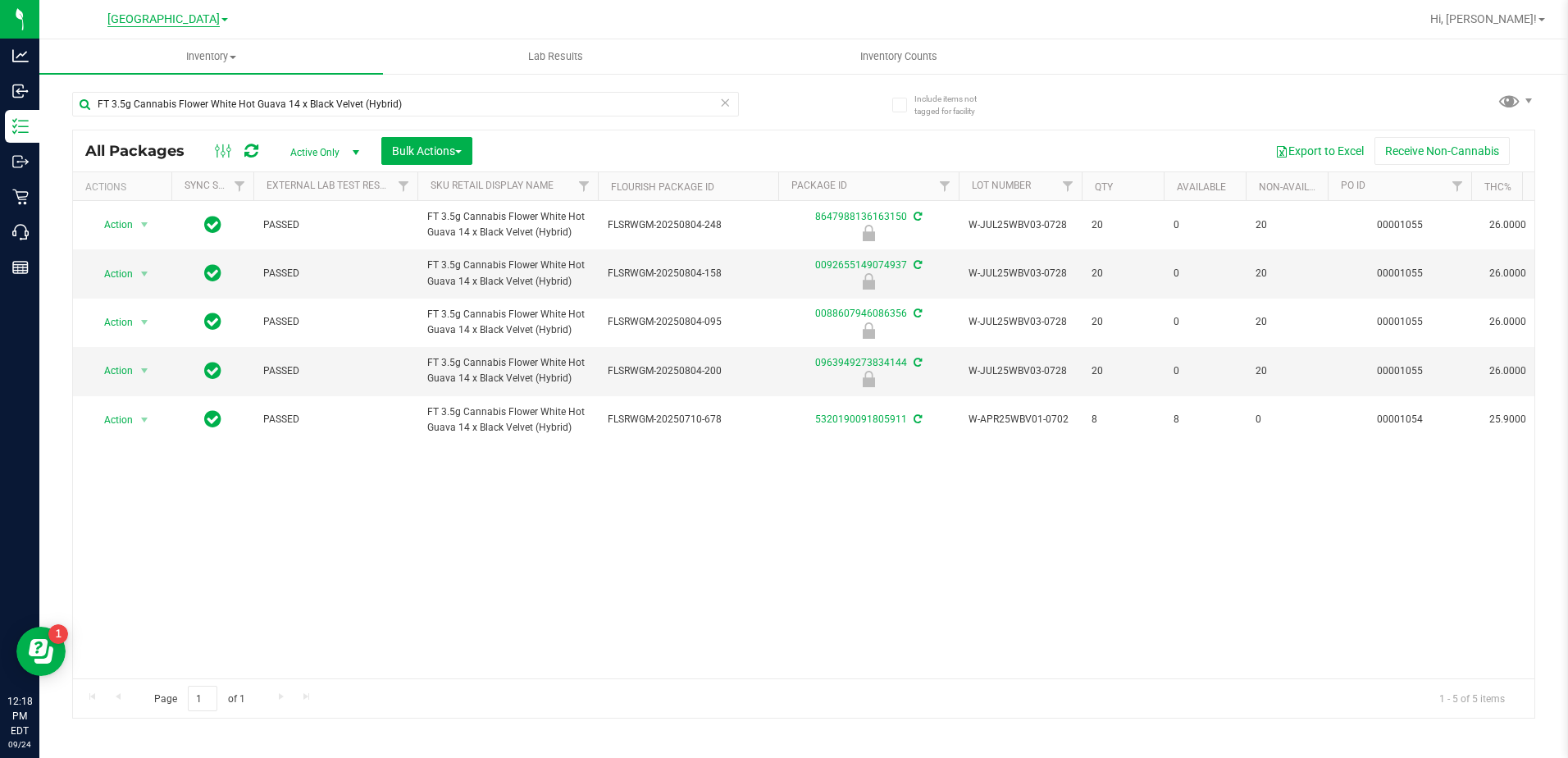
click at [136, 14] on span "[GEOGRAPHIC_DATA]" at bounding box center [163, 20] width 113 height 15
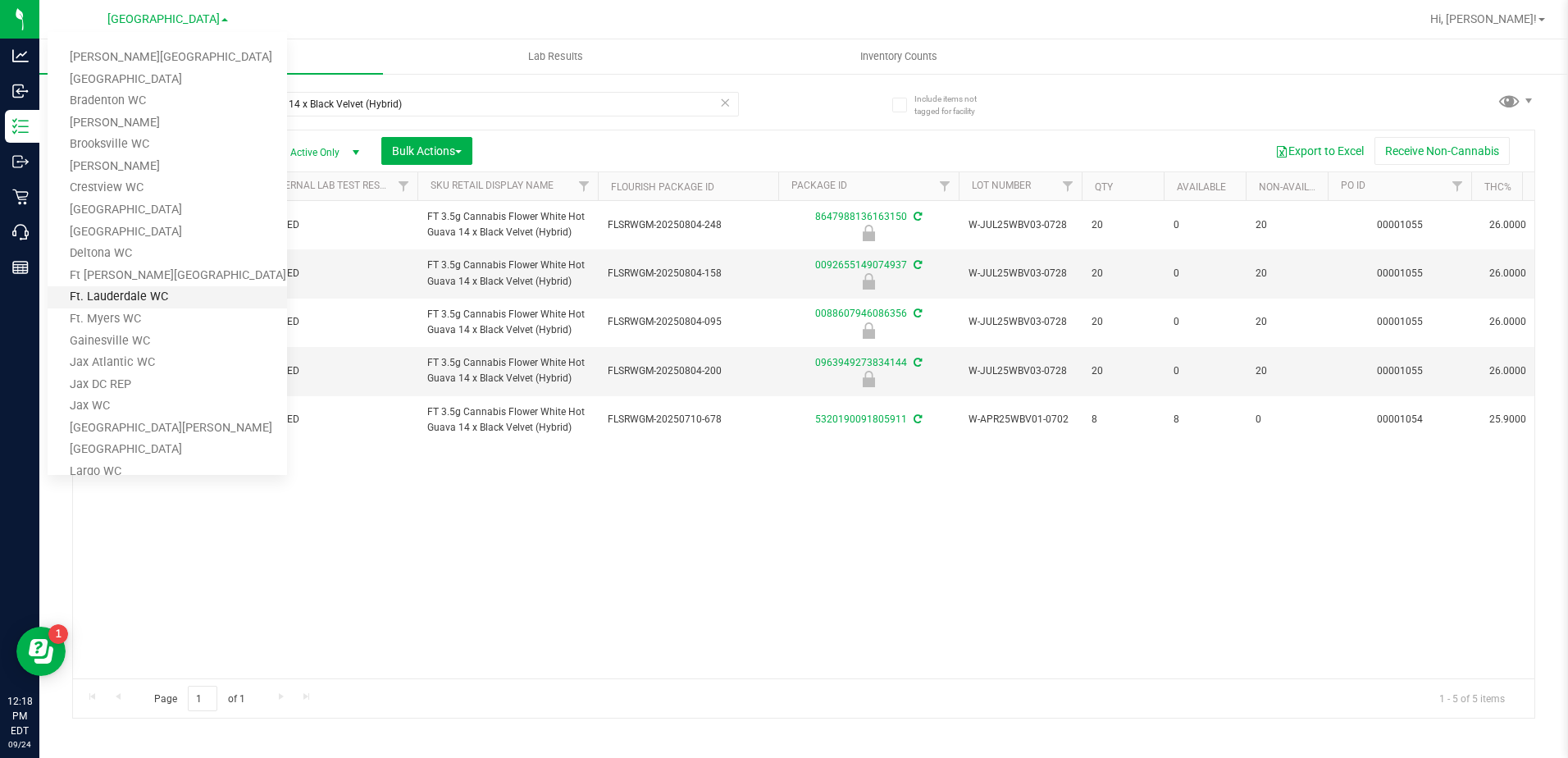
click at [133, 296] on link "Ft. Lauderdale WC" at bounding box center [167, 297] width 240 height 22
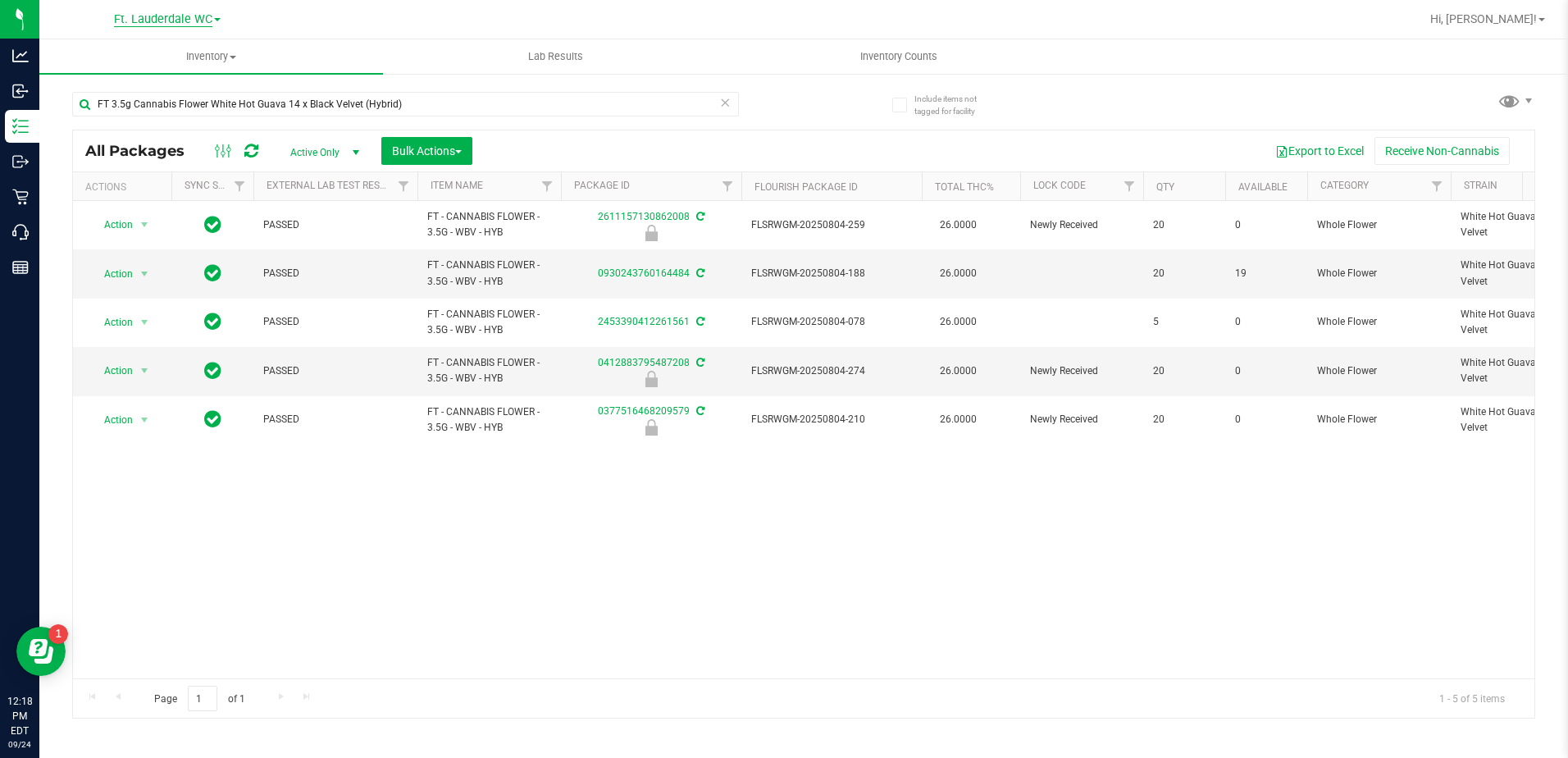
click at [189, 14] on span "Ft. Lauderdale WC" at bounding box center [163, 20] width 99 height 15
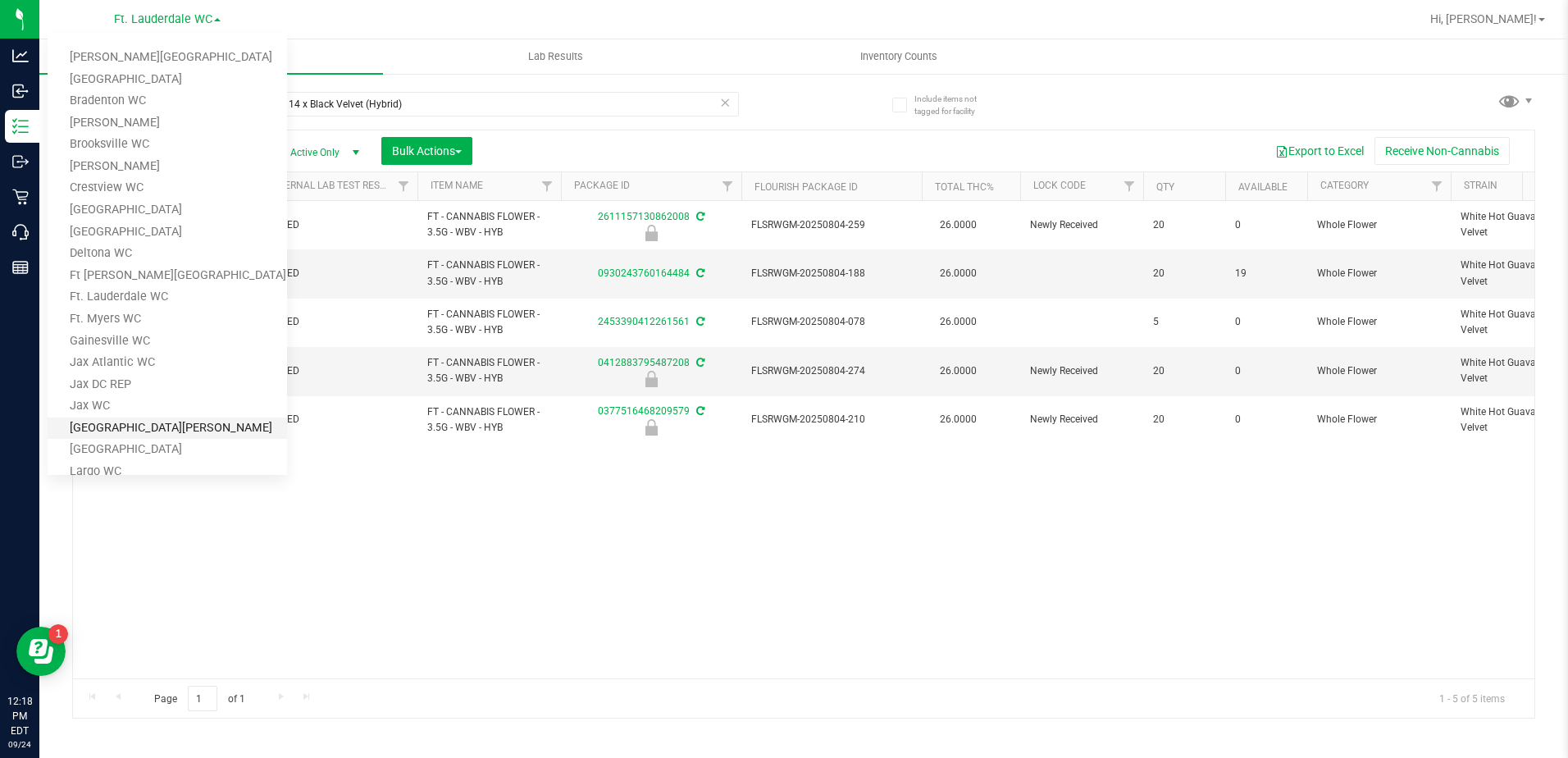
click at [135, 421] on link "[GEOGRAPHIC_DATA][PERSON_NAME]" at bounding box center [167, 429] width 240 height 22
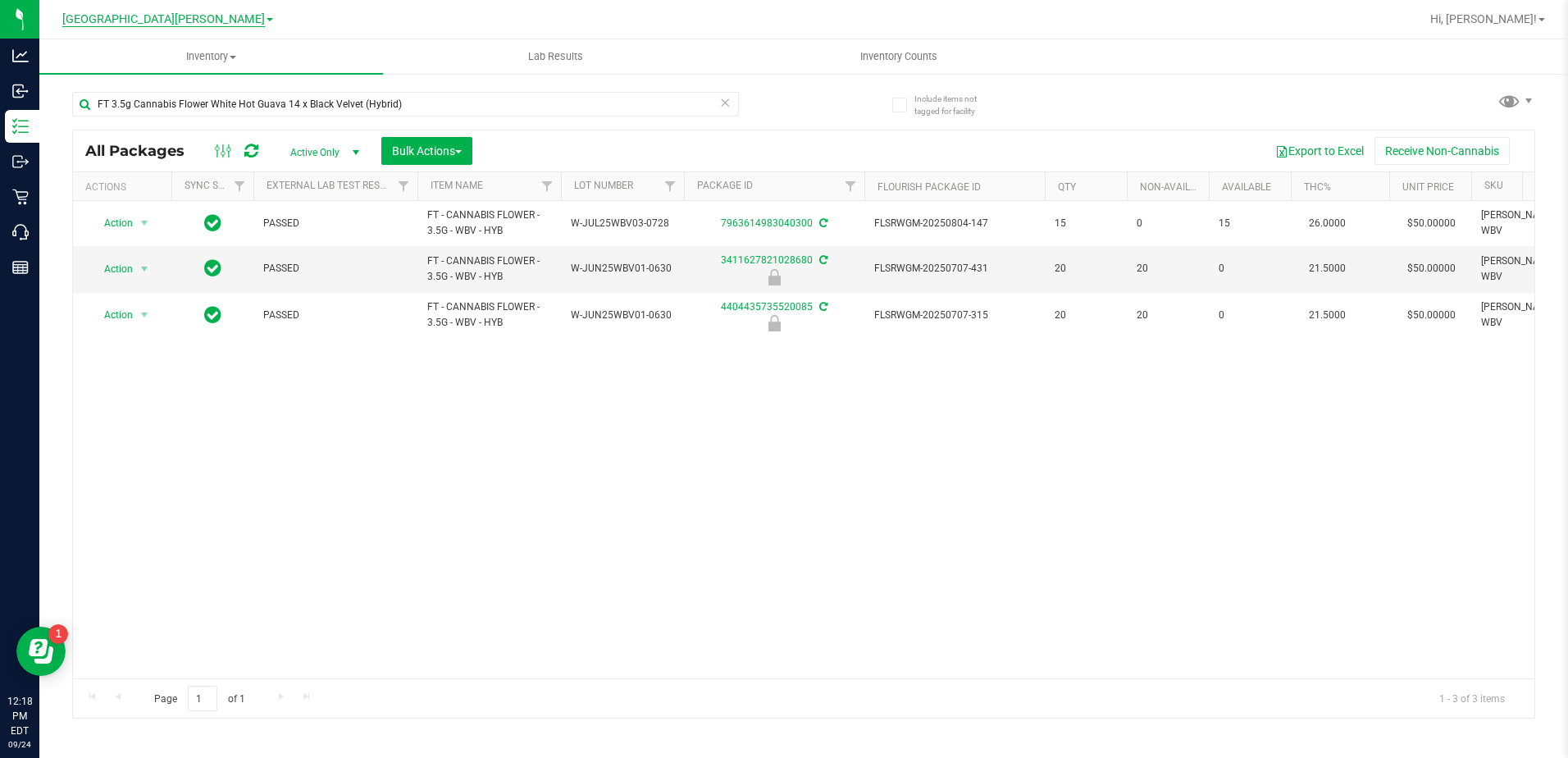
click at [187, 16] on span "[GEOGRAPHIC_DATA][PERSON_NAME]" at bounding box center [163, 20] width 202 height 15
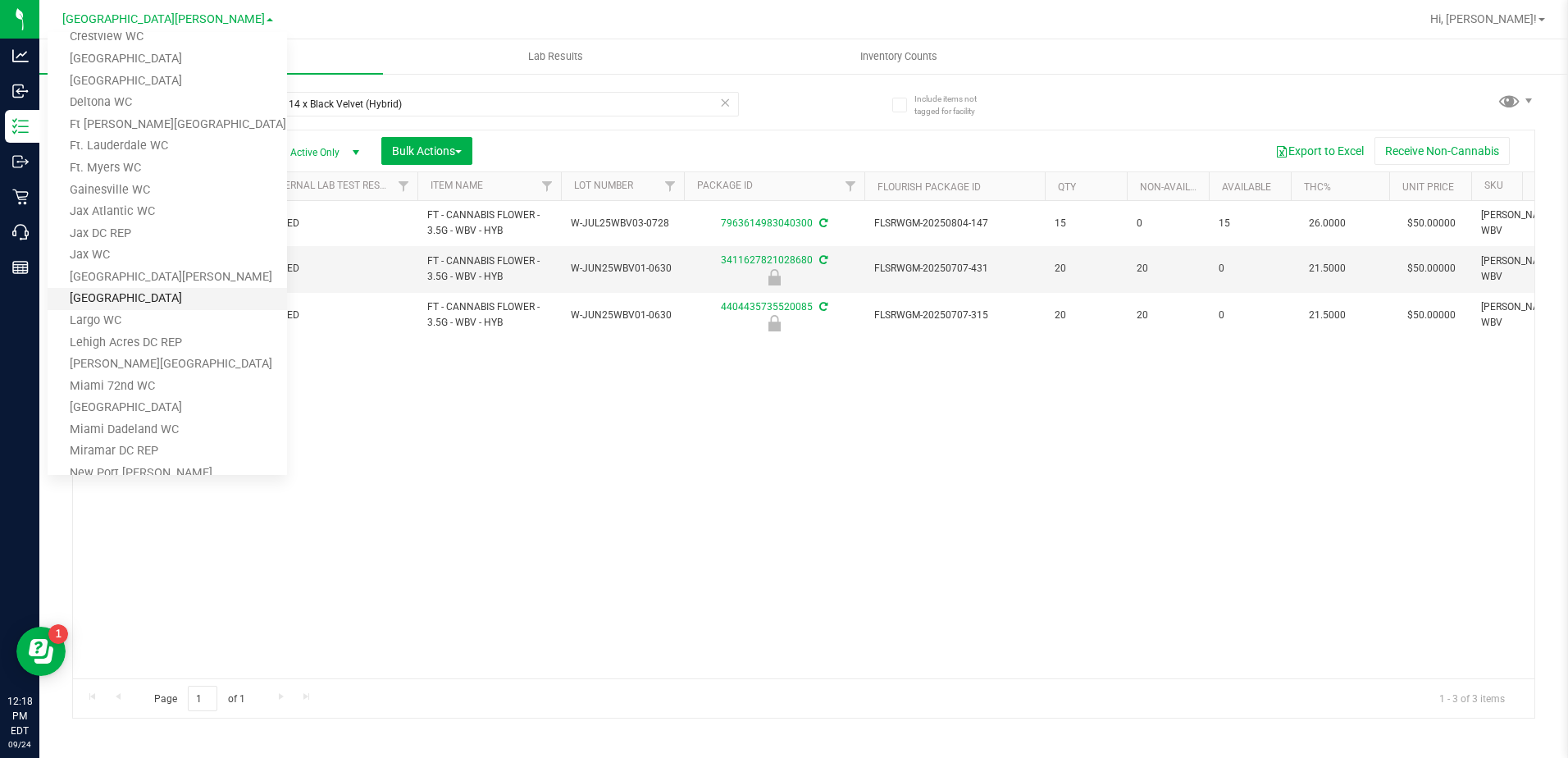
scroll to position [164, 0]
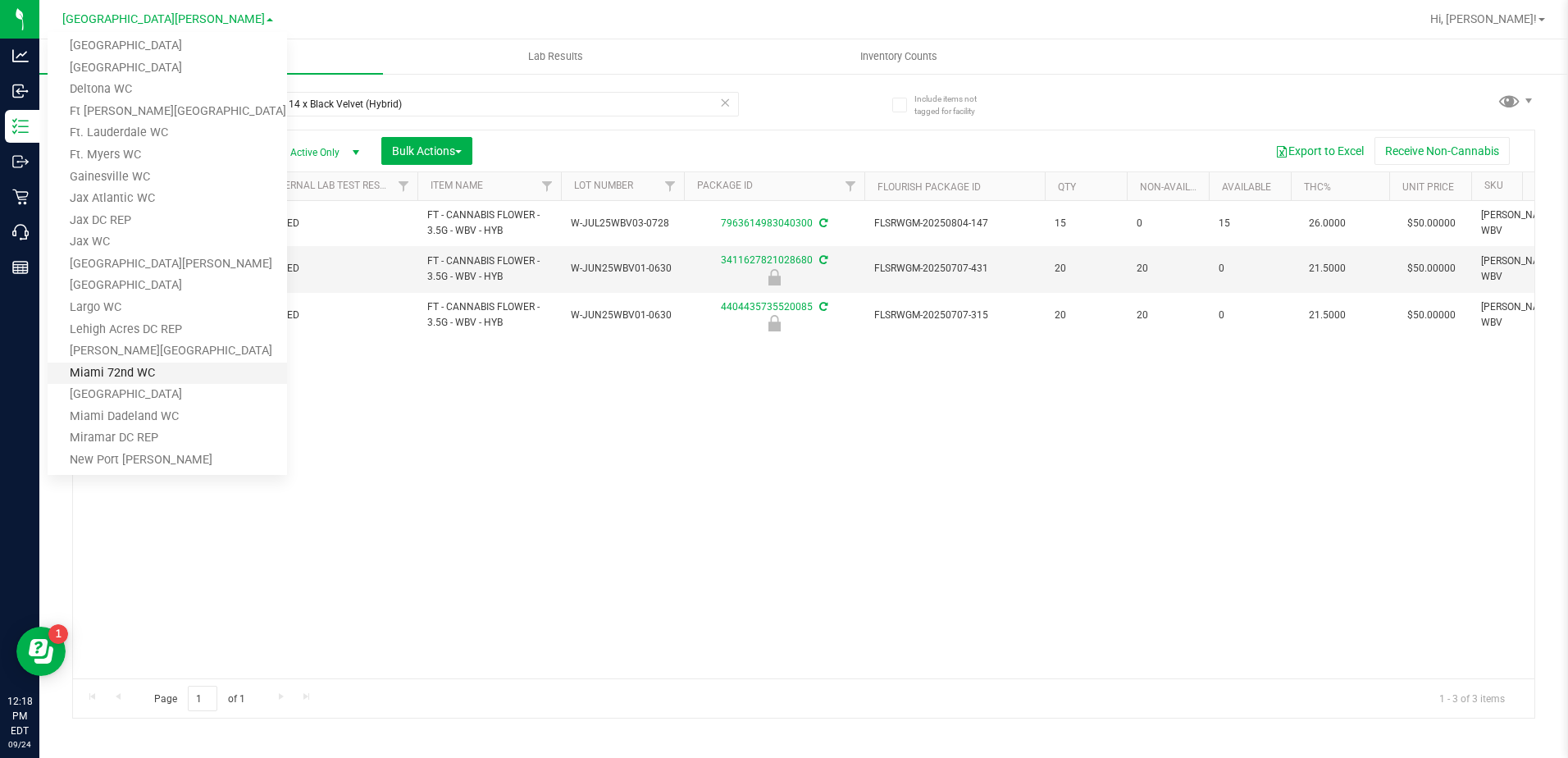
click at [119, 369] on link "Miami 72nd WC" at bounding box center [167, 374] width 240 height 22
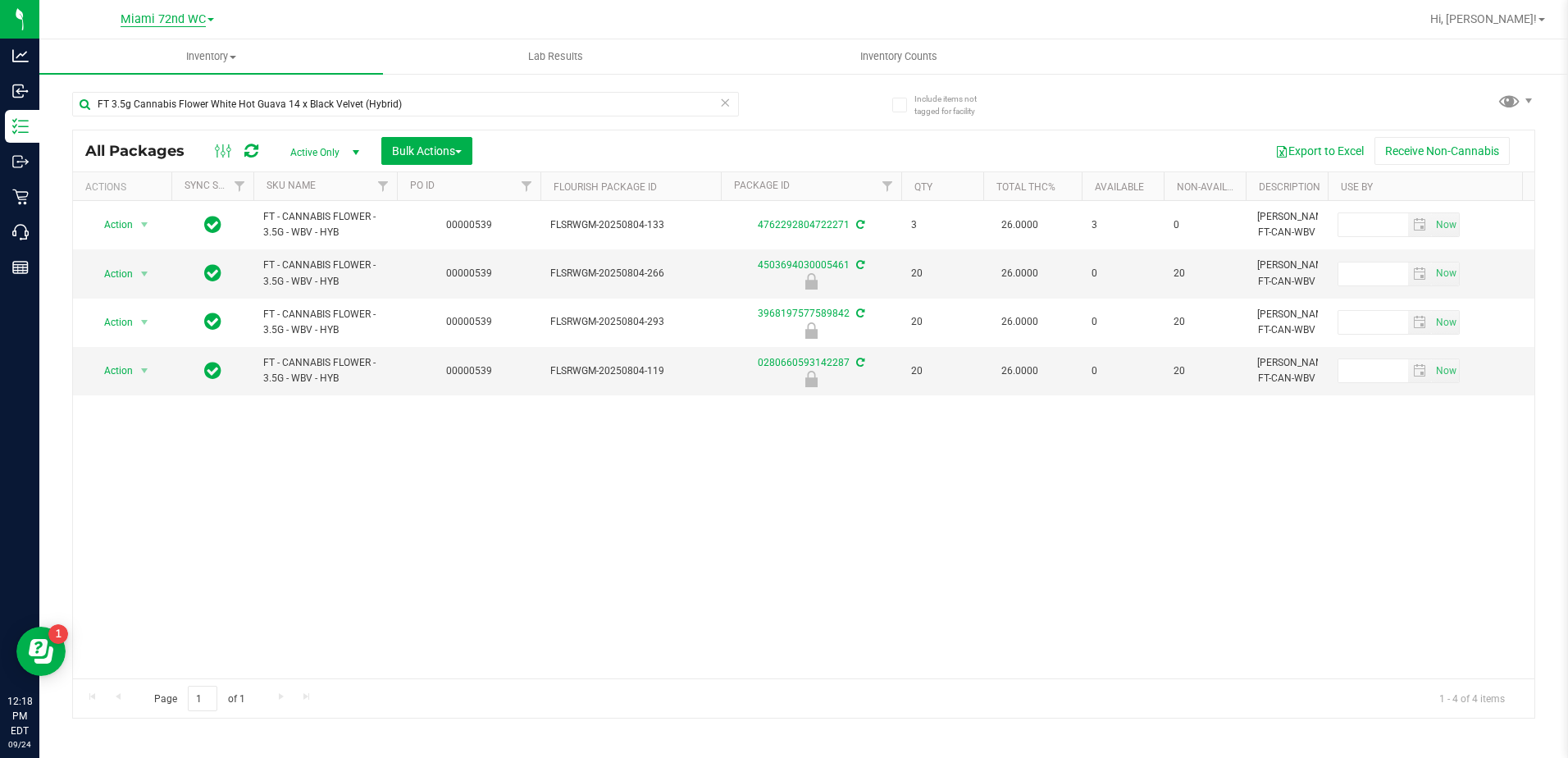
click at [157, 13] on span "Miami 72nd WC" at bounding box center [162, 20] width 85 height 15
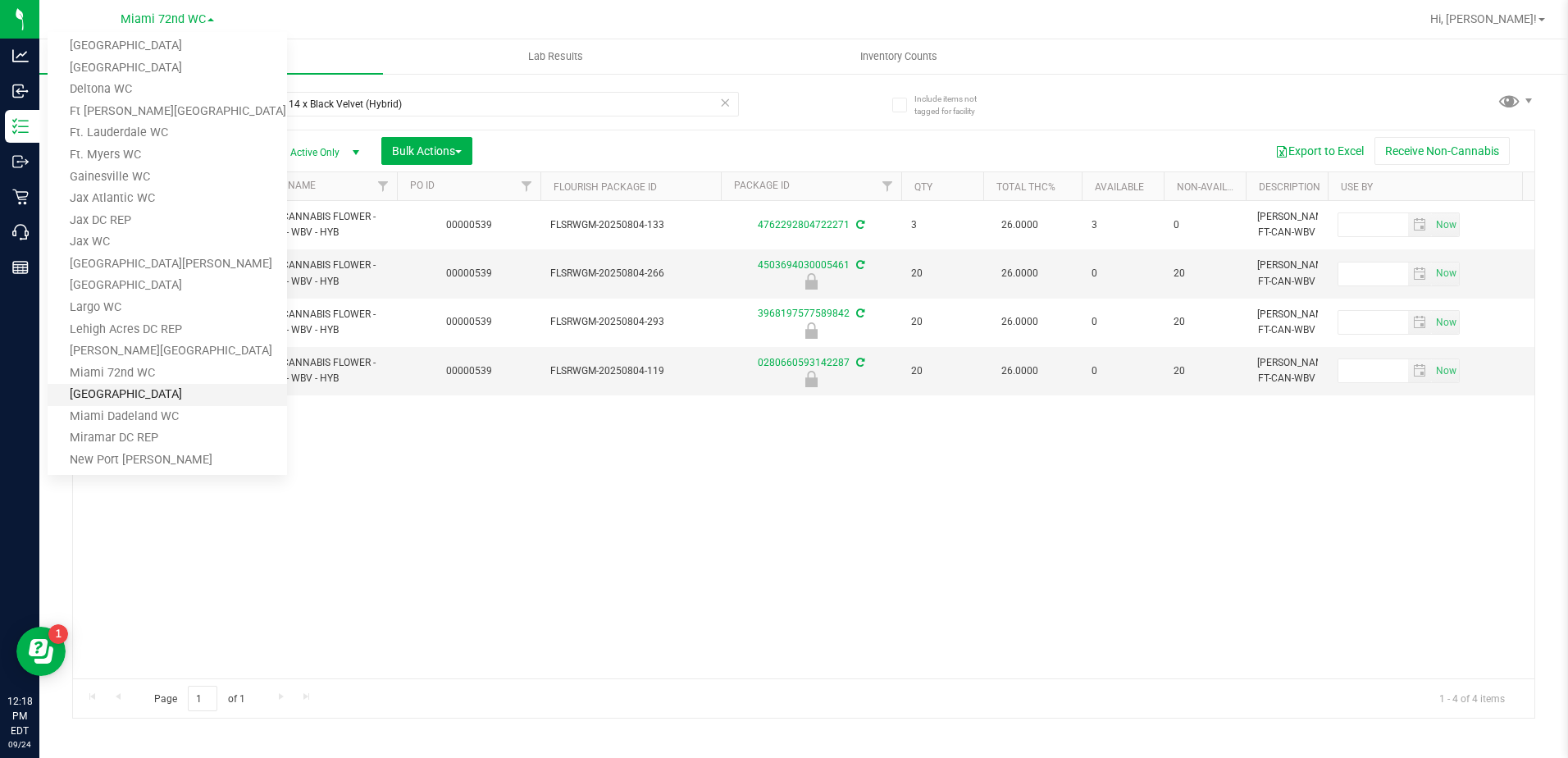
click at [125, 393] on link "[GEOGRAPHIC_DATA]" at bounding box center [167, 395] width 240 height 22
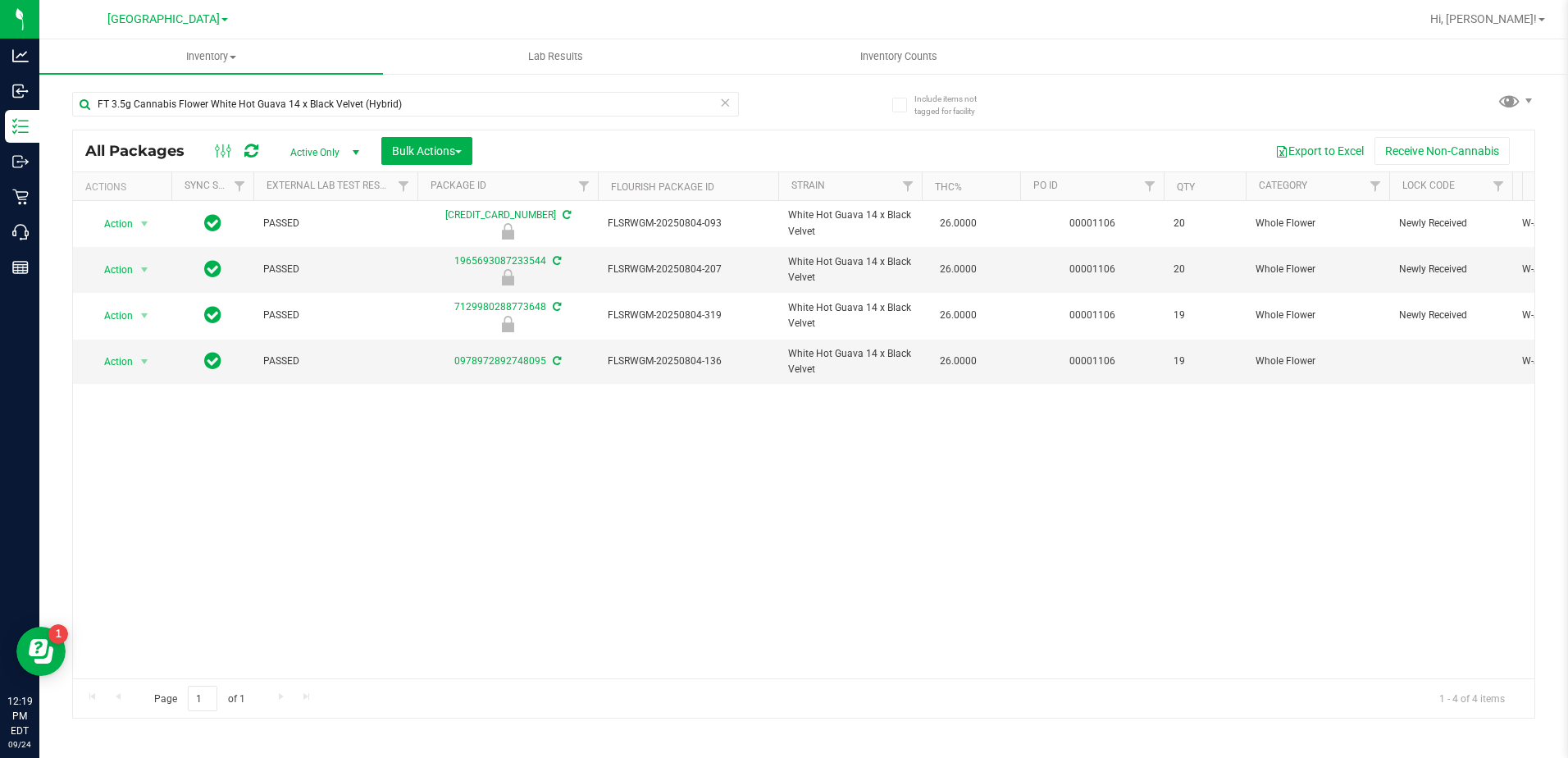
click at [174, 10] on link "[GEOGRAPHIC_DATA]" at bounding box center [167, 18] width 120 height 16
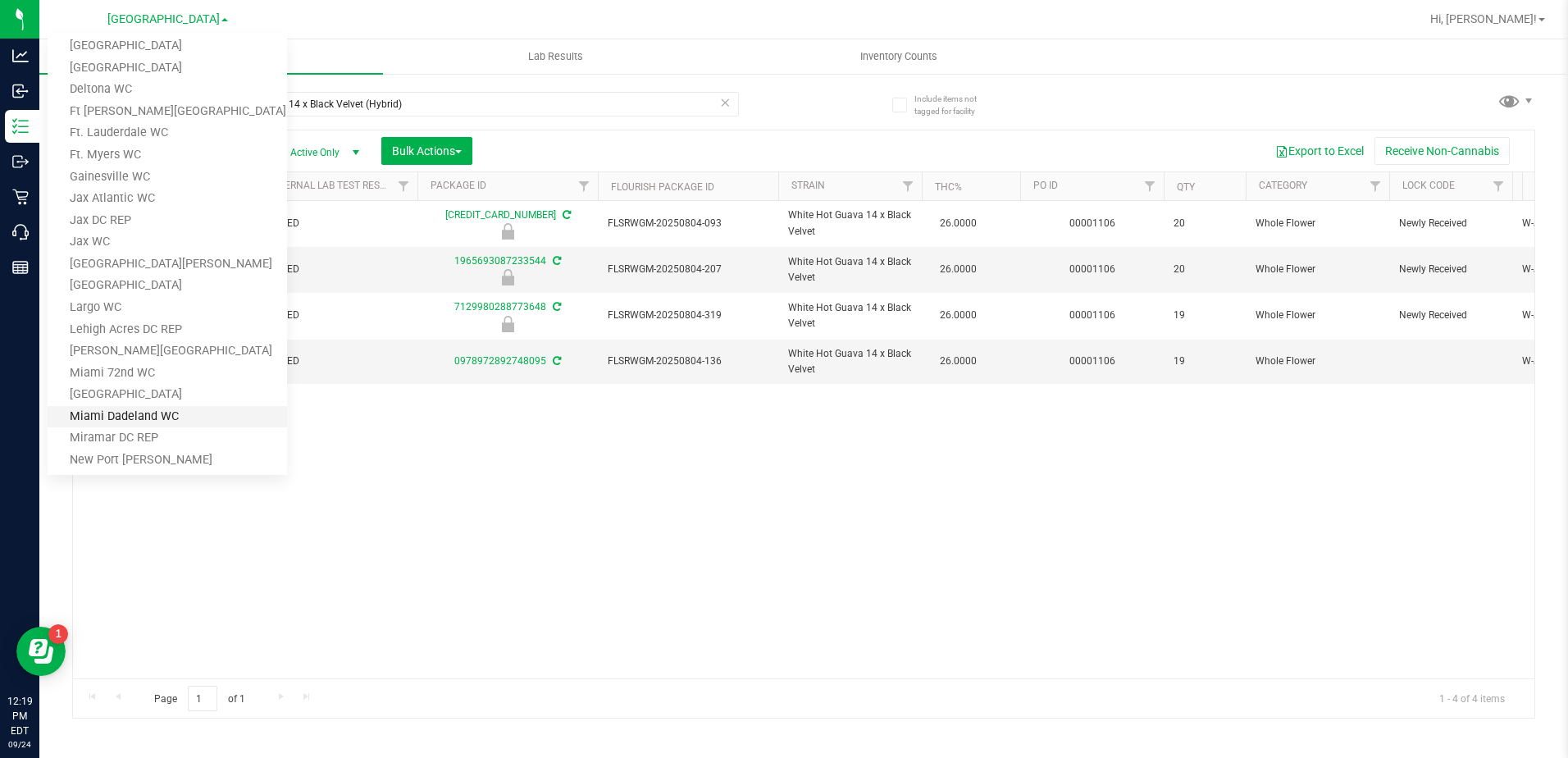
click at [141, 409] on link "Miami Dadeland WC" at bounding box center [167, 418] width 240 height 22
